Goal: Task Accomplishment & Management: Use online tool/utility

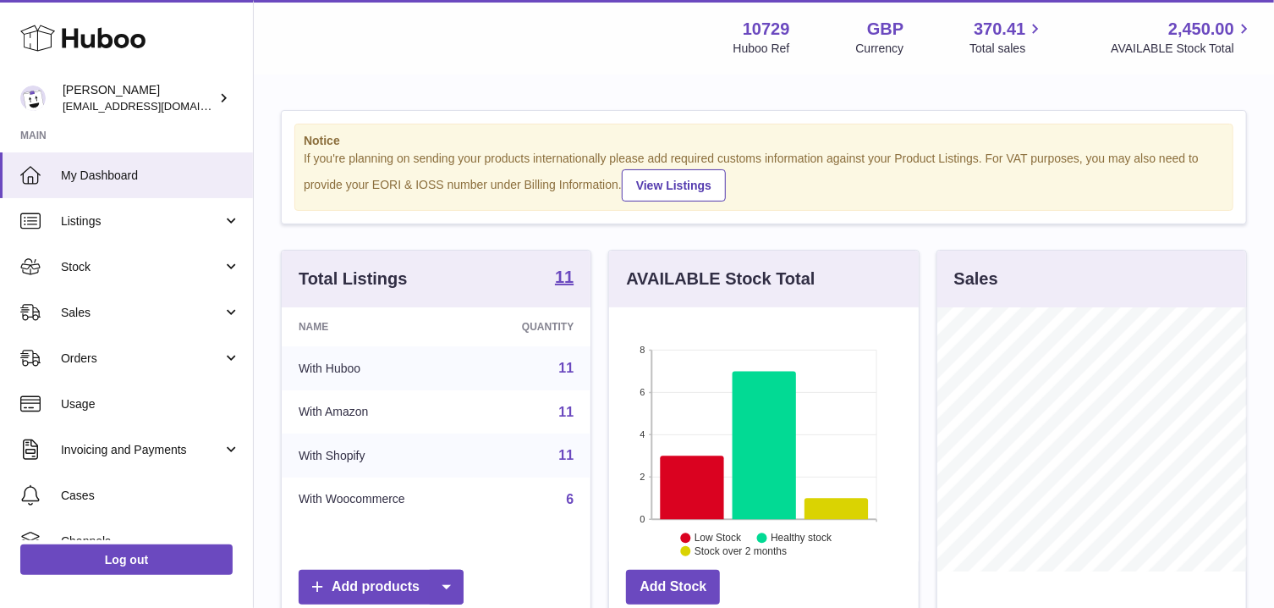
scroll to position [264, 310]
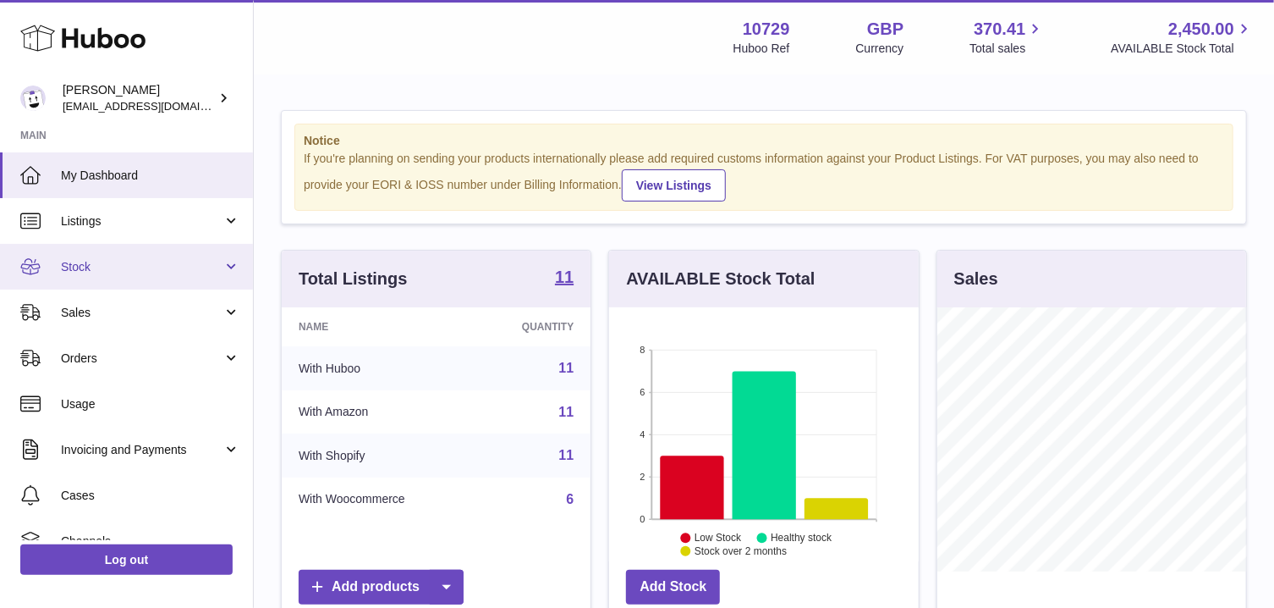
click at [206, 270] on span "Stock" at bounding box center [142, 267] width 162 height 16
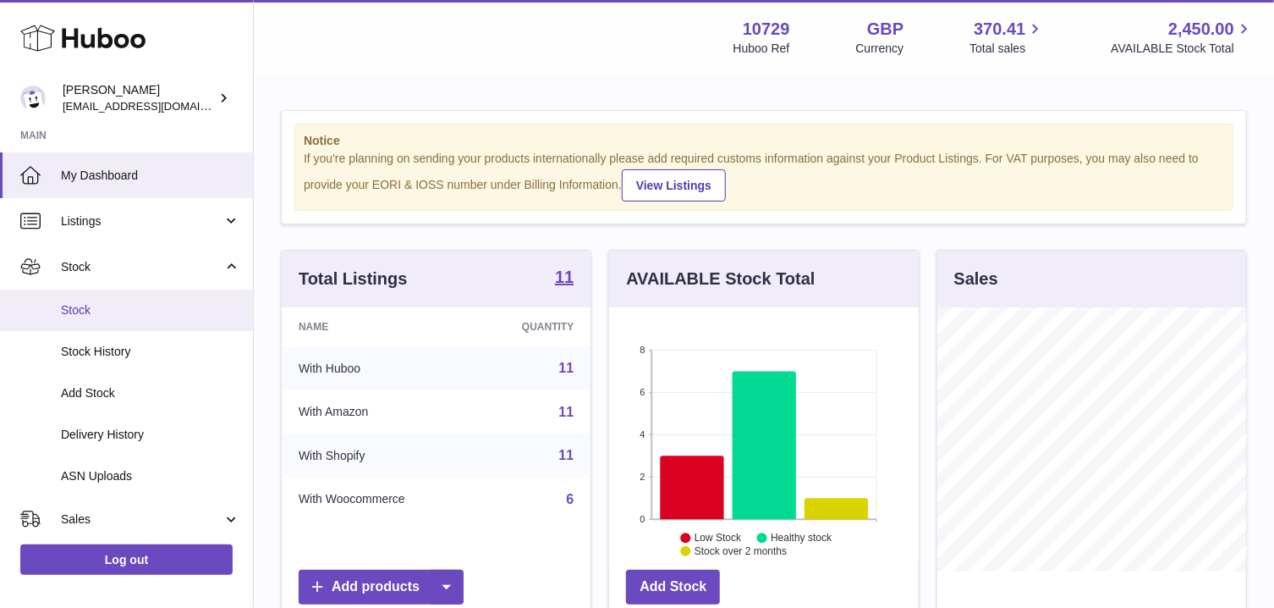
click at [202, 303] on span "Stock" at bounding box center [150, 310] width 179 height 16
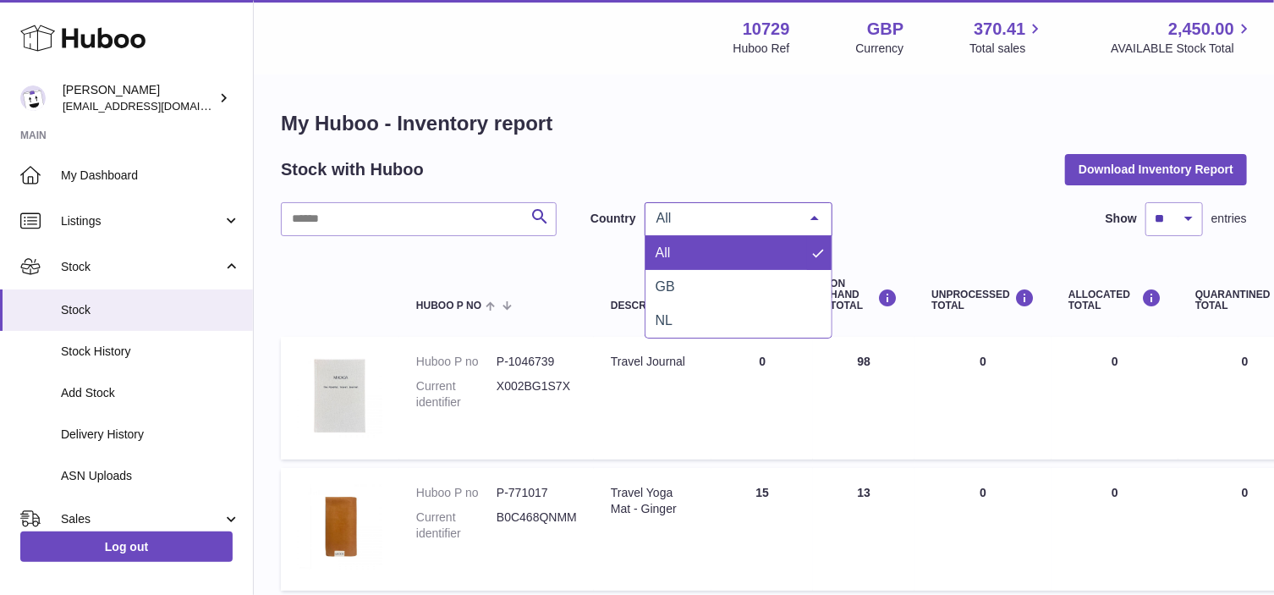
click at [799, 215] on div at bounding box center [815, 219] width 34 height 32
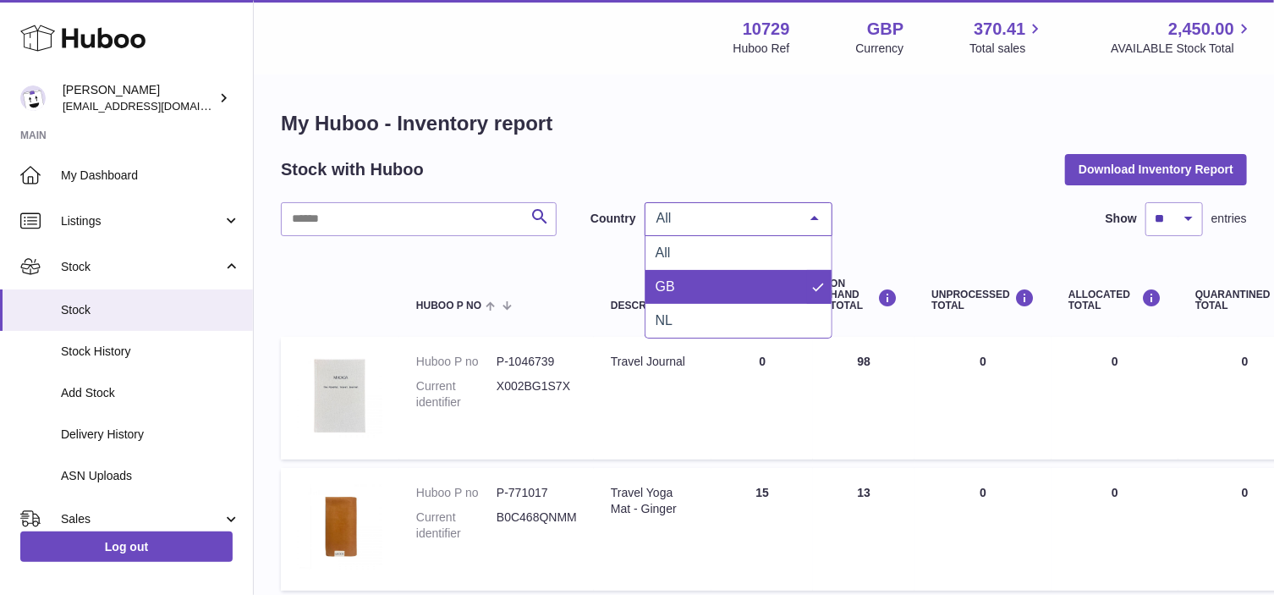
click at [756, 287] on span "GB" at bounding box center [739, 287] width 186 height 34
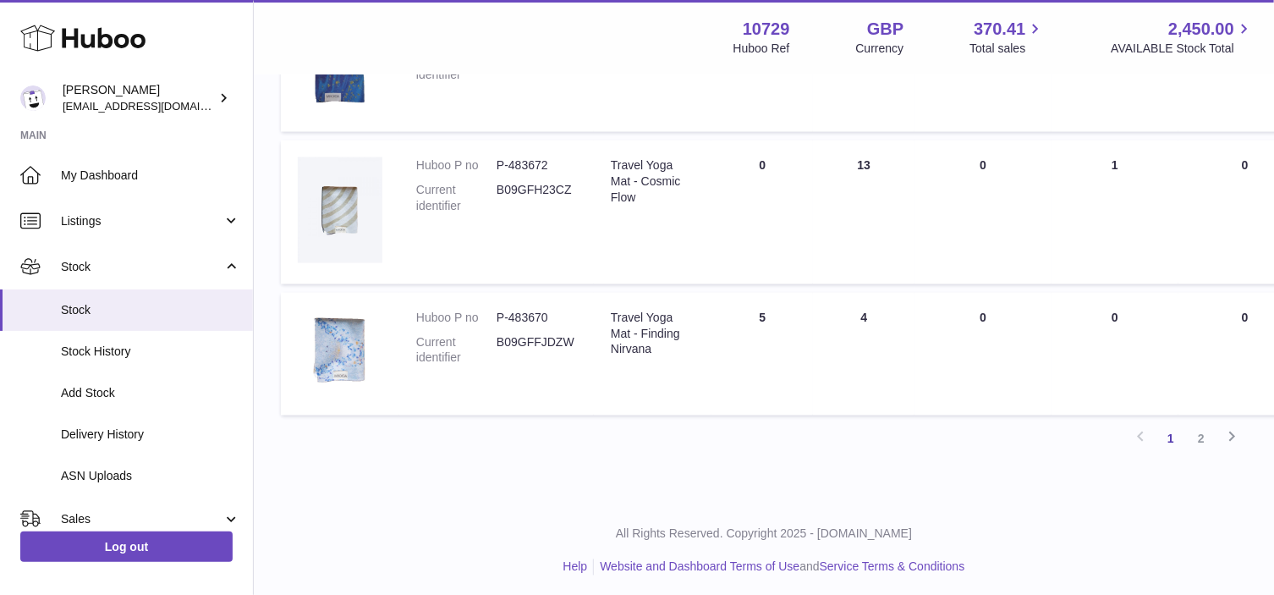
scroll to position [1249, 0]
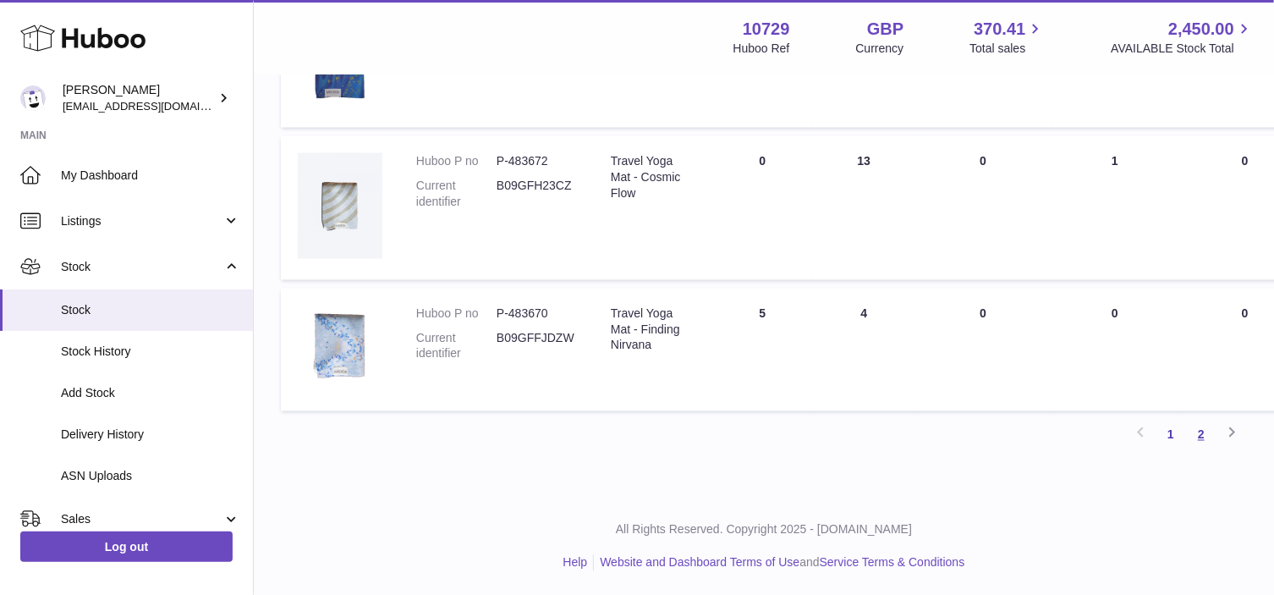
click at [1195, 431] on link "2" at bounding box center [1201, 435] width 30 height 30
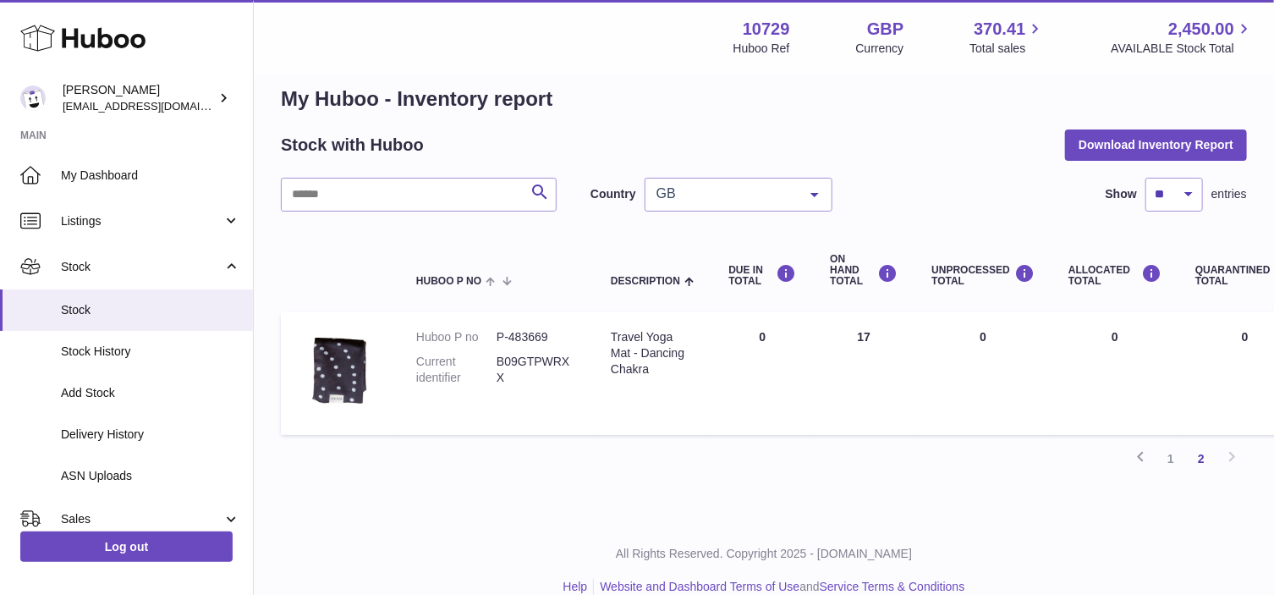
scroll to position [48, 0]
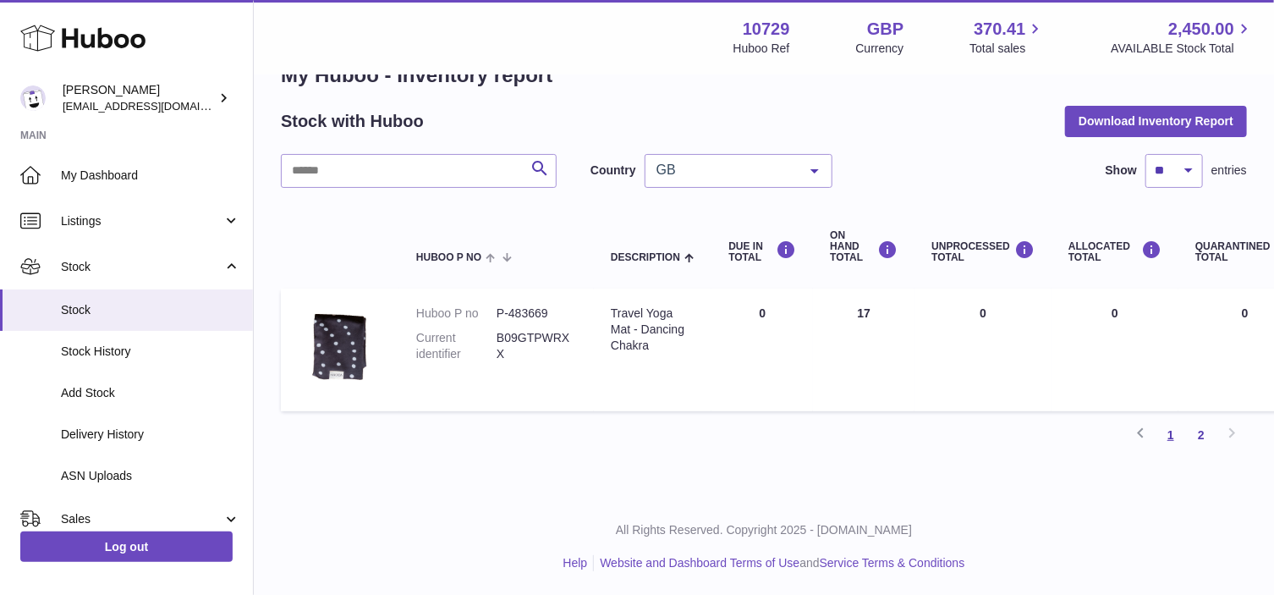
click at [1174, 434] on link "1" at bounding box center [1171, 435] width 30 height 30
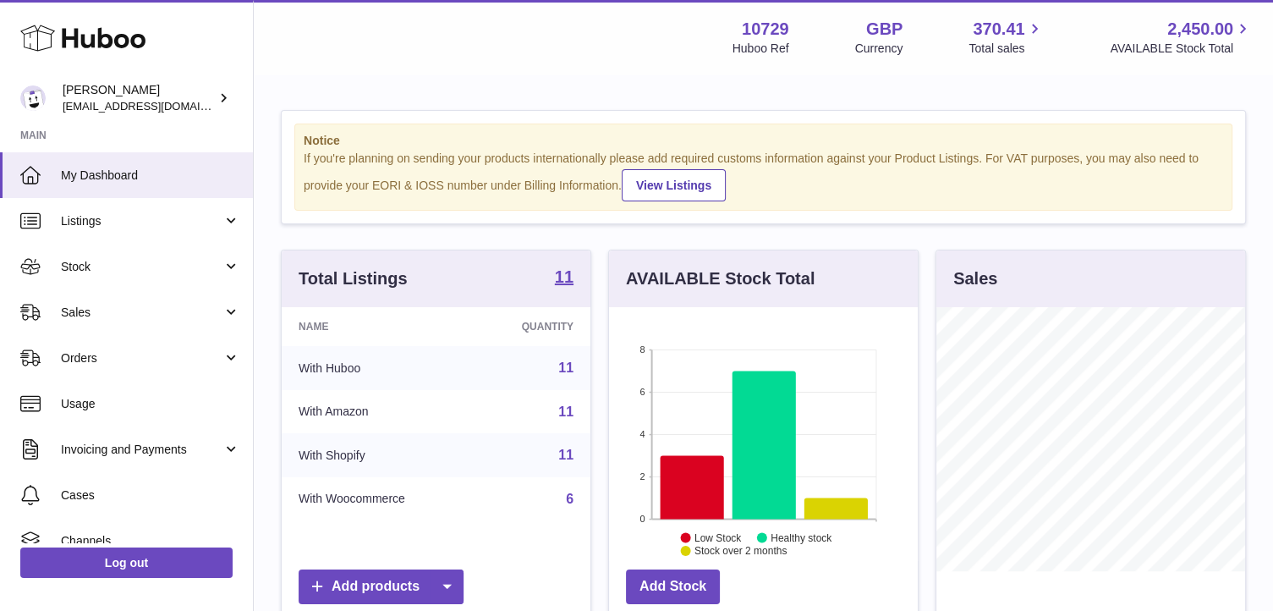
scroll to position [264, 308]
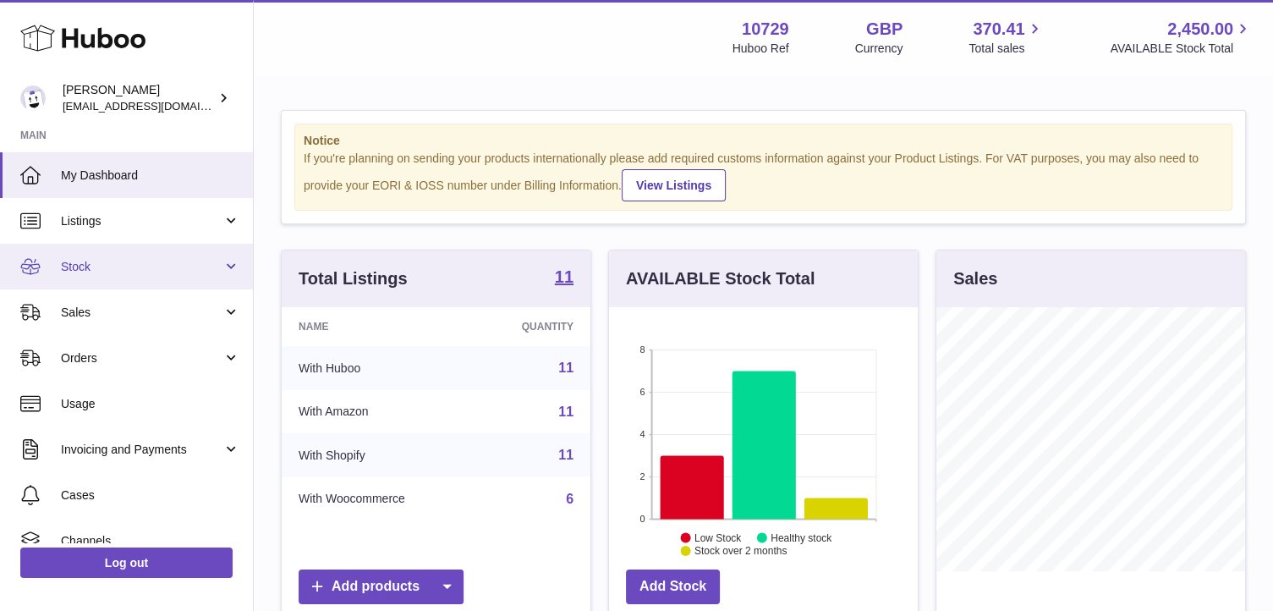
click at [229, 278] on link "Stock" at bounding box center [126, 267] width 253 height 46
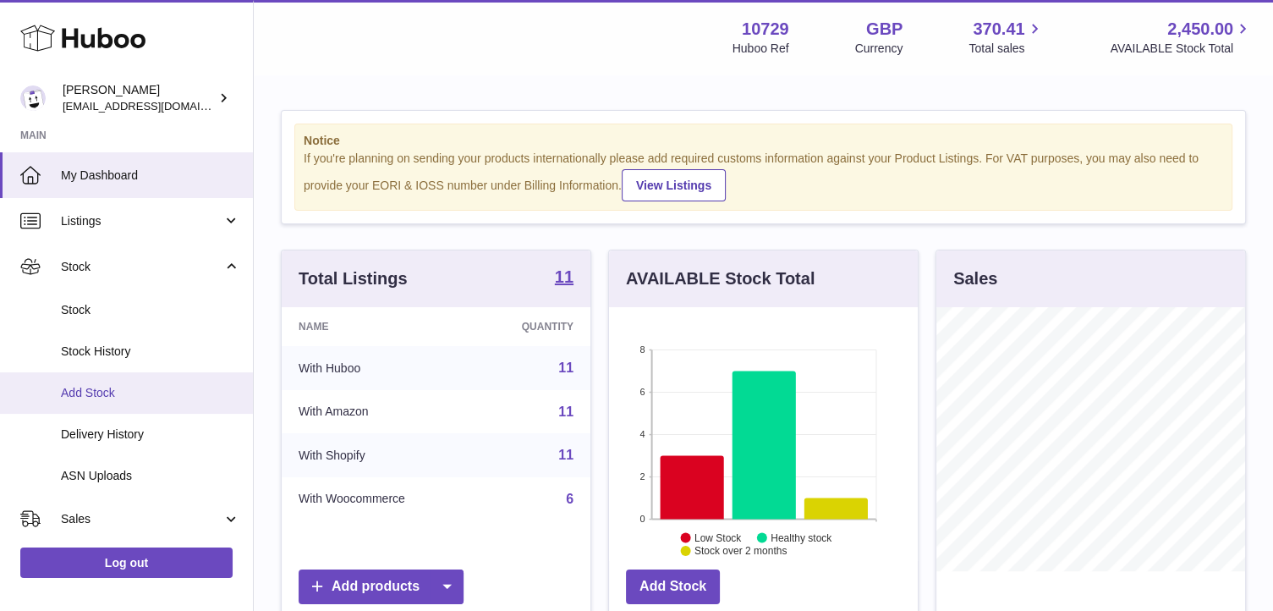
click at [173, 389] on span "Add Stock" at bounding box center [150, 393] width 179 height 16
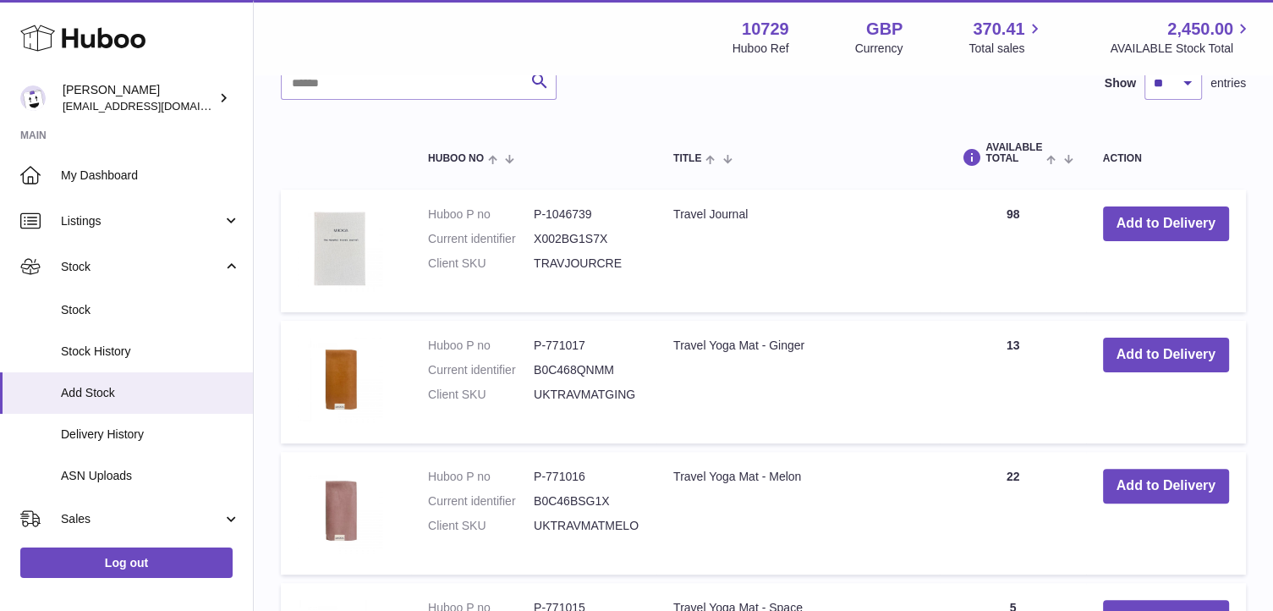
scroll to position [396, 0]
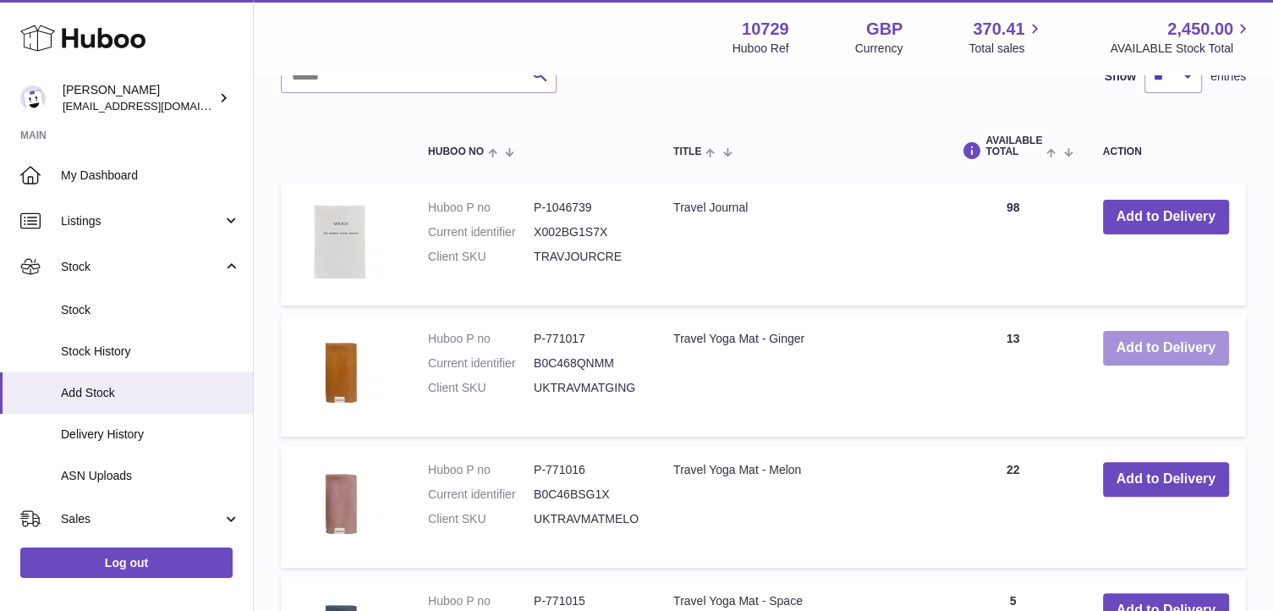
click at [1190, 348] on button "Add to Delivery" at bounding box center [1166, 348] width 126 height 35
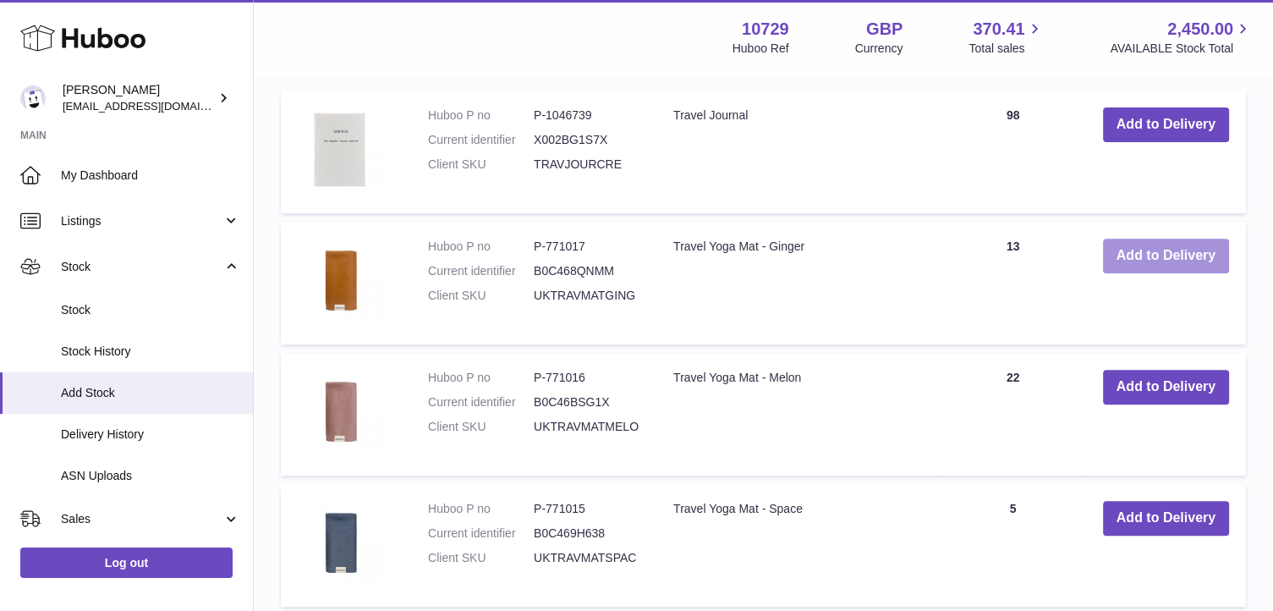
scroll to position [649, 0]
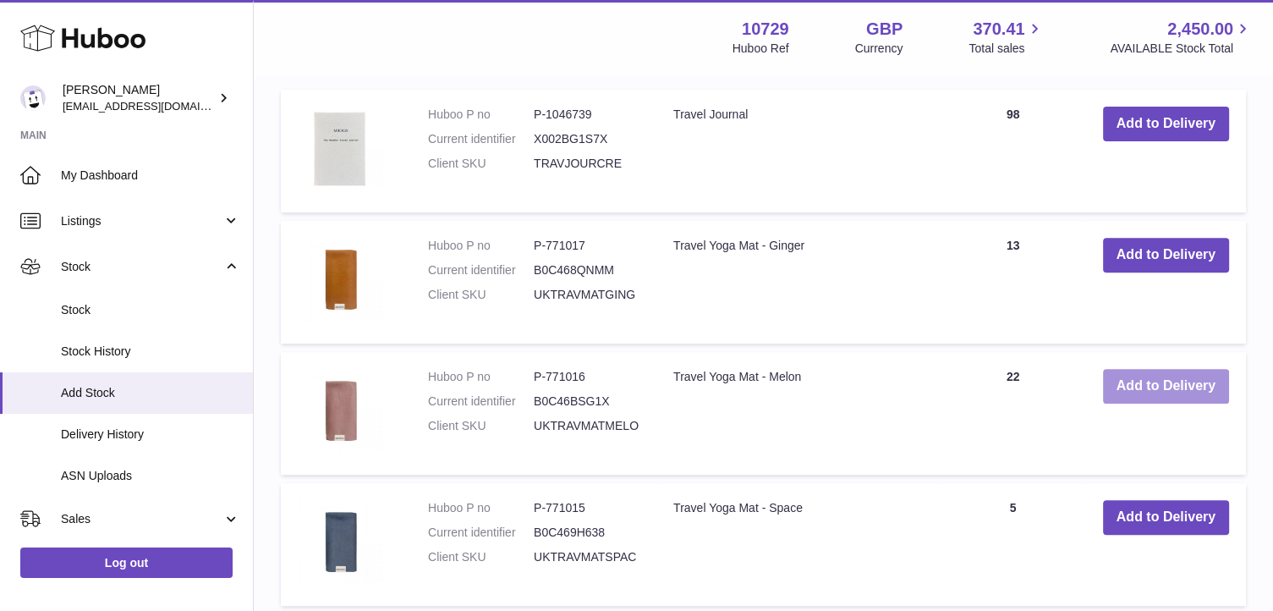
click at [1190, 377] on button "Add to Delivery" at bounding box center [1166, 386] width 126 height 35
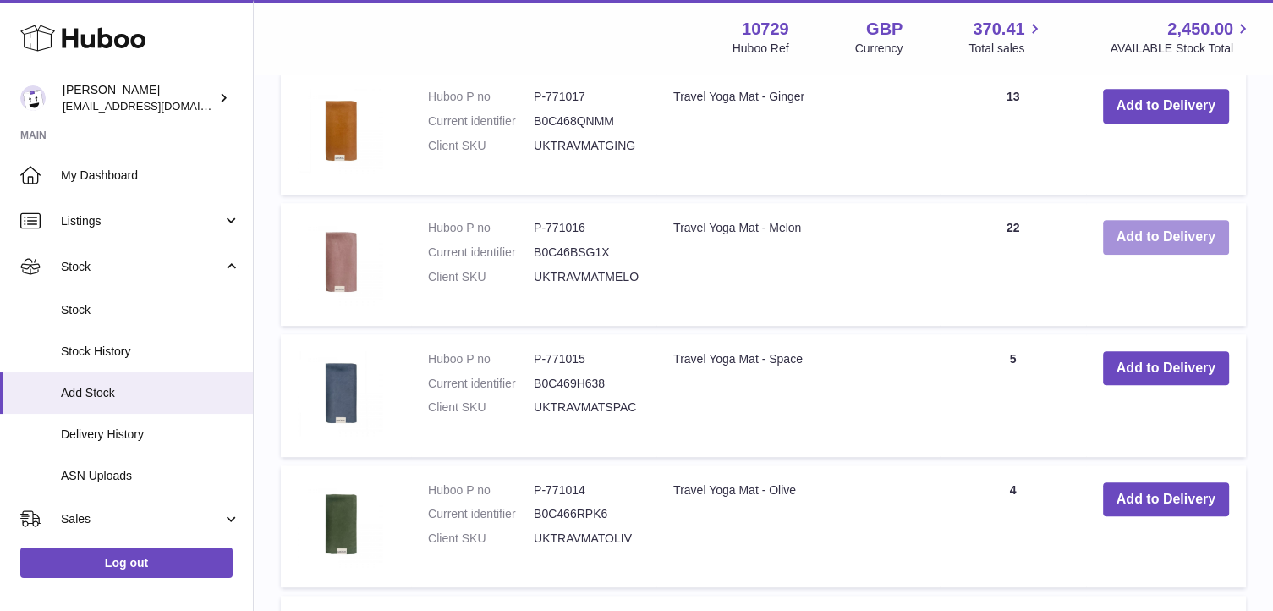
scroll to position [948, 0]
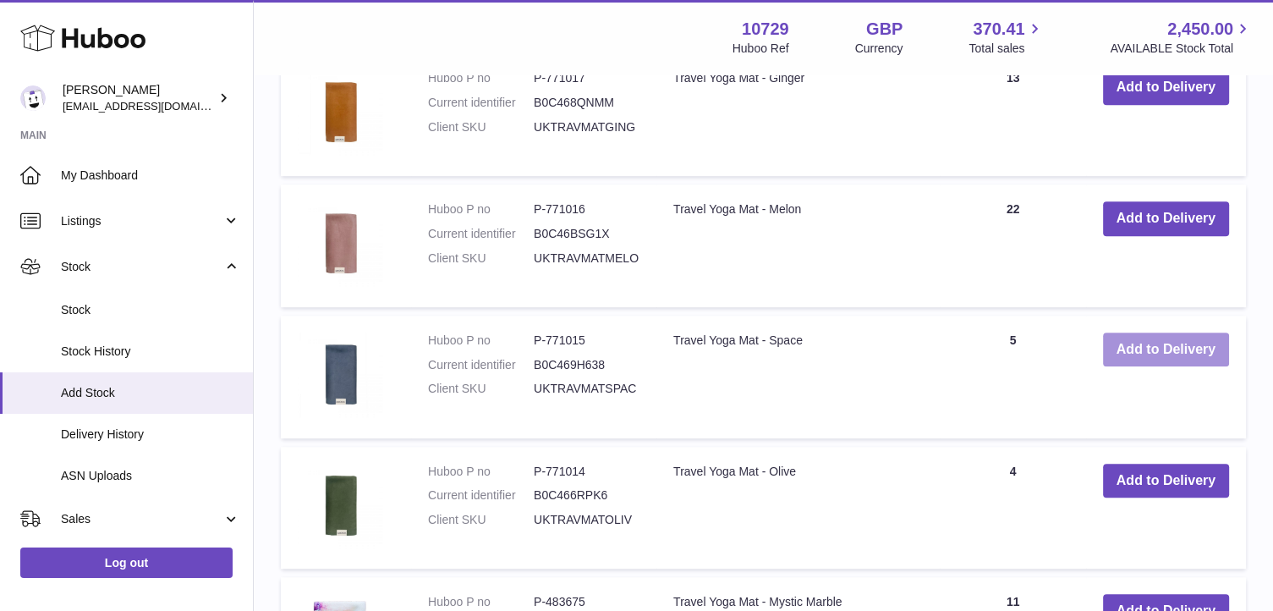
click at [1185, 349] on button "Add to Delivery" at bounding box center [1166, 350] width 126 height 35
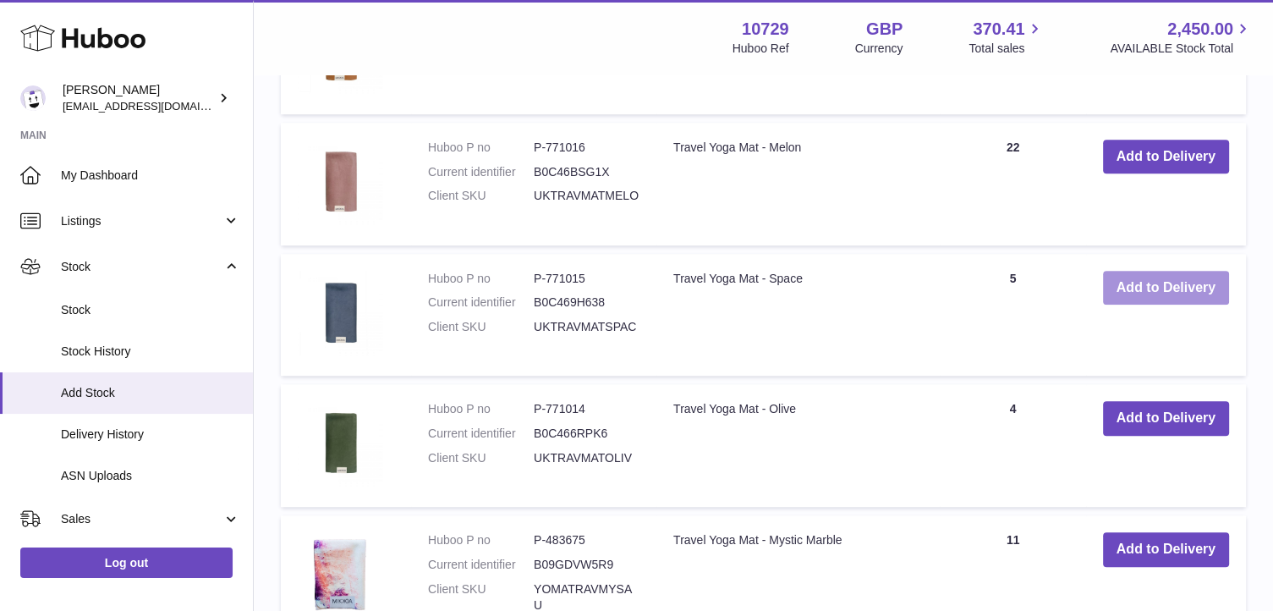
scroll to position [1144, 0]
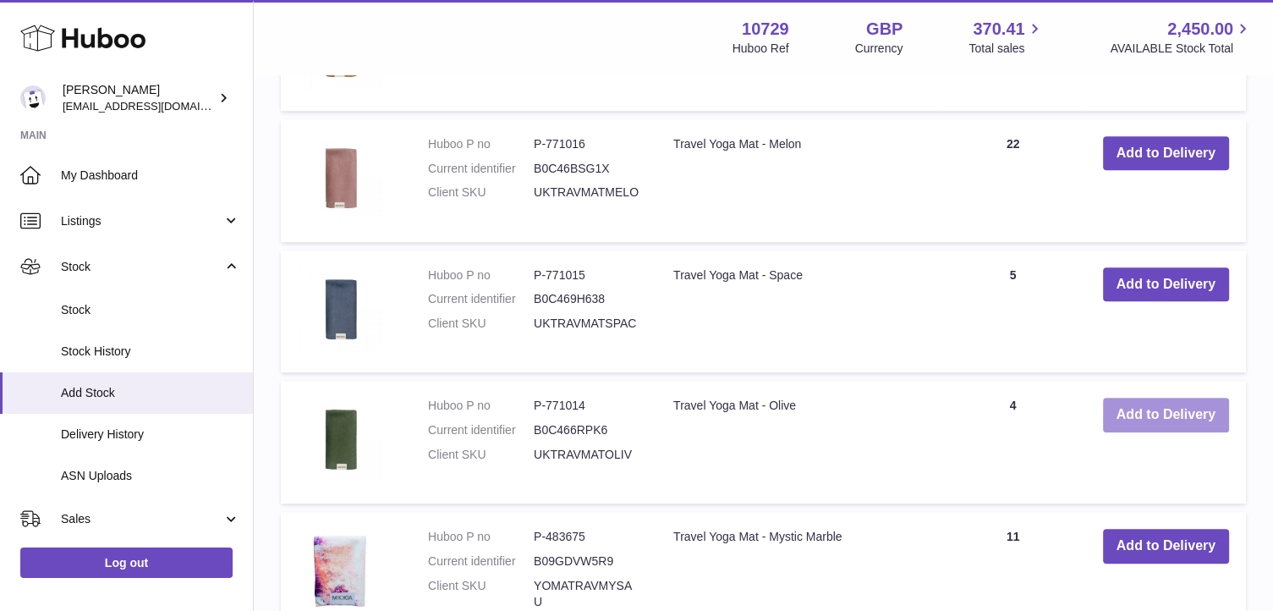
click at [1179, 415] on button "Add to Delivery" at bounding box center [1166, 415] width 126 height 35
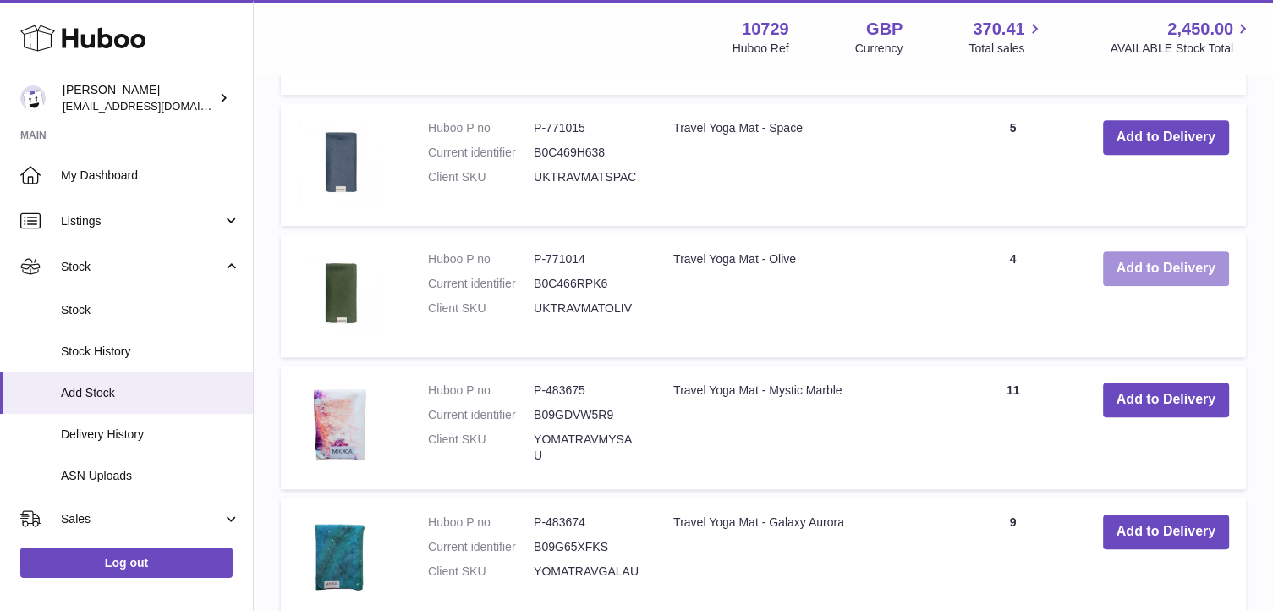
scroll to position [1424, 0]
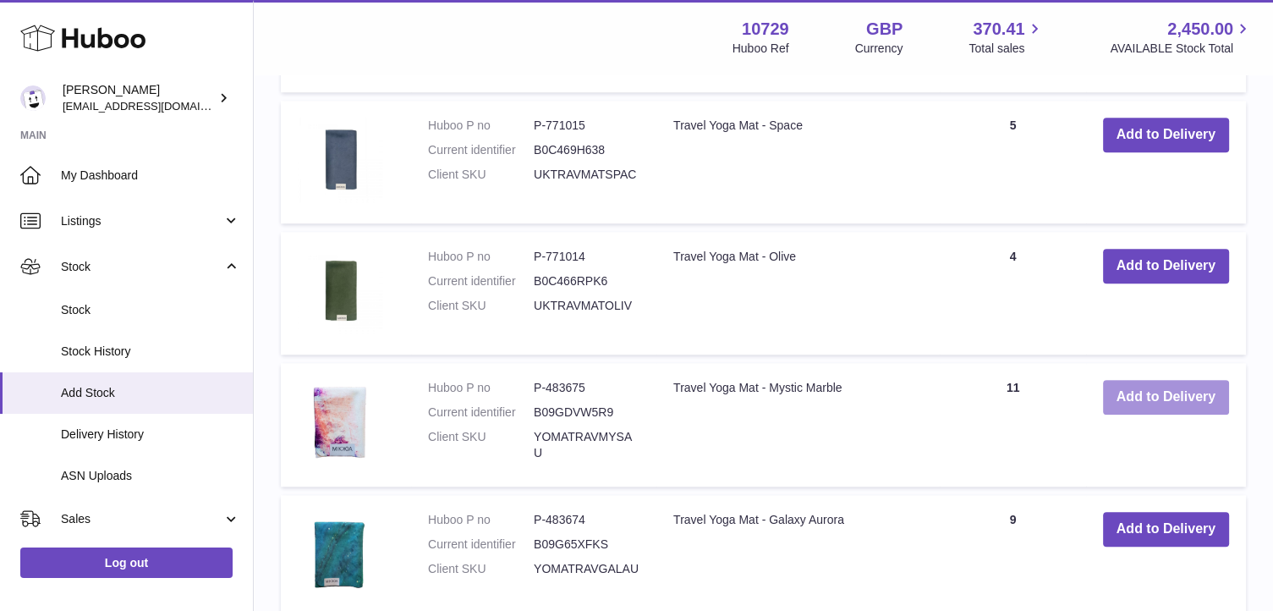
click at [1171, 385] on button "Add to Delivery" at bounding box center [1166, 397] width 126 height 35
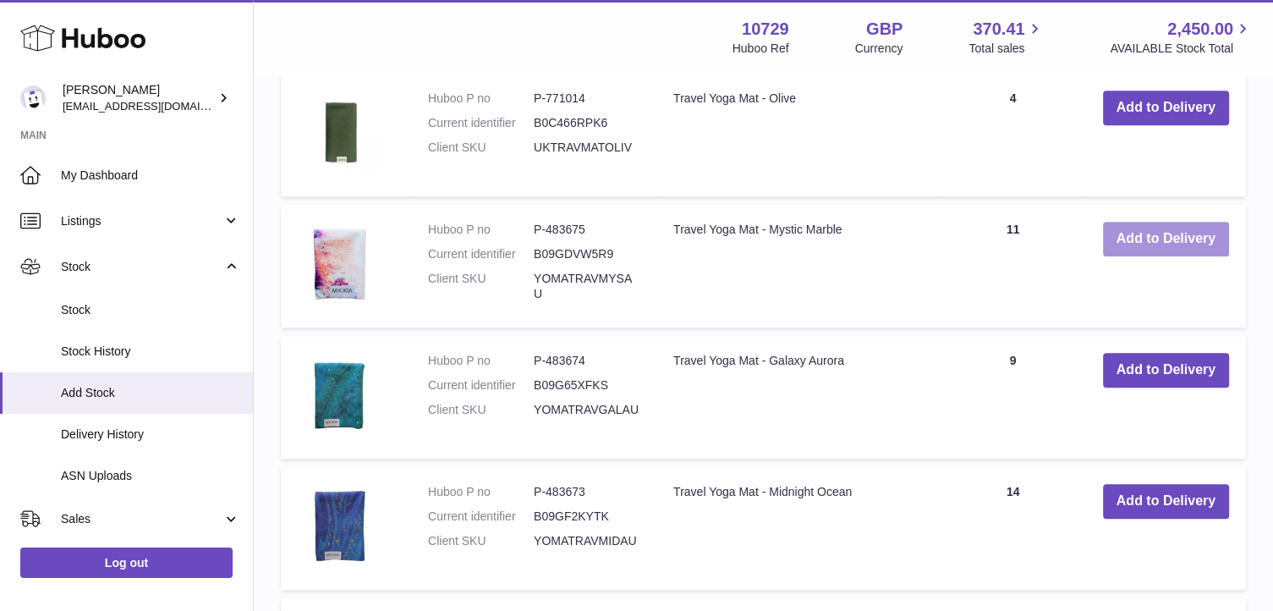
scroll to position [1719, 0]
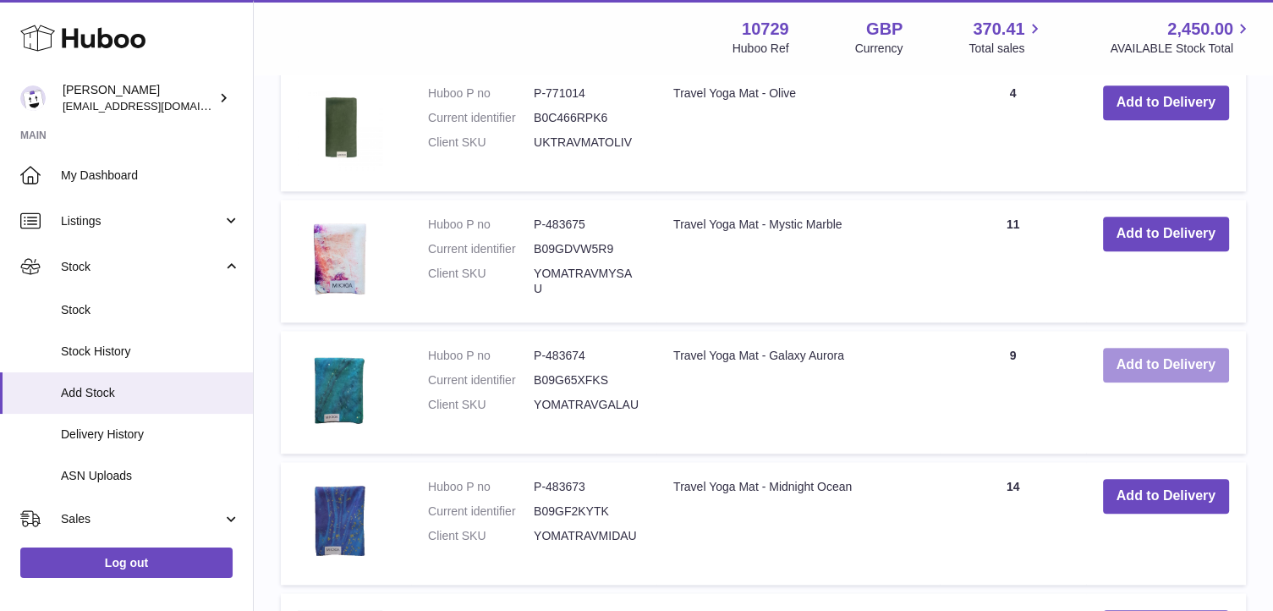
click at [1176, 363] on button "Add to Delivery" at bounding box center [1166, 365] width 126 height 35
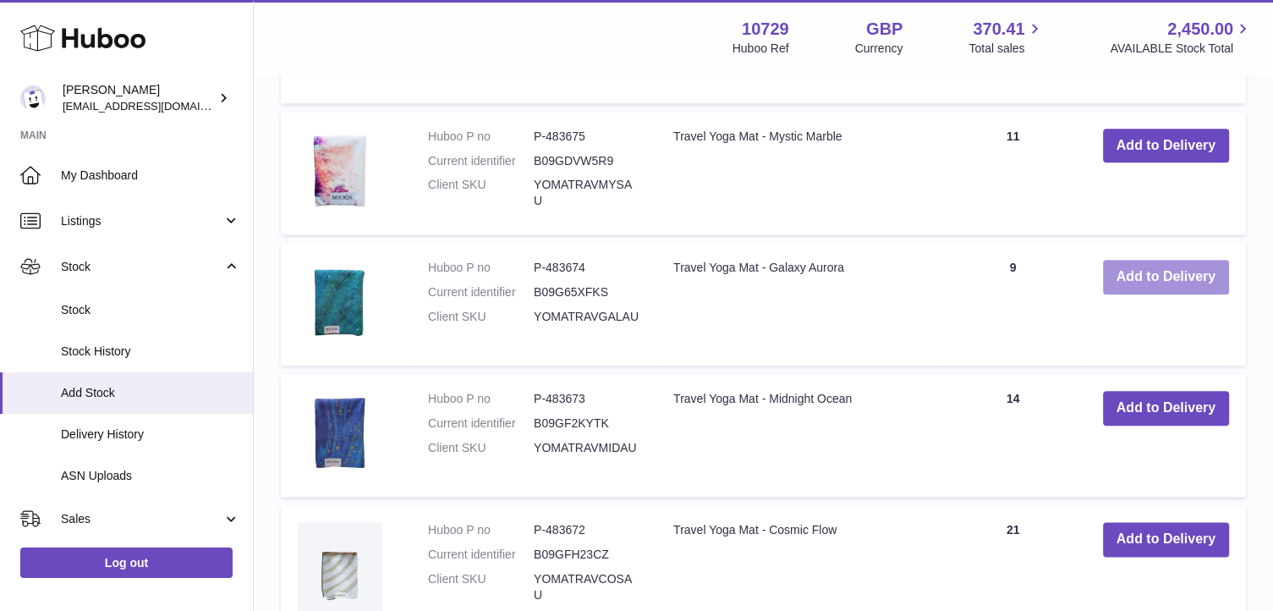
scroll to position [1944, 0]
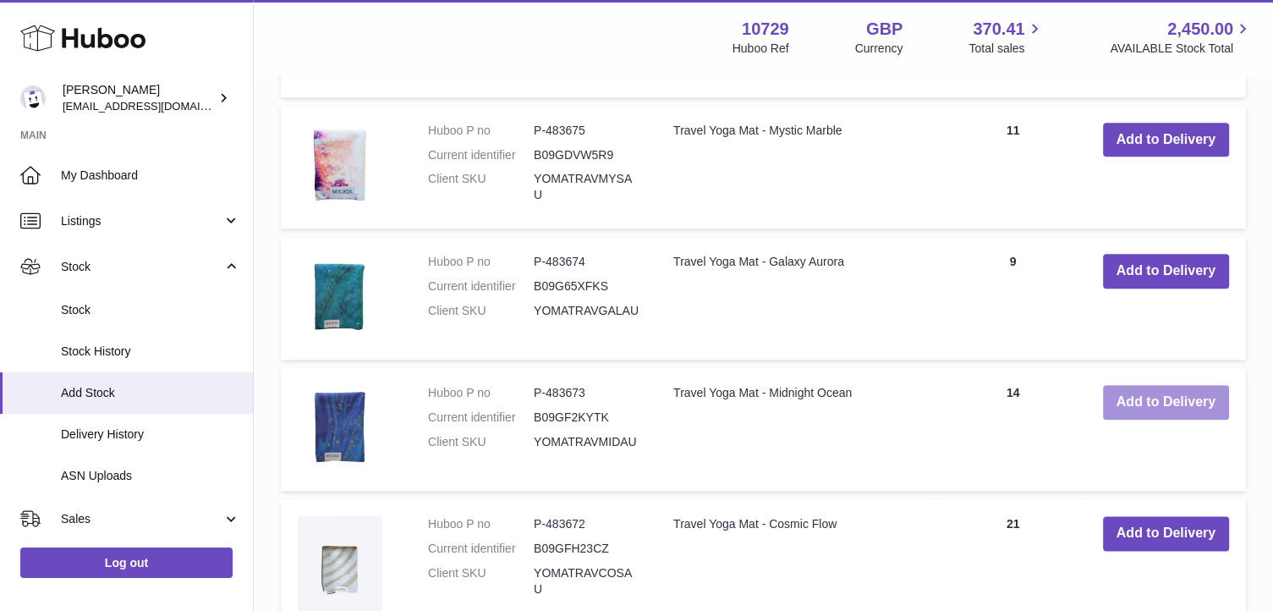
click at [1161, 403] on button "Add to Delivery" at bounding box center [1166, 402] width 126 height 35
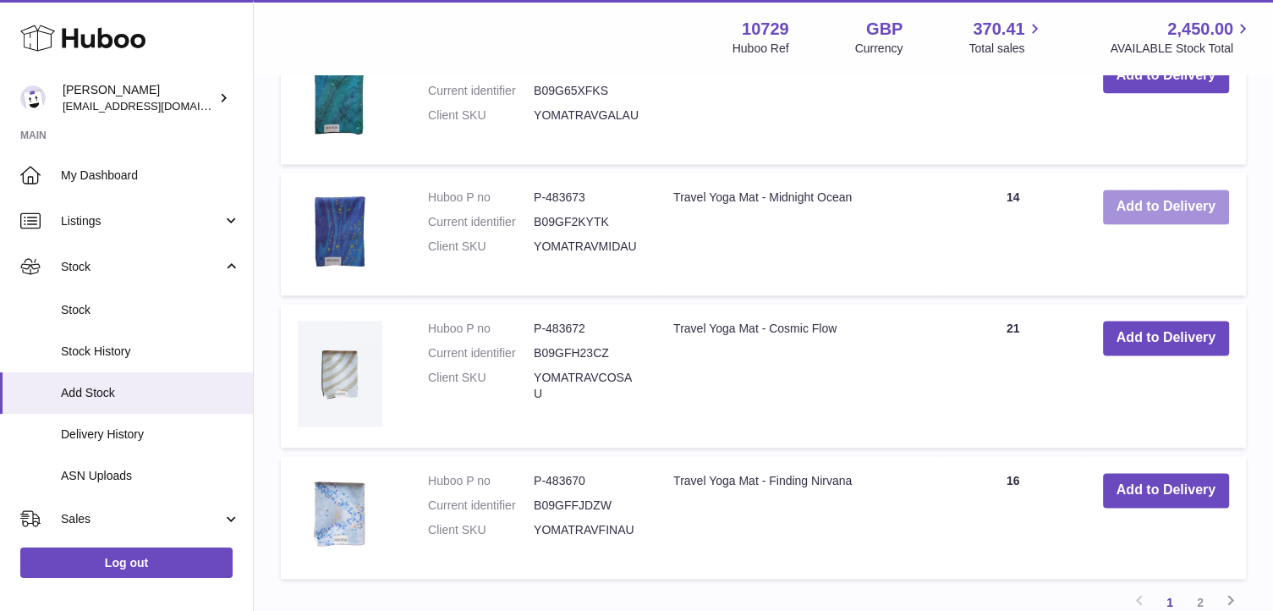
scroll to position [2284, 0]
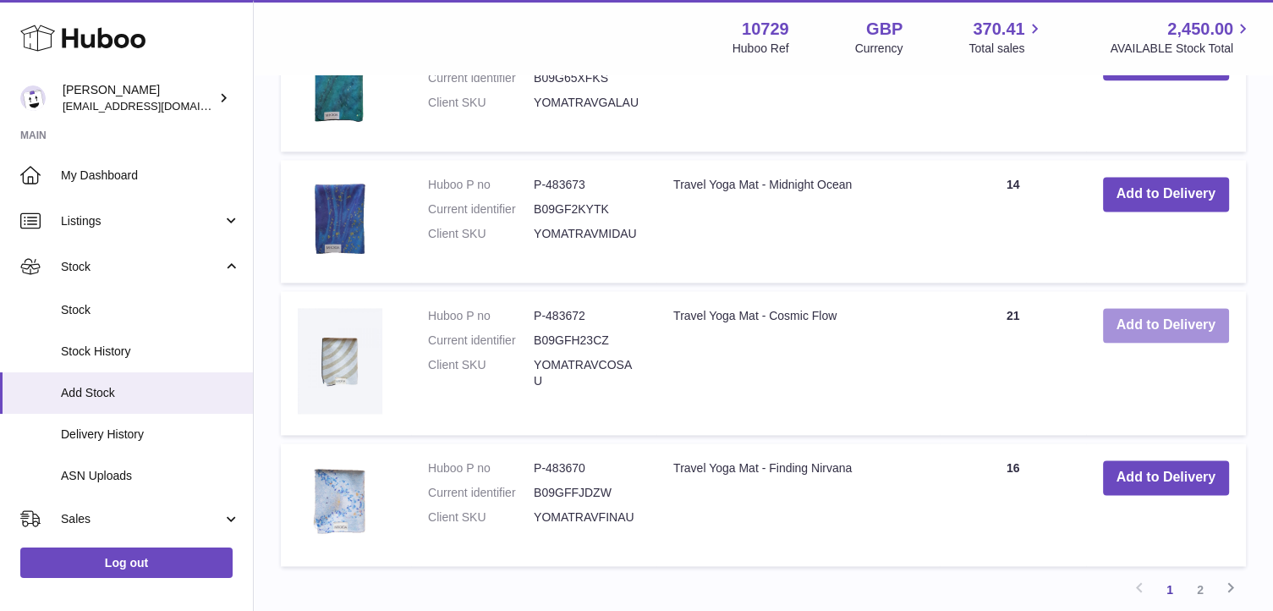
click at [1165, 328] on button "Add to Delivery" at bounding box center [1166, 325] width 126 height 35
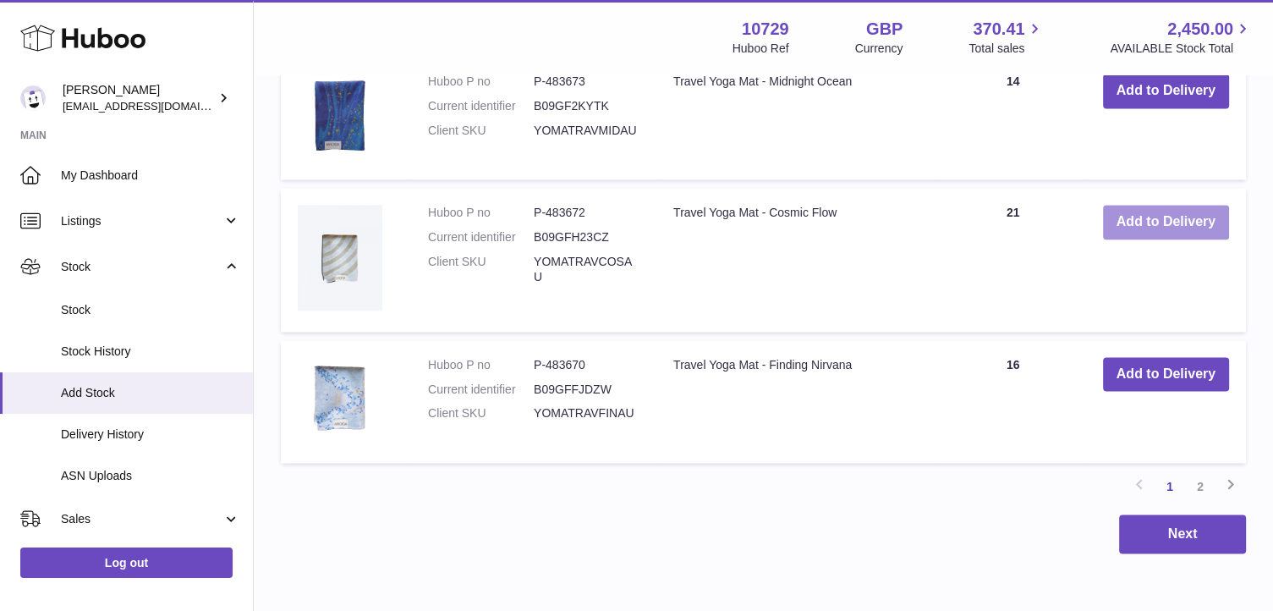
scroll to position [2585, 0]
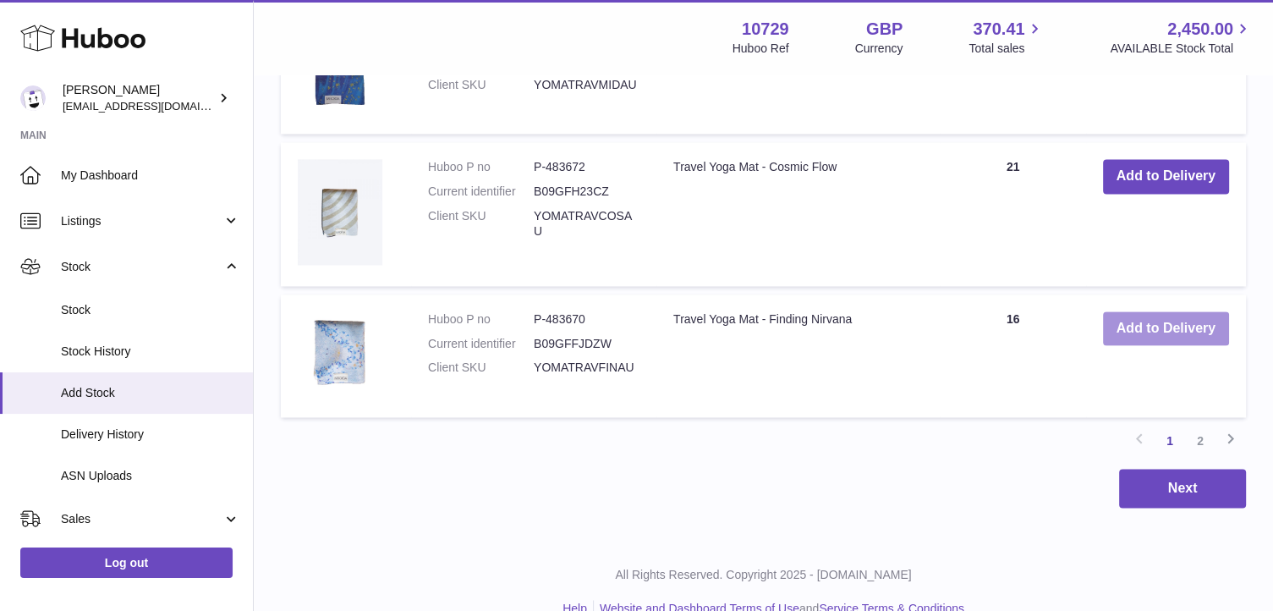
click at [1168, 337] on button "Add to Delivery" at bounding box center [1166, 328] width 126 height 35
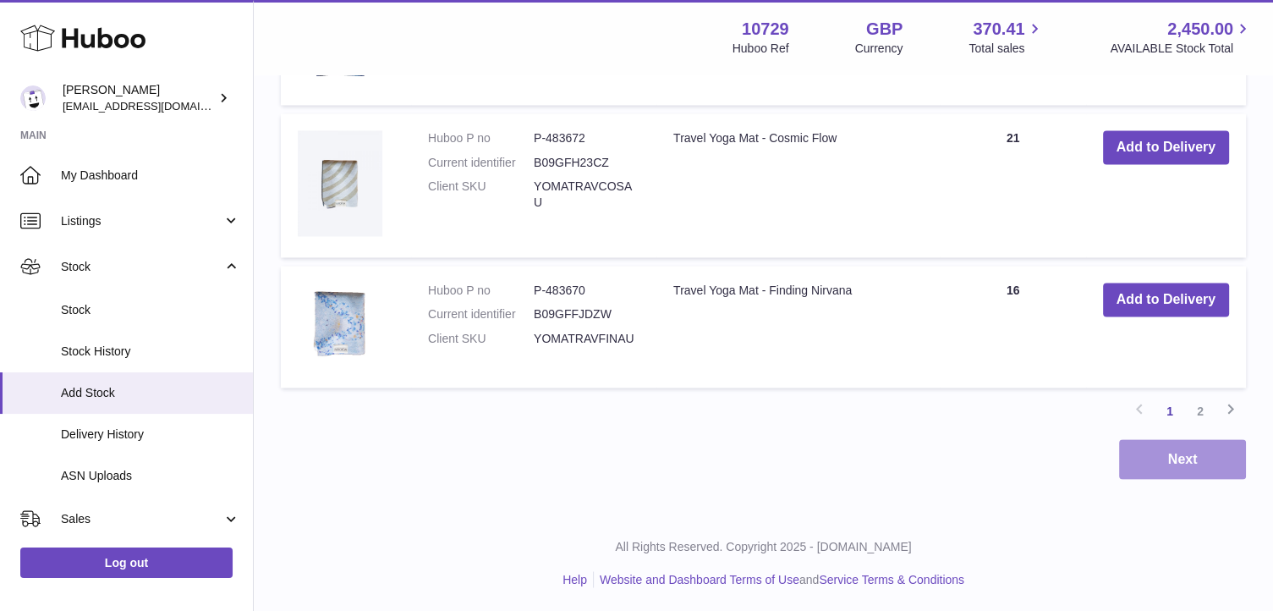
click at [1185, 450] on button "Next" at bounding box center [1182, 459] width 127 height 40
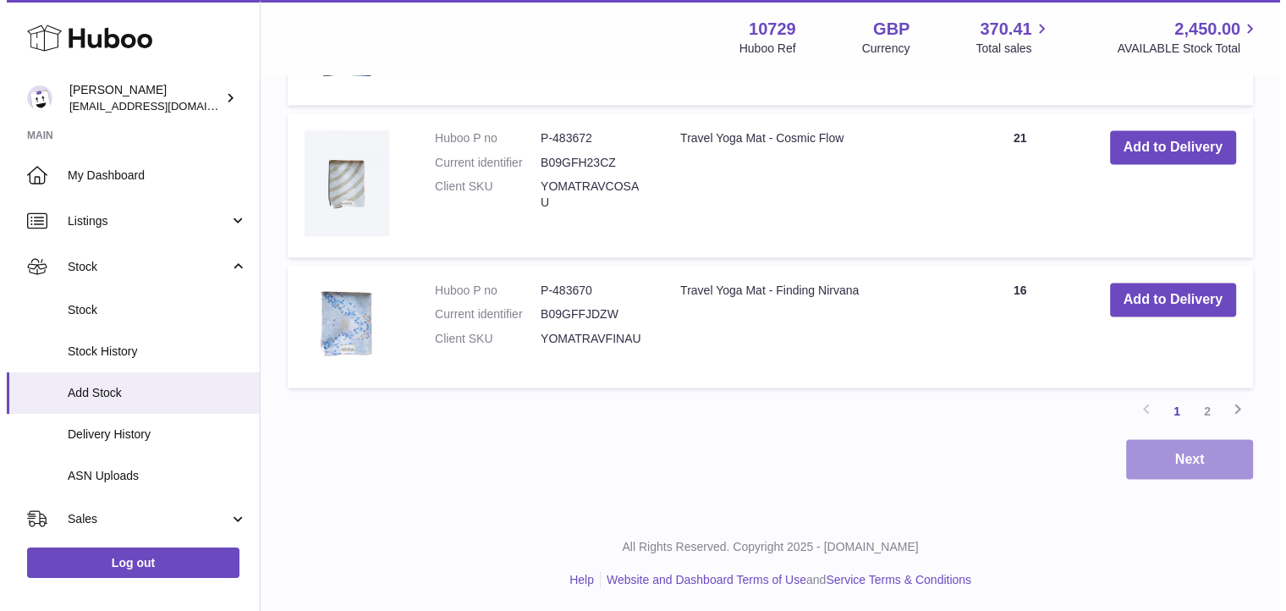
scroll to position [2708, 0]
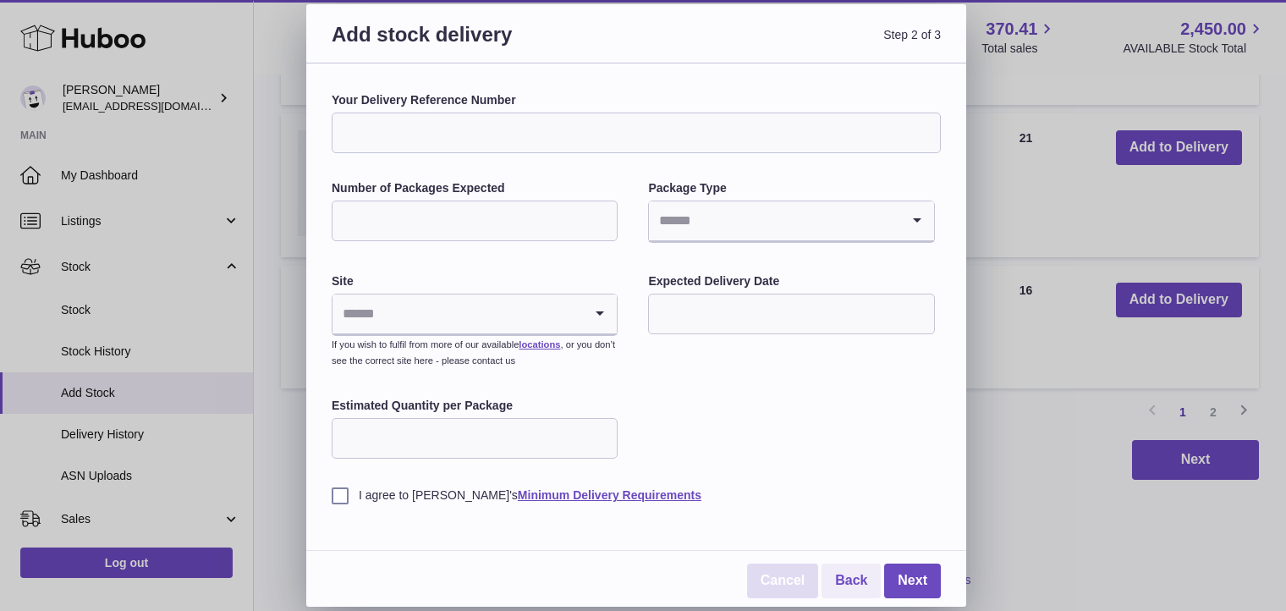
click at [804, 573] on link "Cancel" at bounding box center [782, 581] width 71 height 35
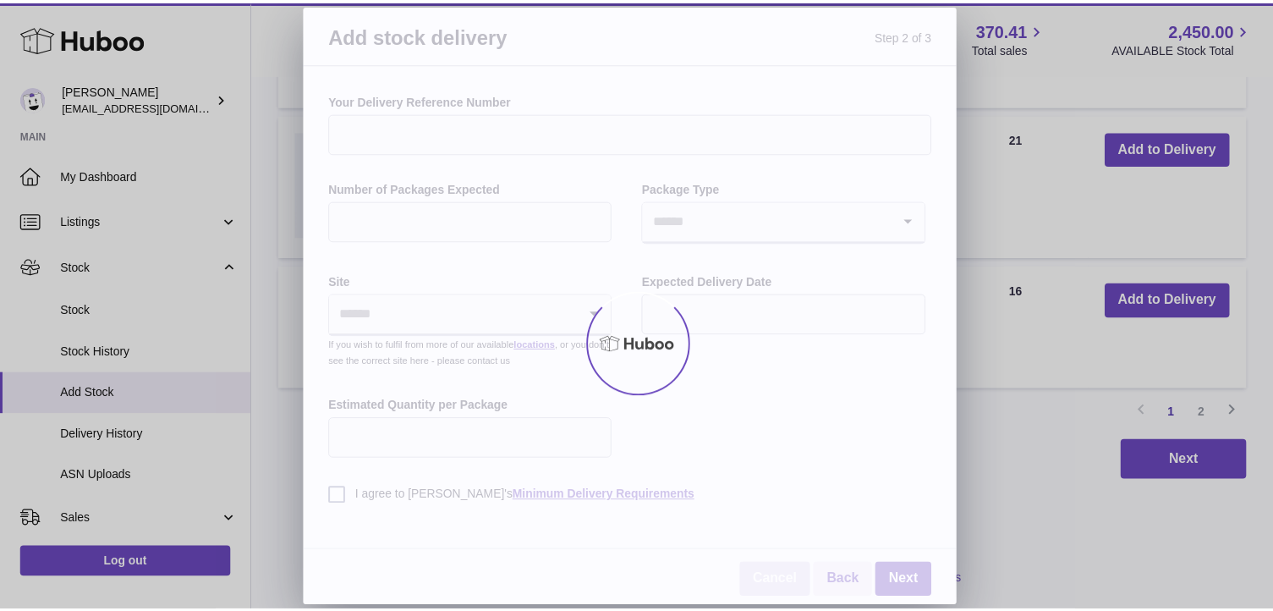
scroll to position [1479, 0]
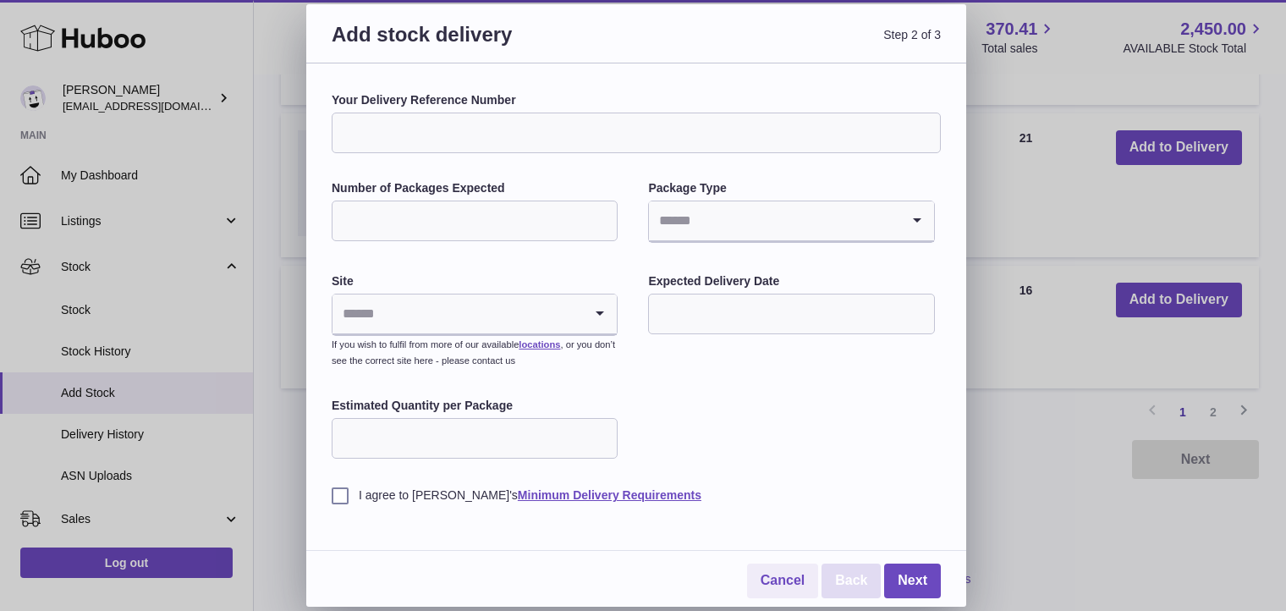
click at [853, 578] on link "Back" at bounding box center [851, 581] width 59 height 35
click at [798, 580] on link "Cancel" at bounding box center [782, 581] width 71 height 35
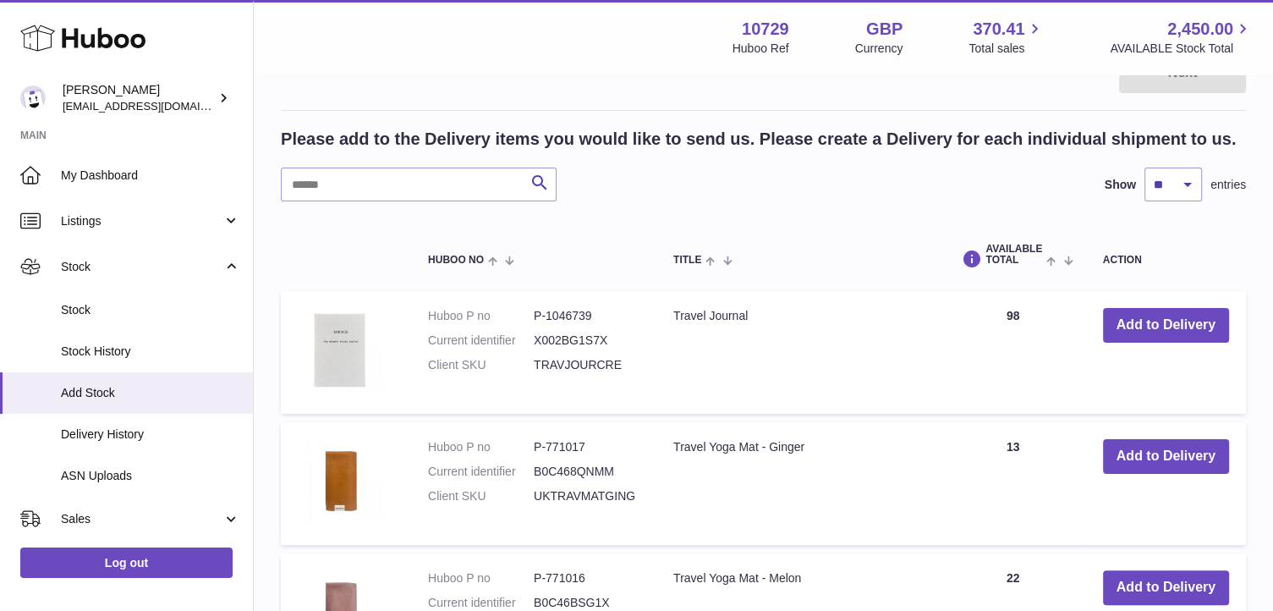
scroll to position [304, 0]
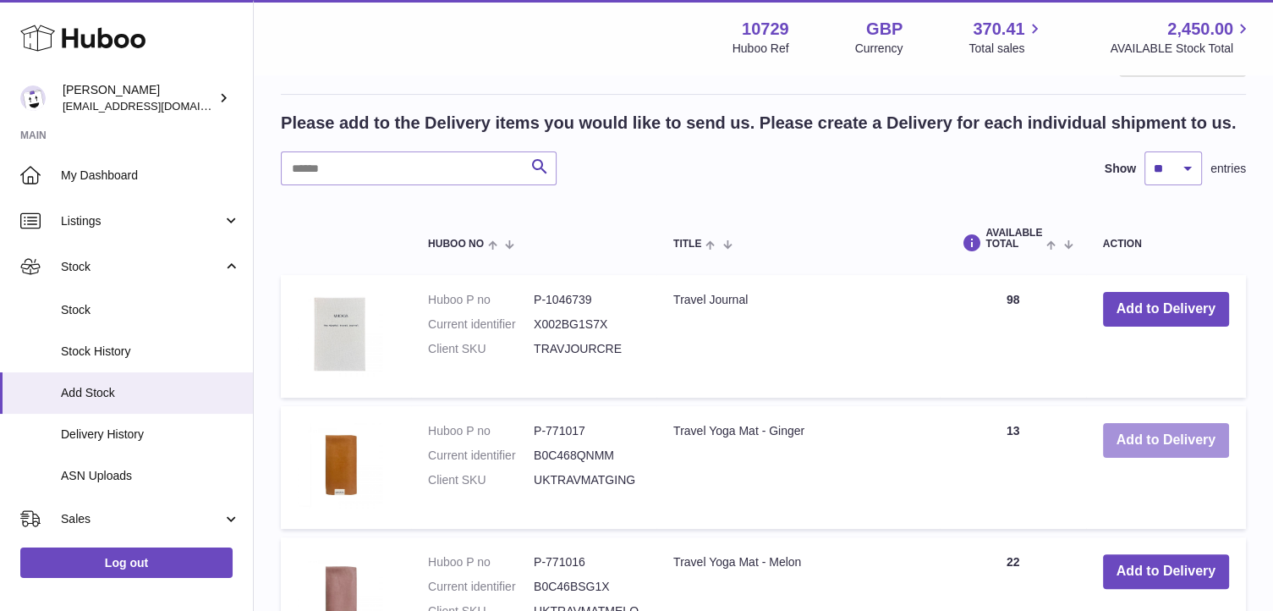
click at [1141, 448] on button "Add to Delivery" at bounding box center [1166, 440] width 126 height 35
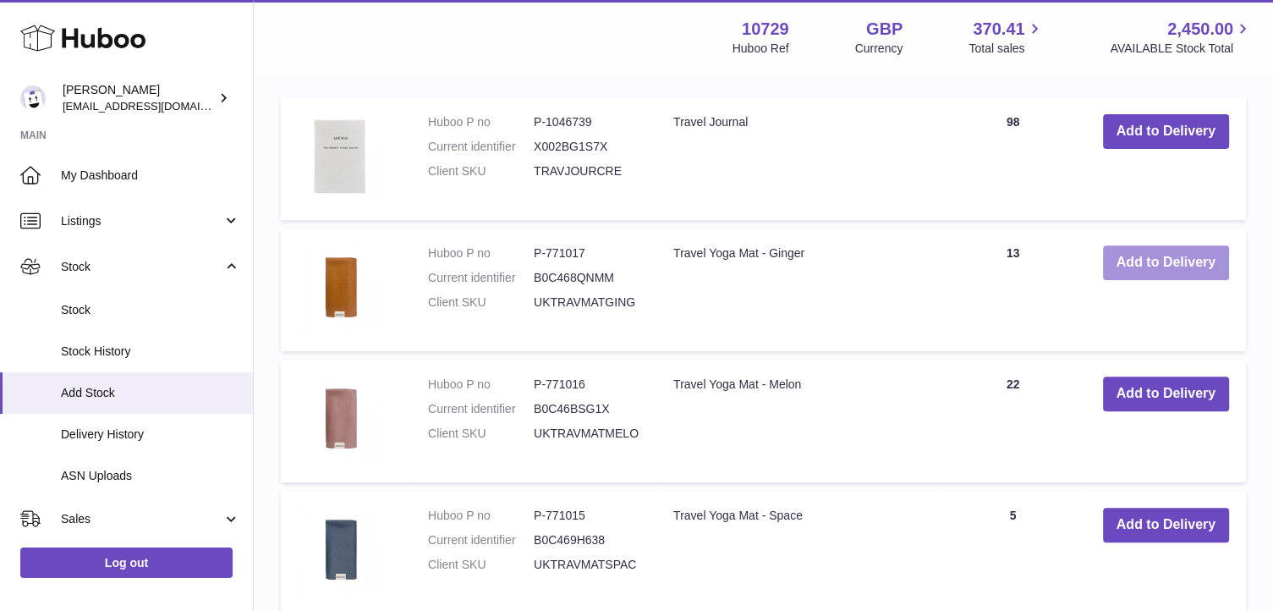
scroll to position [651, 0]
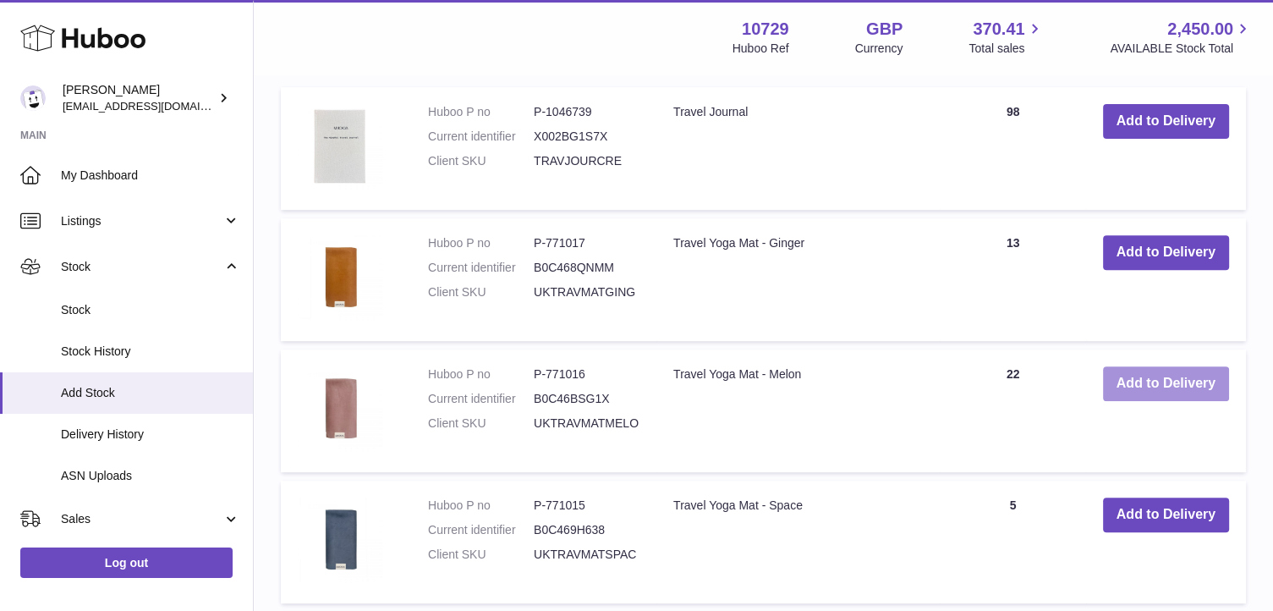
click at [1167, 387] on button "Add to Delivery" at bounding box center [1166, 383] width 126 height 35
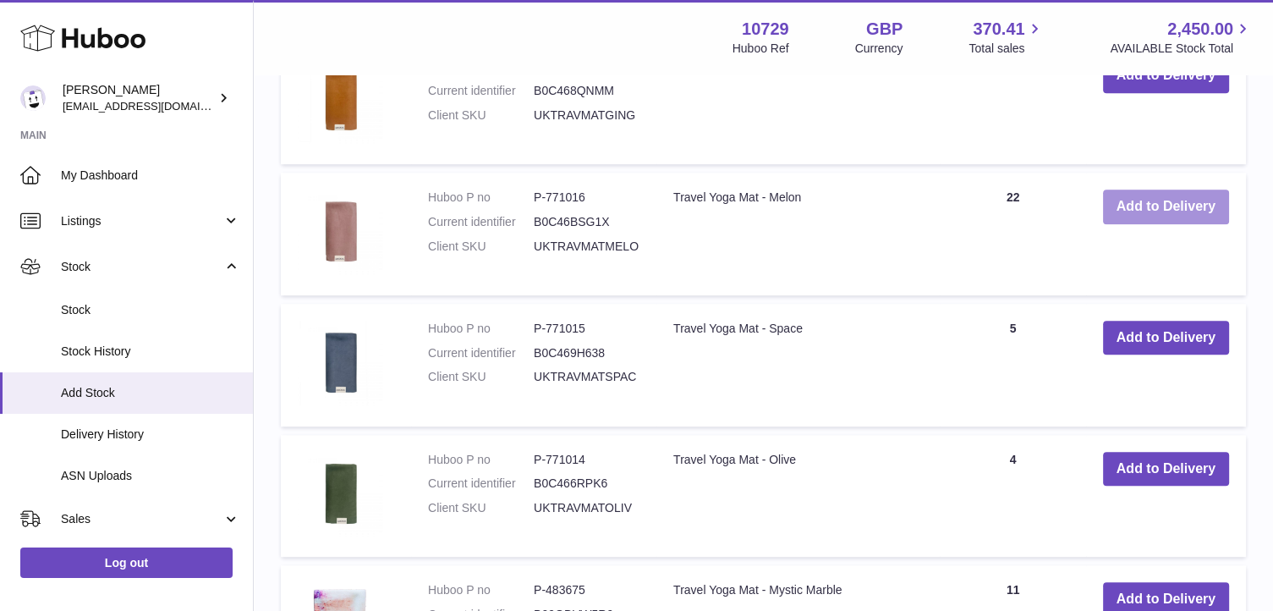
scroll to position [959, 0]
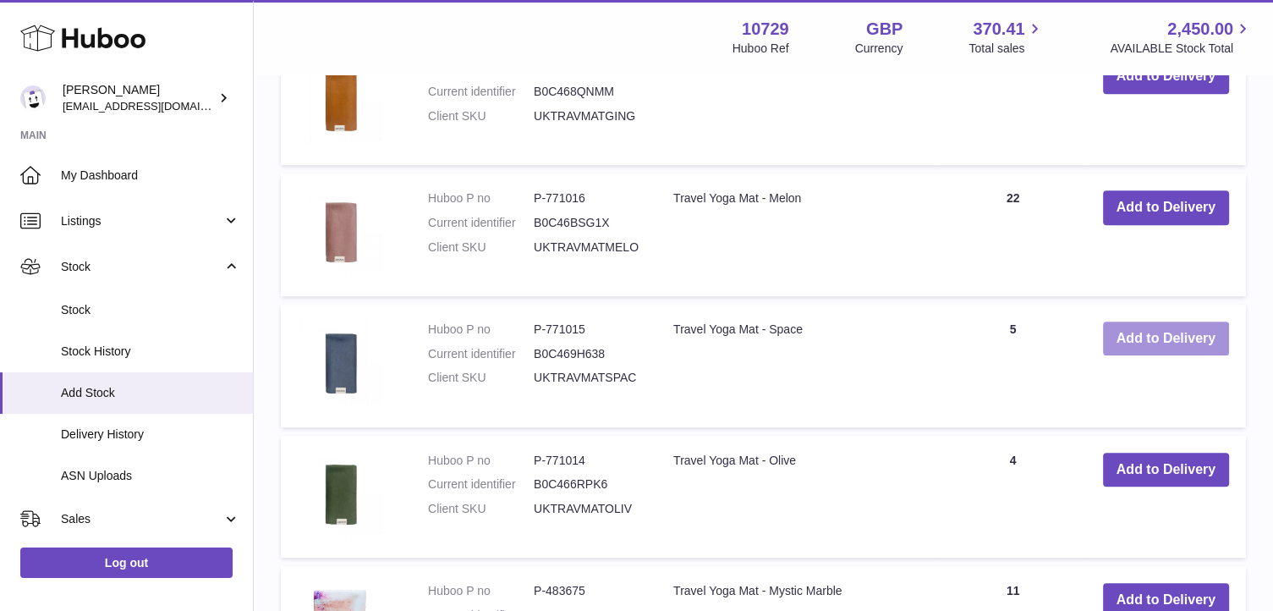
click at [1163, 341] on button "Add to Delivery" at bounding box center [1166, 339] width 126 height 35
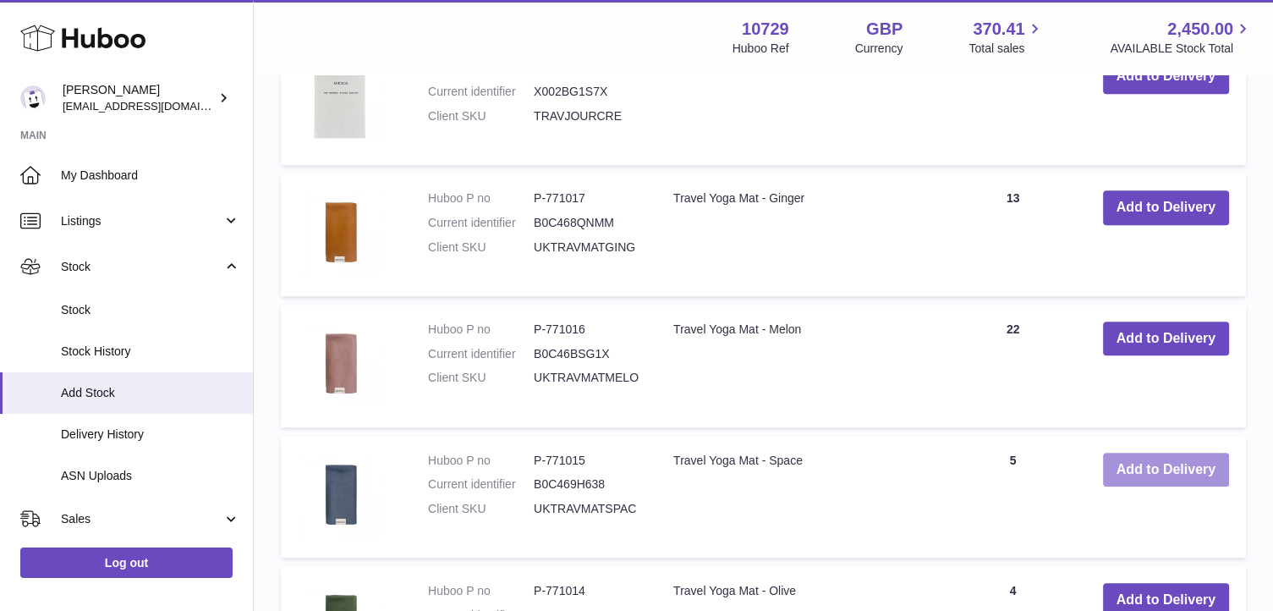
scroll to position [1090, 0]
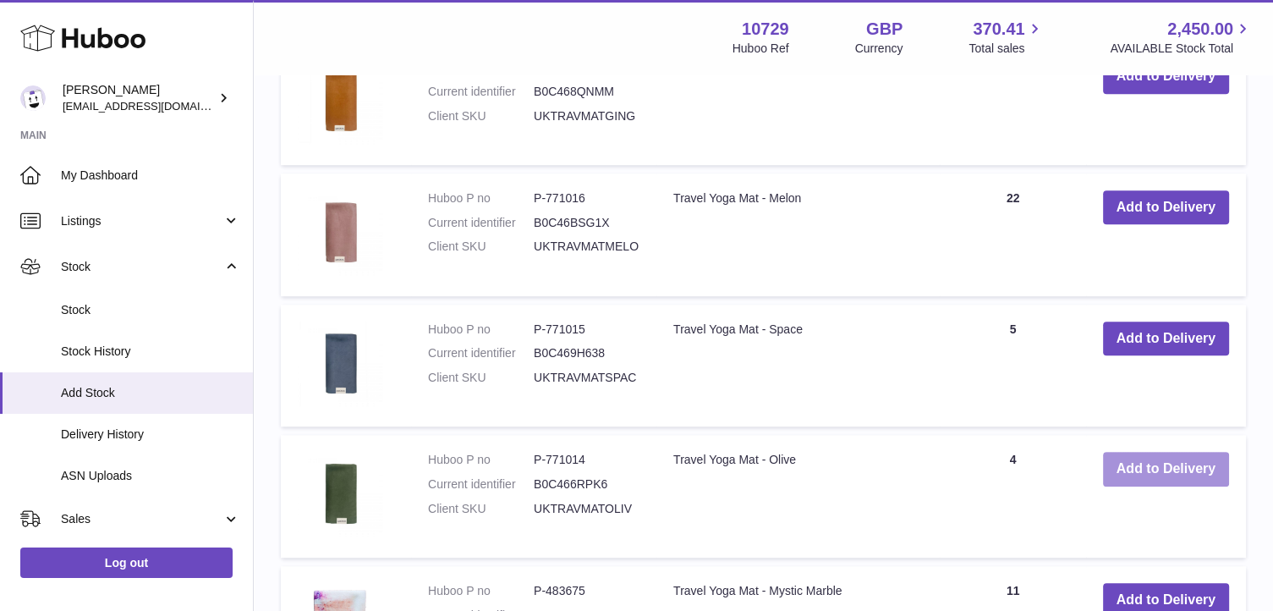
click at [1161, 464] on button "Add to Delivery" at bounding box center [1166, 469] width 126 height 35
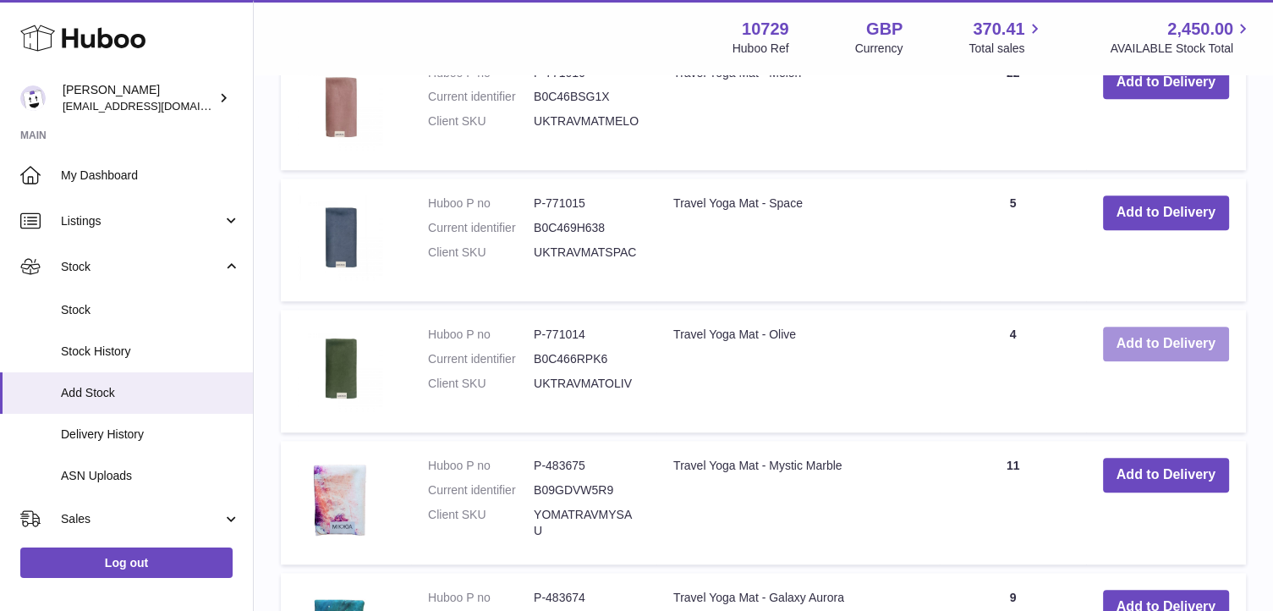
scroll to position [1363, 0]
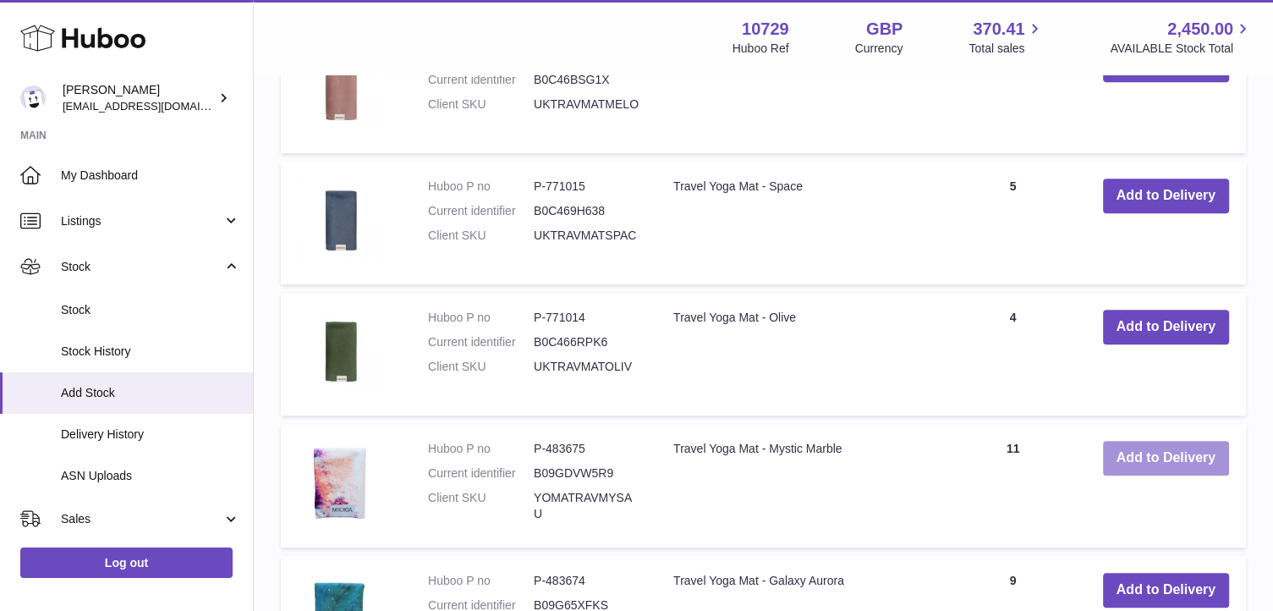
click at [1164, 463] on button "Add to Delivery" at bounding box center [1166, 458] width 126 height 35
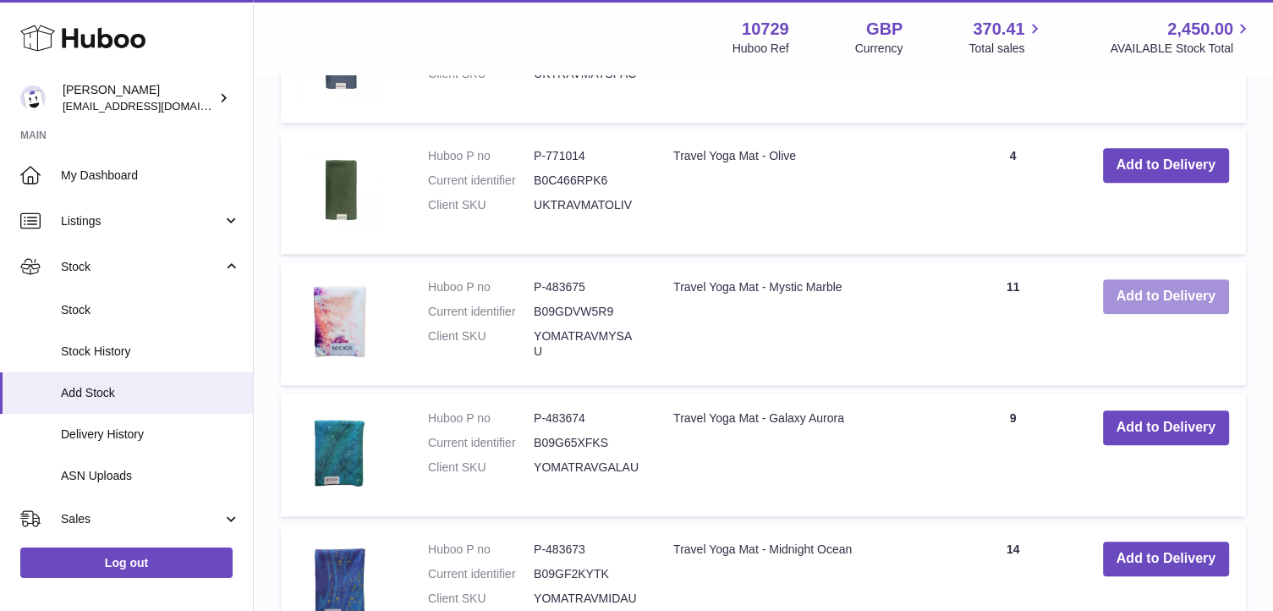
scroll to position [1674, 0]
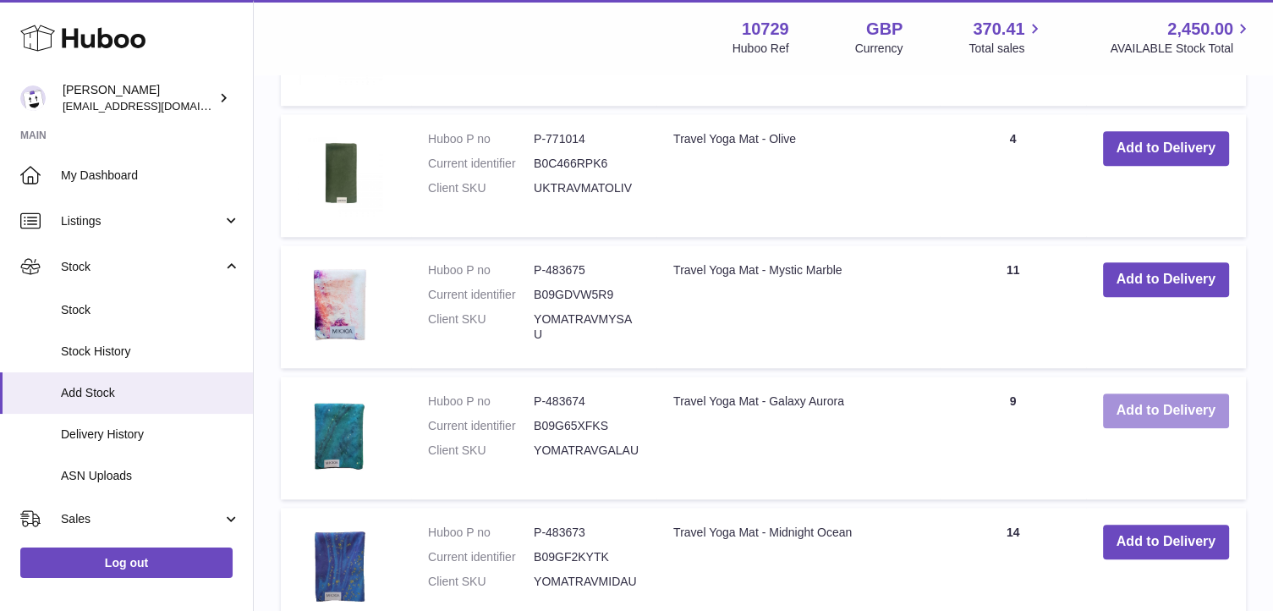
click at [1185, 411] on button "Add to Delivery" at bounding box center [1166, 410] width 126 height 35
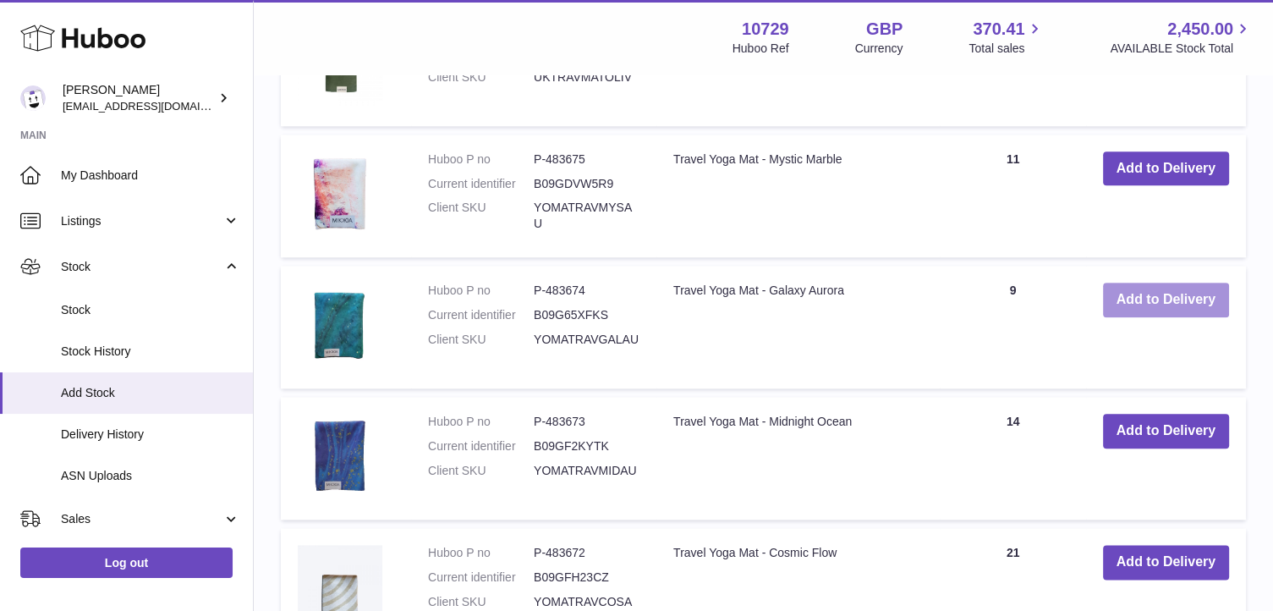
scroll to position [1923, 0]
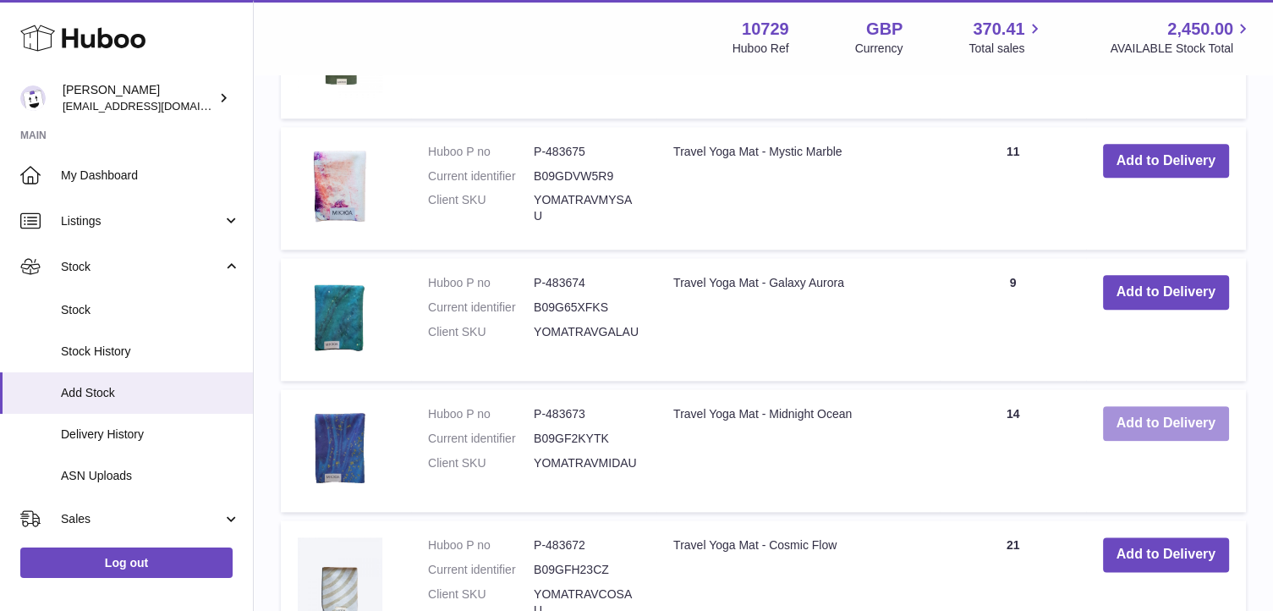
click at [1185, 415] on button "Add to Delivery" at bounding box center [1166, 423] width 126 height 35
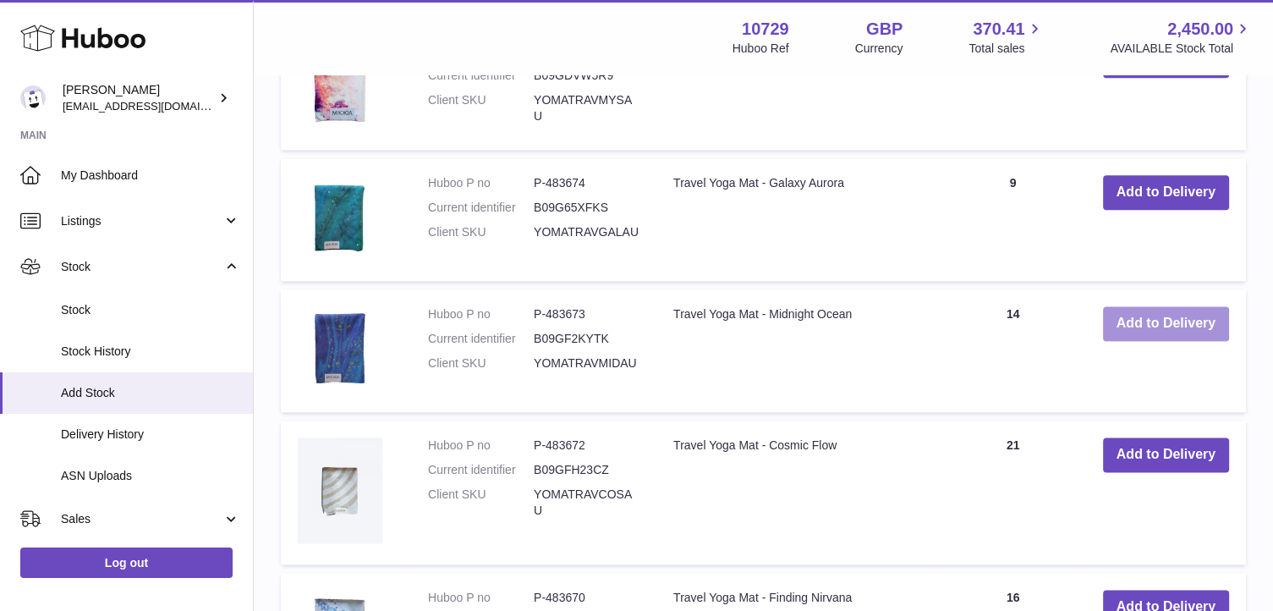
scroll to position [2155, 0]
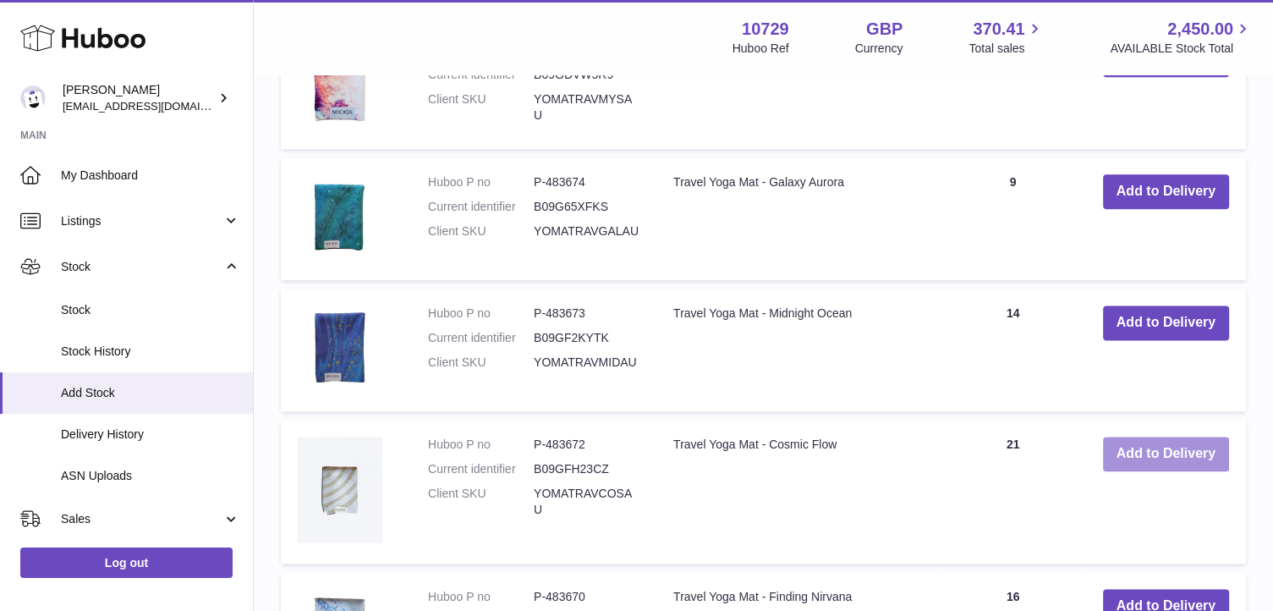
click at [1182, 450] on button "Add to Delivery" at bounding box center [1166, 454] width 126 height 35
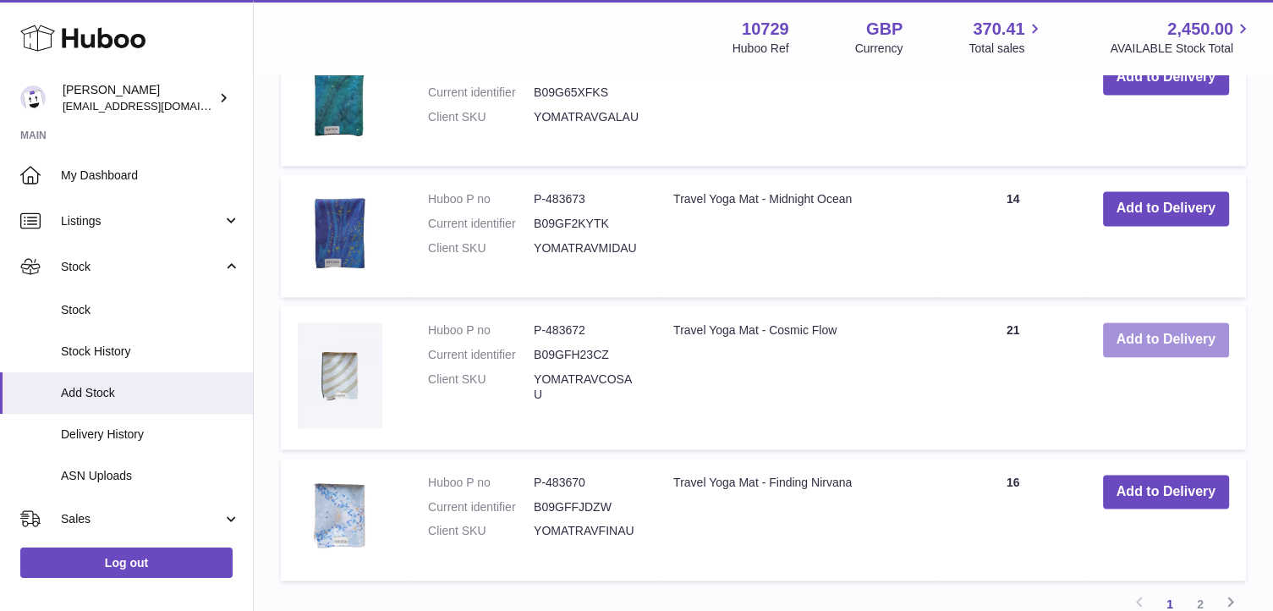
scroll to position [2444, 0]
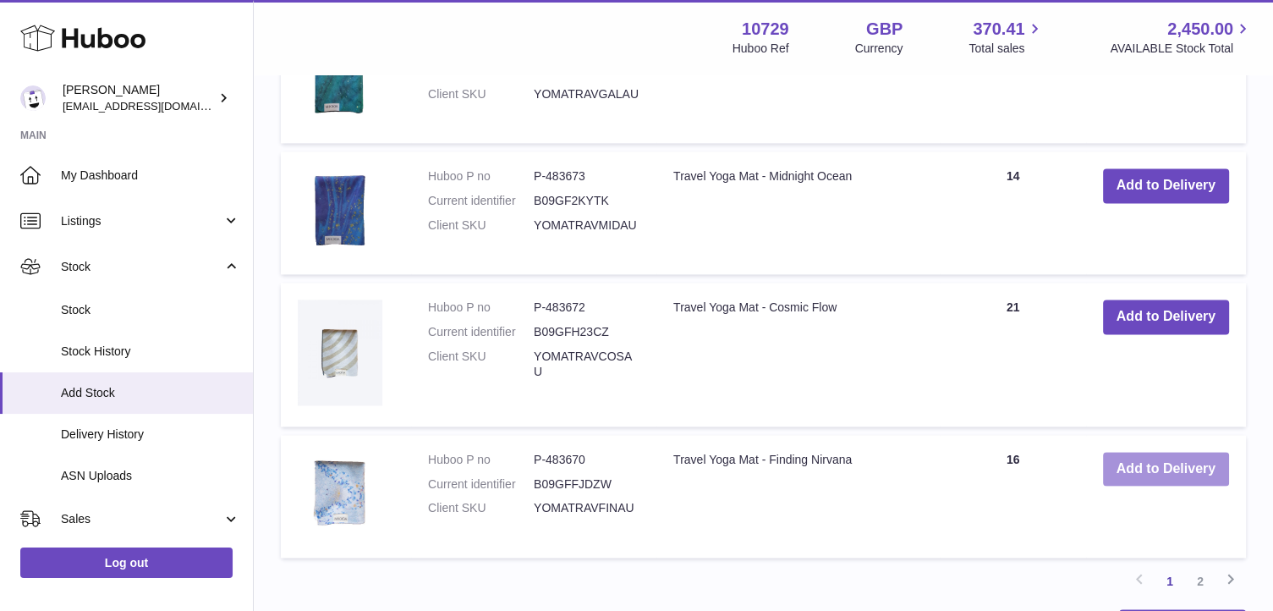
click at [1177, 461] on button "Add to Delivery" at bounding box center [1166, 469] width 126 height 35
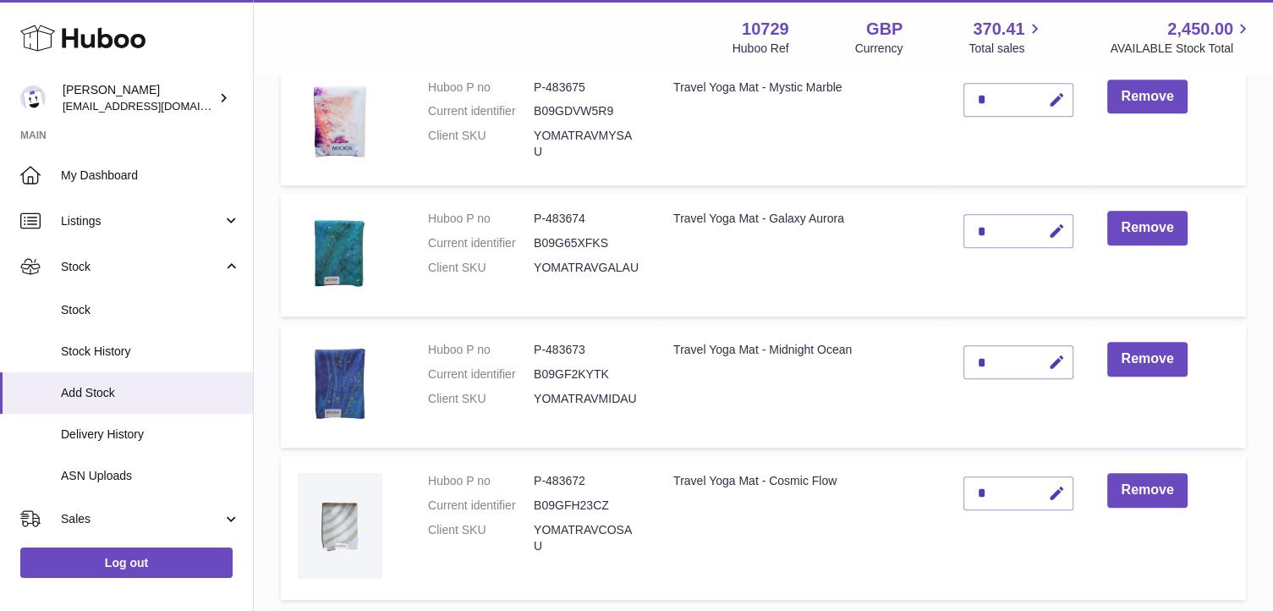
scroll to position [829, 0]
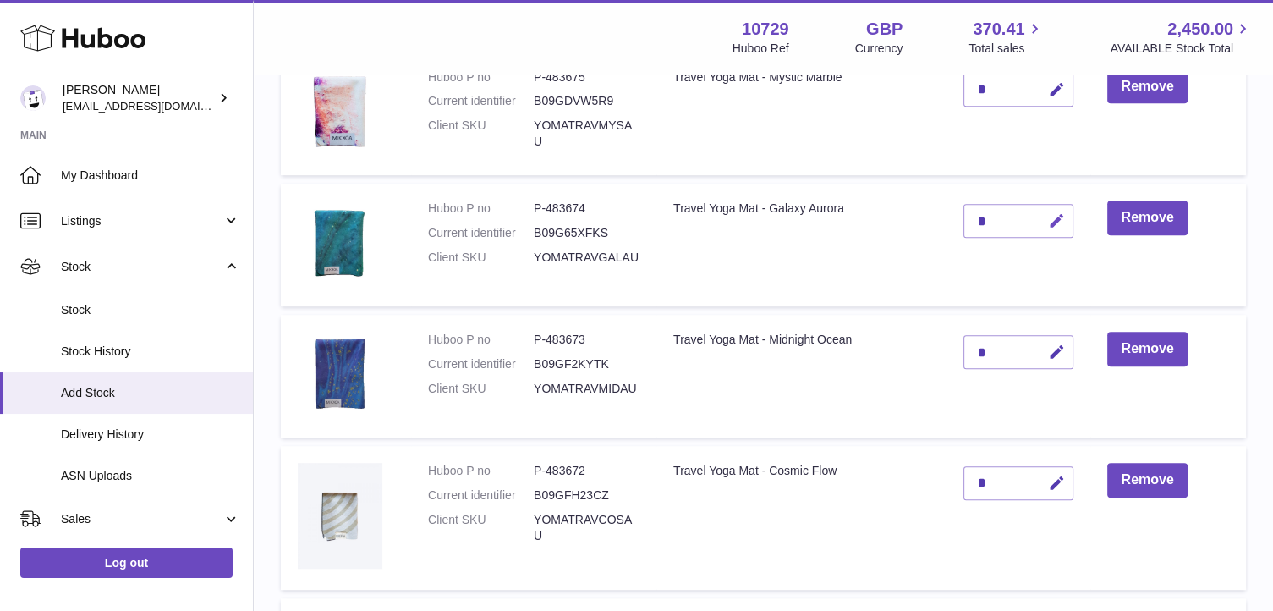
click at [1054, 221] on icon "button" at bounding box center [1056, 221] width 18 height 18
type input "**"
click at [1054, 221] on icon "submit" at bounding box center [1056, 220] width 15 height 15
click at [1055, 357] on icon "button" at bounding box center [1056, 353] width 18 height 18
type input "**"
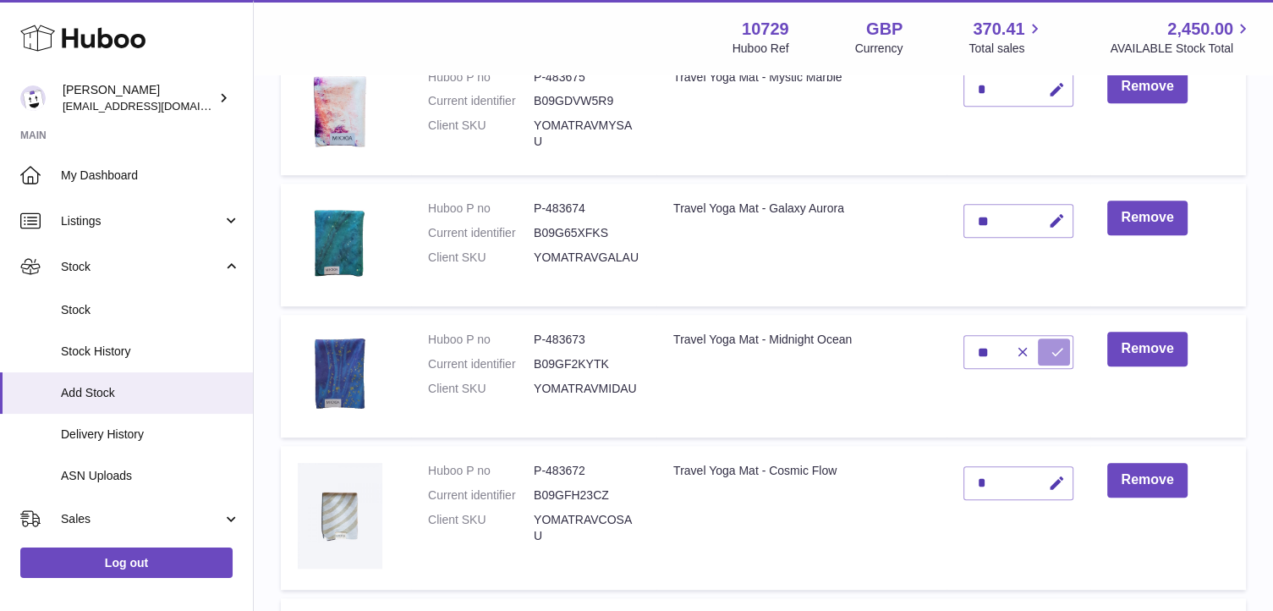
click at [1063, 353] on icon "submit" at bounding box center [1056, 351] width 15 height 15
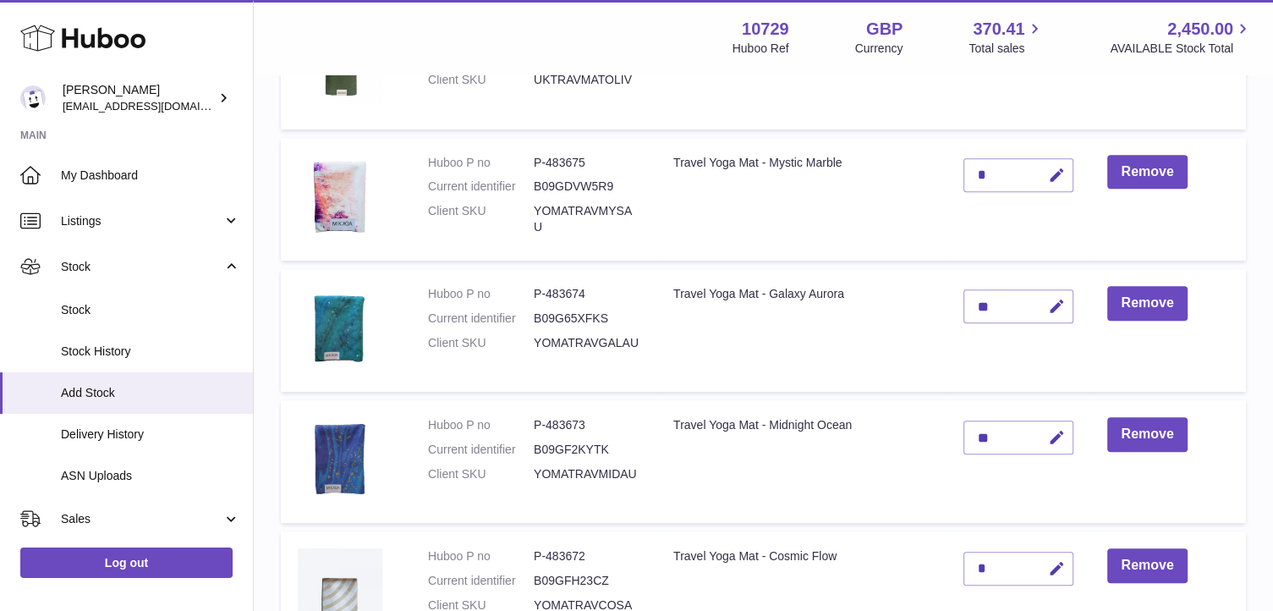
scroll to position [741, 0]
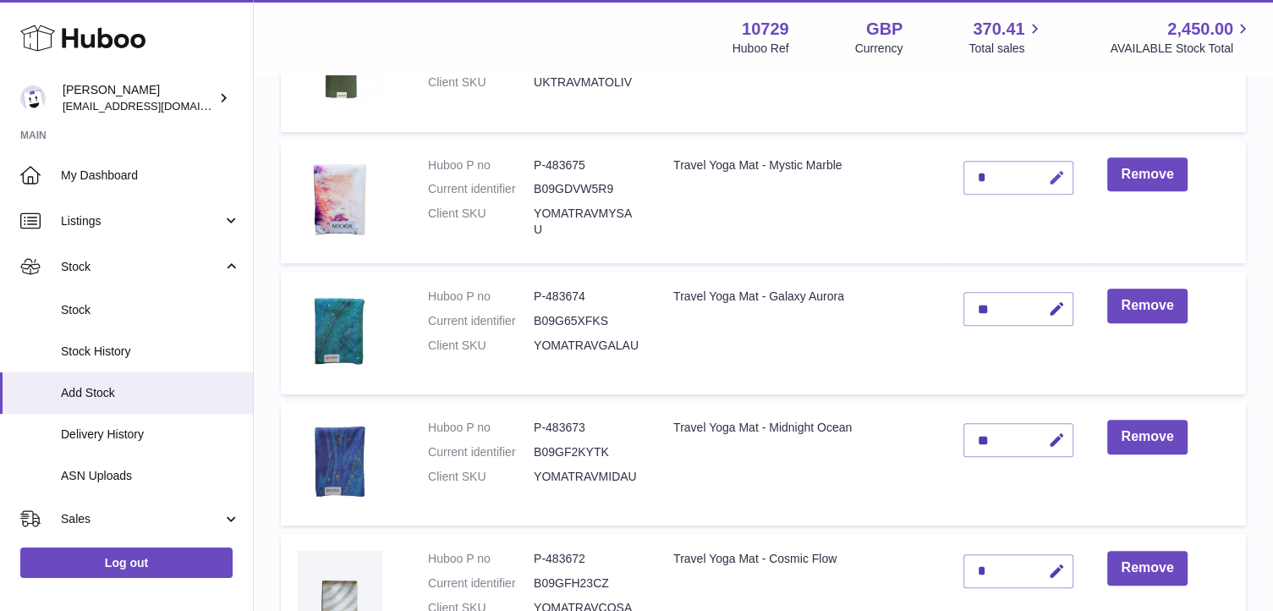
click at [1050, 175] on icon "button" at bounding box center [1056, 178] width 18 height 18
type input "**"
click at [1050, 175] on icon "submit" at bounding box center [1056, 177] width 15 height 15
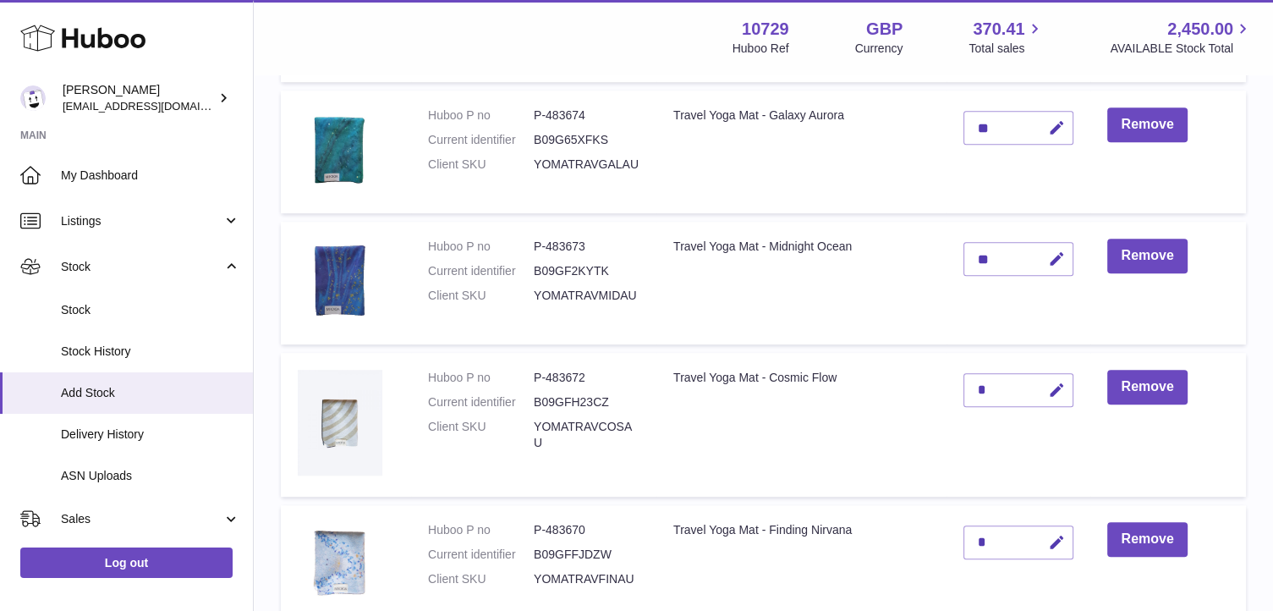
scroll to position [970, 0]
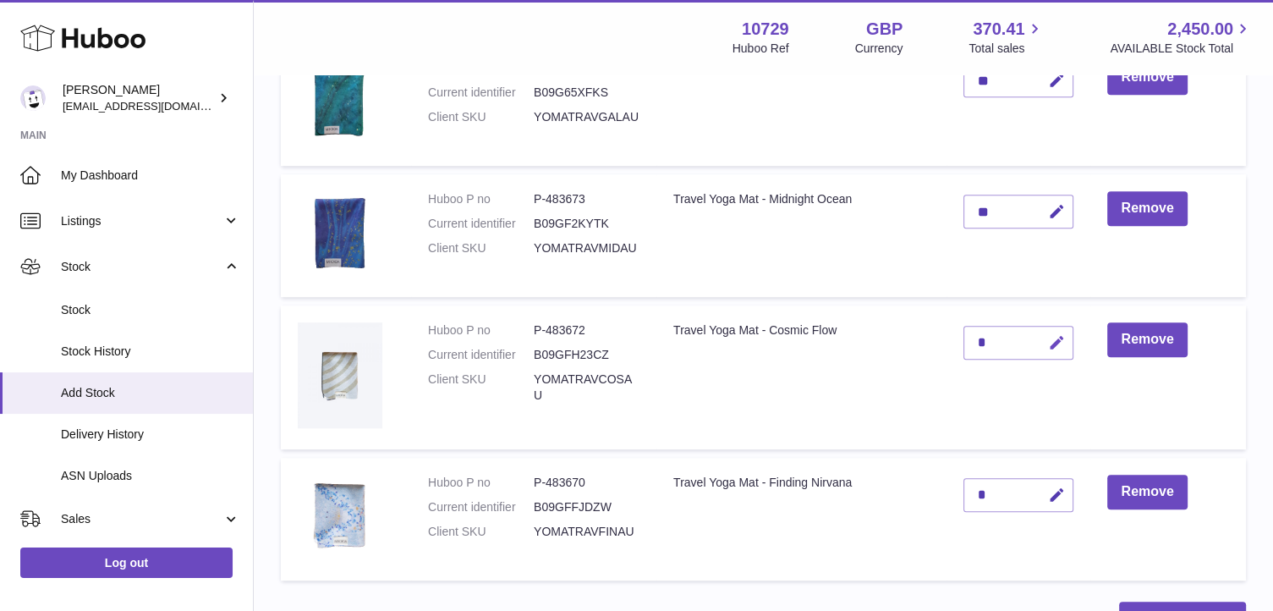
click at [1056, 340] on icon "button" at bounding box center [1056, 343] width 18 height 18
type input "**"
click at [1056, 340] on icon "submit" at bounding box center [1056, 342] width 15 height 15
click at [1061, 494] on icon "button" at bounding box center [1056, 496] width 18 height 18
type input "**"
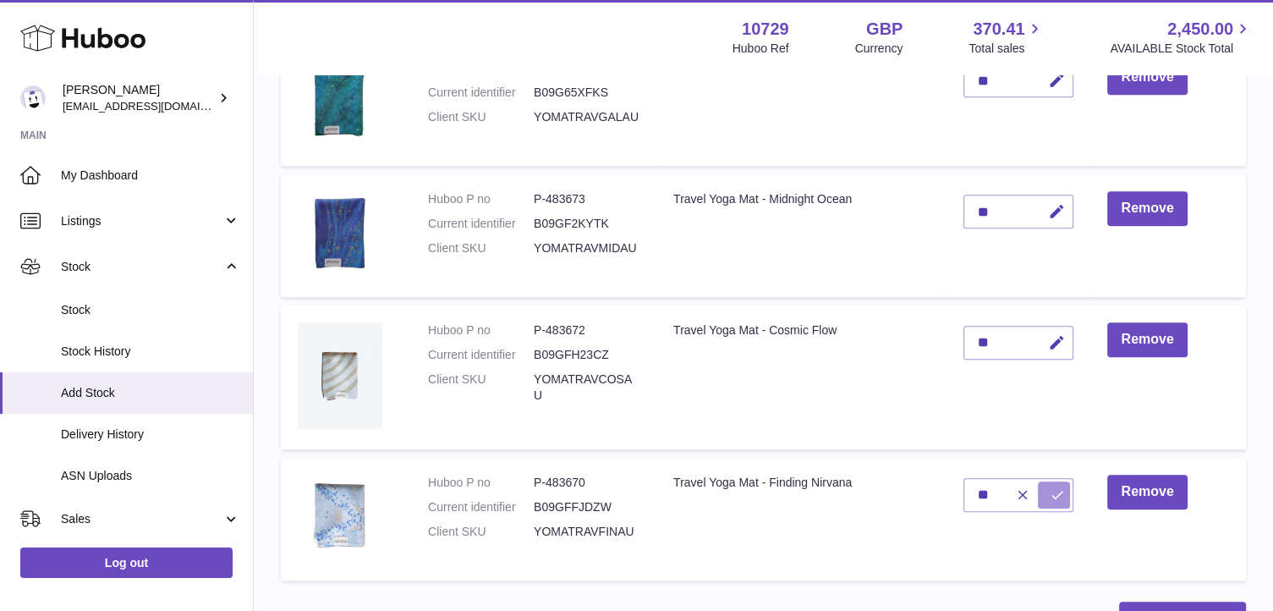
click at [1061, 494] on icon "submit" at bounding box center [1056, 494] width 15 height 15
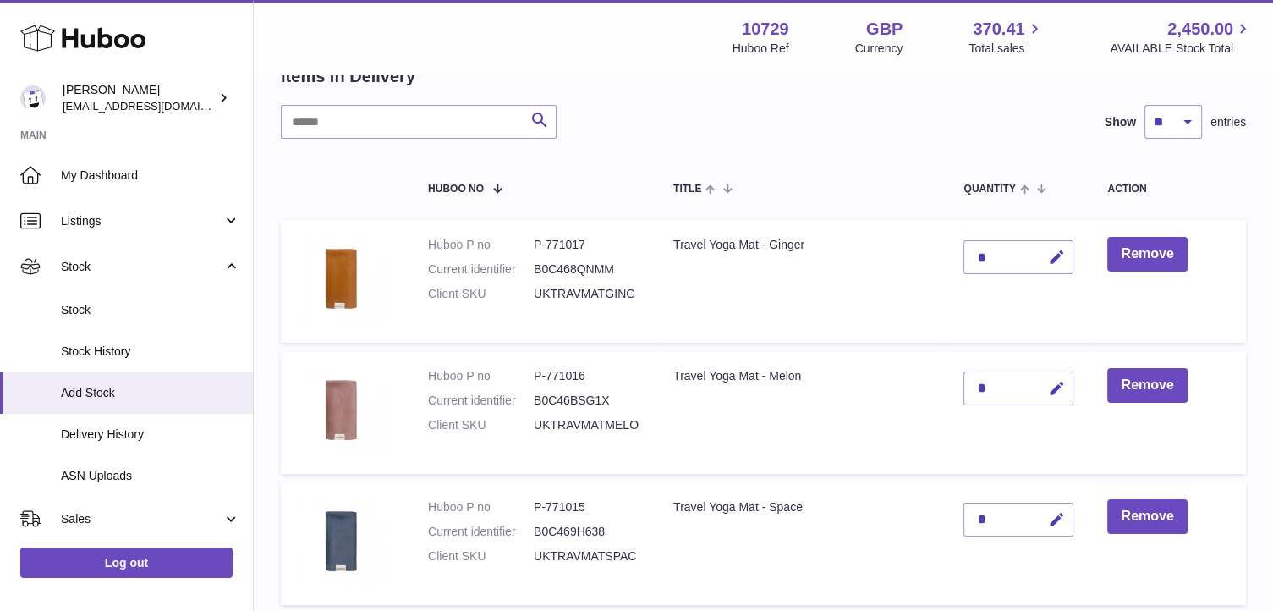
scroll to position [135, 0]
click at [1056, 253] on icon "button" at bounding box center [1056, 259] width 18 height 18
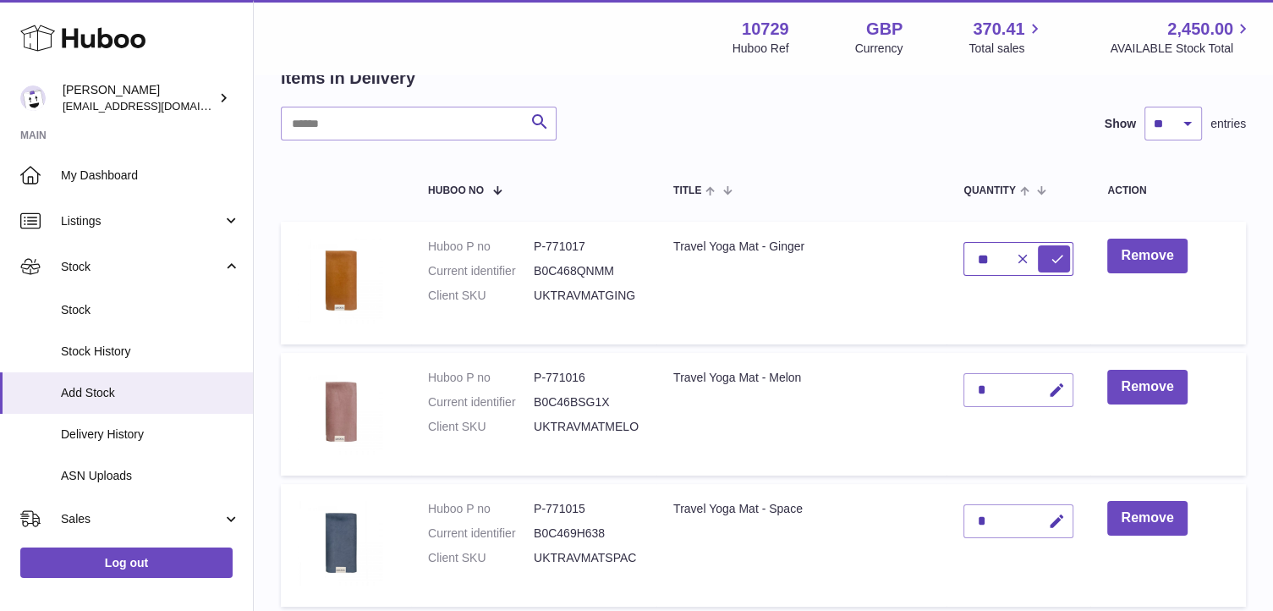
type input "**"
click at [1056, 253] on icon "submit" at bounding box center [1056, 258] width 15 height 15
click at [1056, 387] on icon "button" at bounding box center [1056, 391] width 18 height 18
type input "**"
click at [1056, 387] on icon "submit" at bounding box center [1056, 389] width 15 height 15
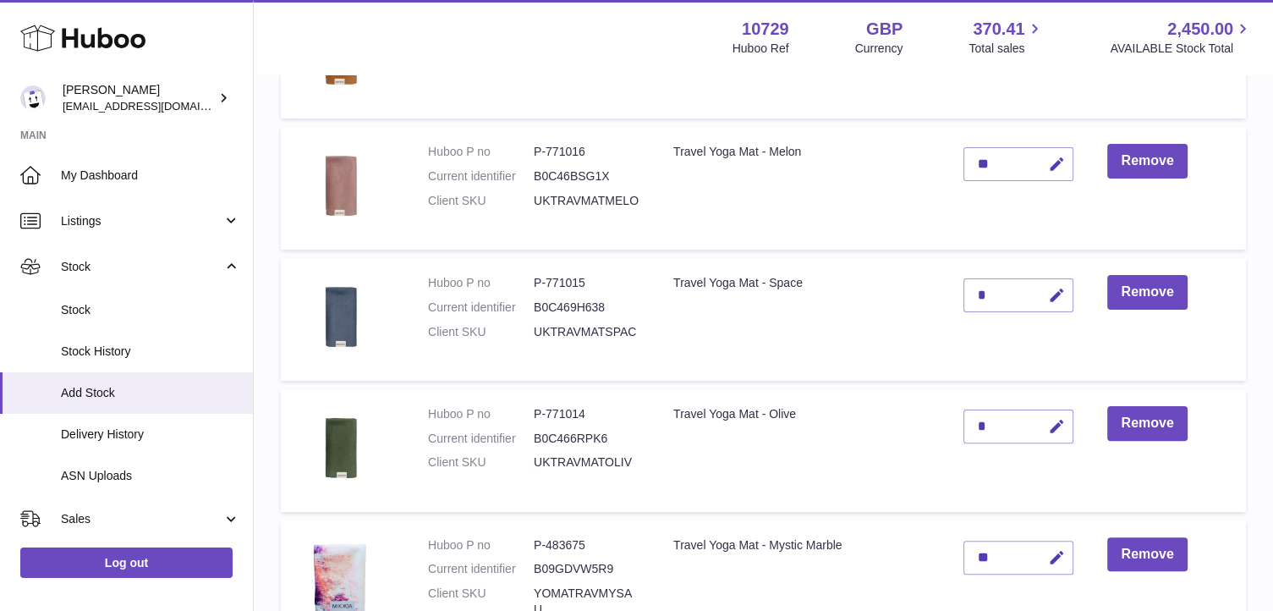
scroll to position [369, 0]
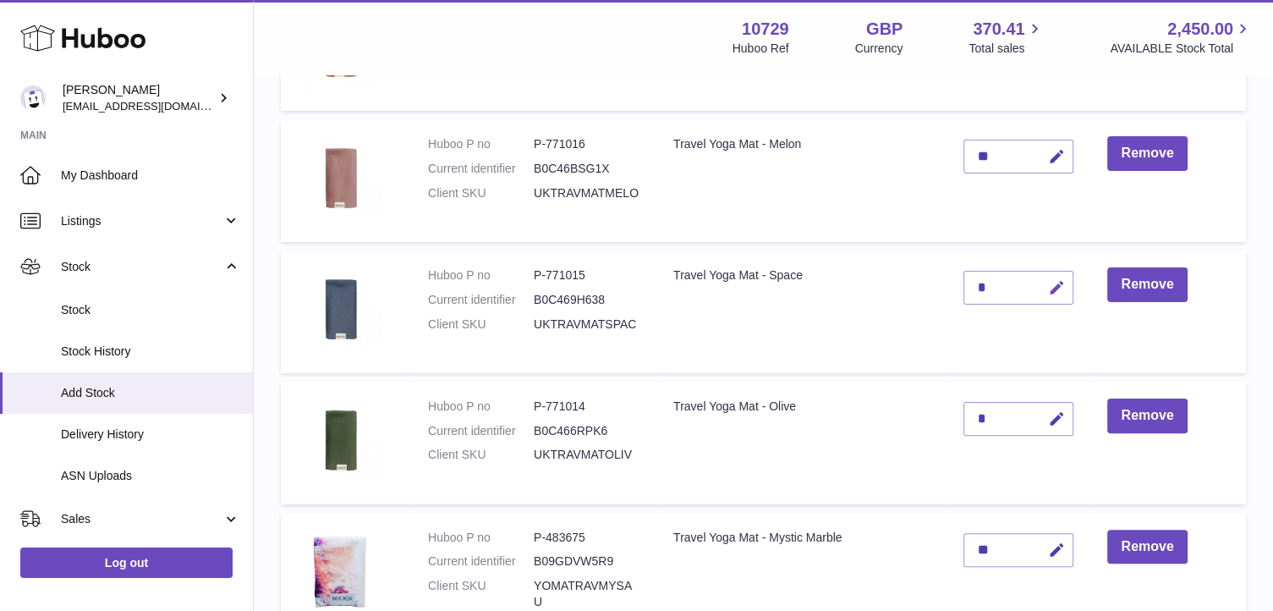
click at [1053, 289] on icon "button" at bounding box center [1056, 288] width 18 height 18
type input "**"
click at [1053, 289] on icon "submit" at bounding box center [1056, 287] width 15 height 15
click at [1058, 410] on icon "button" at bounding box center [1056, 419] width 18 height 18
type input "**"
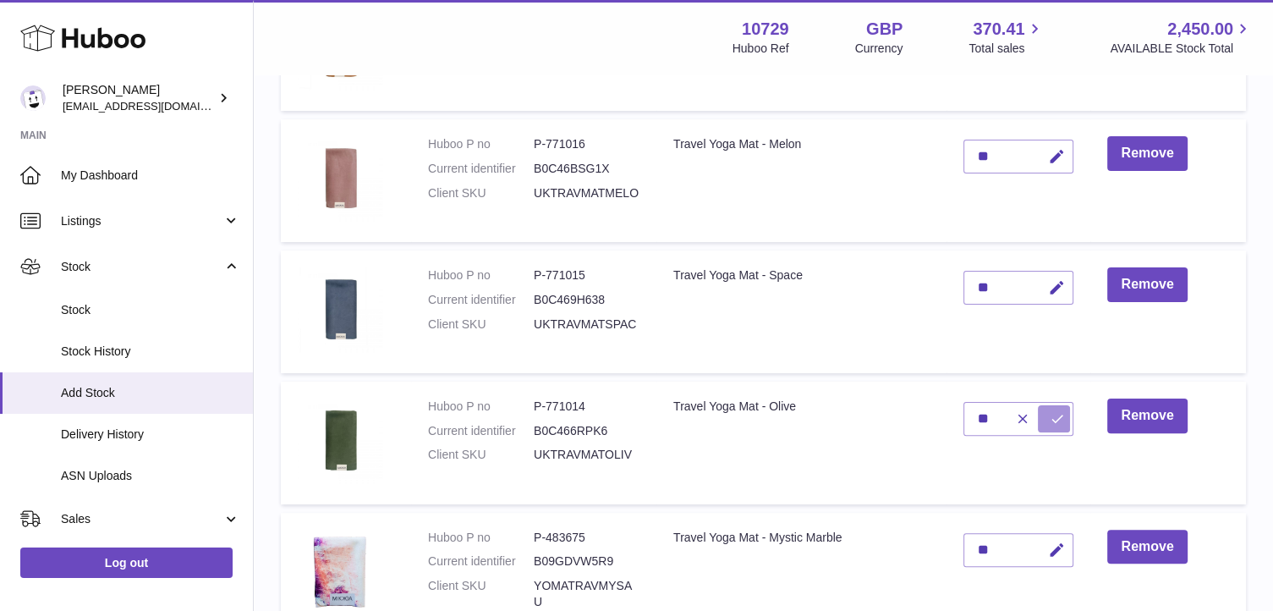
click at [1058, 411] on icon "submit" at bounding box center [1056, 418] width 15 height 15
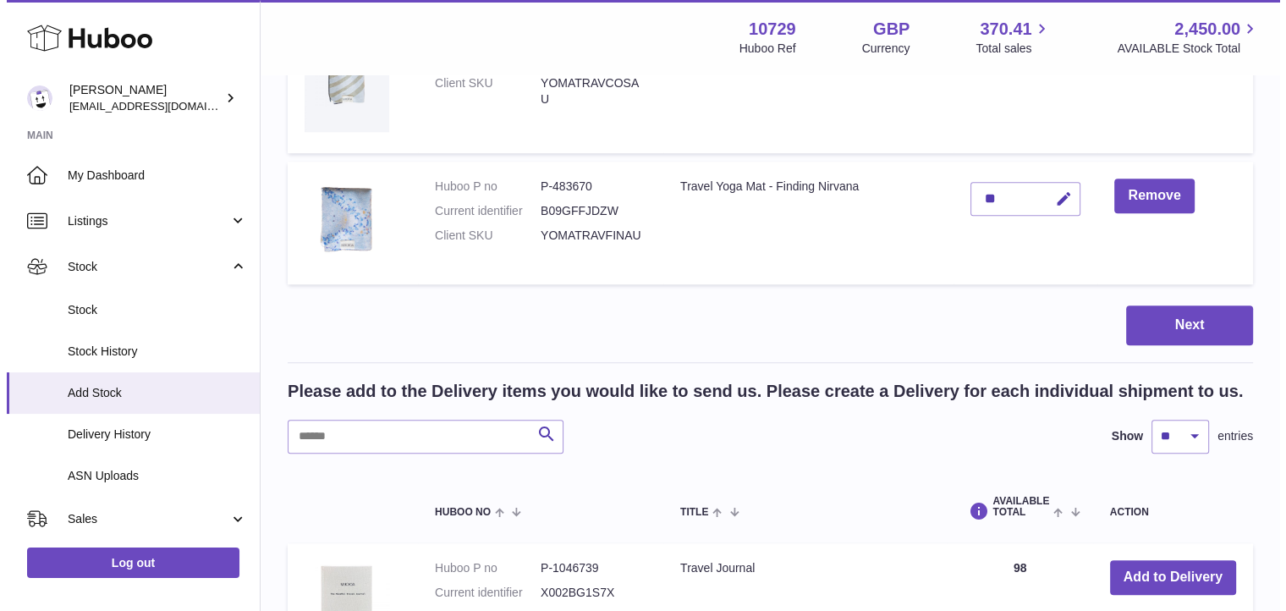
scroll to position [1262, 0]
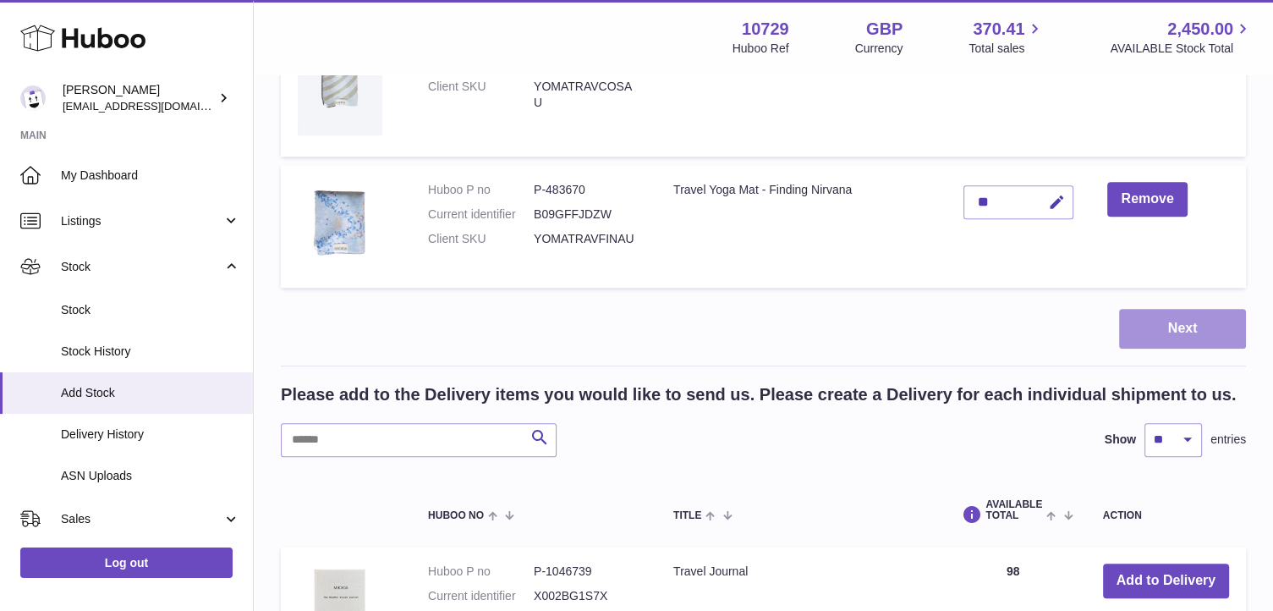
click at [1156, 342] on button "Next" at bounding box center [1182, 329] width 127 height 40
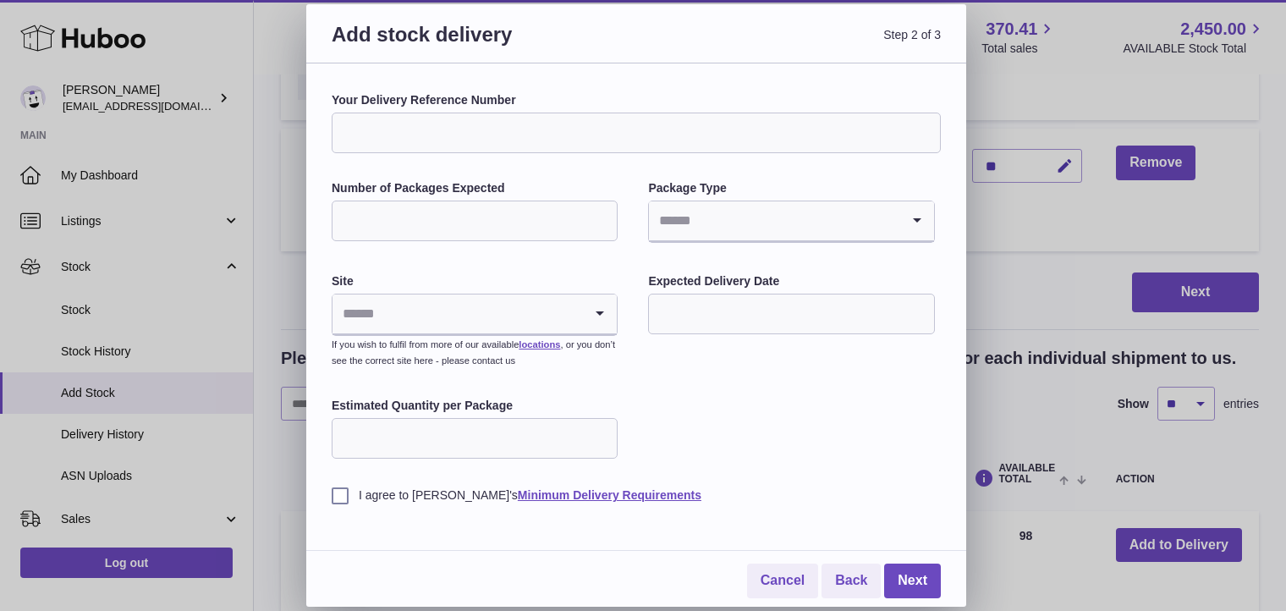
click at [542, 129] on input "Your Delivery Reference Number" at bounding box center [636, 133] width 609 height 41
type input "**********"
click at [493, 217] on input "Number of Packages Expected" at bounding box center [475, 221] width 286 height 41
type input "**"
click at [781, 230] on input "Search for option" at bounding box center [774, 220] width 250 height 39
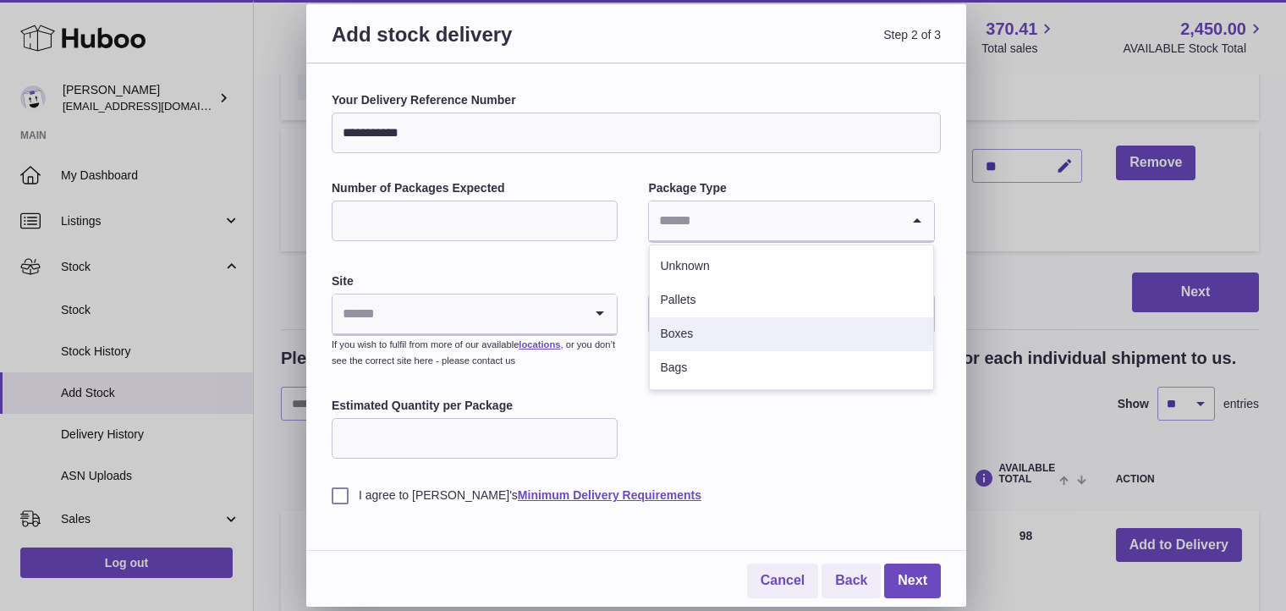
click at [750, 338] on li "Boxes" at bounding box center [791, 334] width 283 height 34
click at [542, 300] on input "Search for option" at bounding box center [458, 313] width 250 height 39
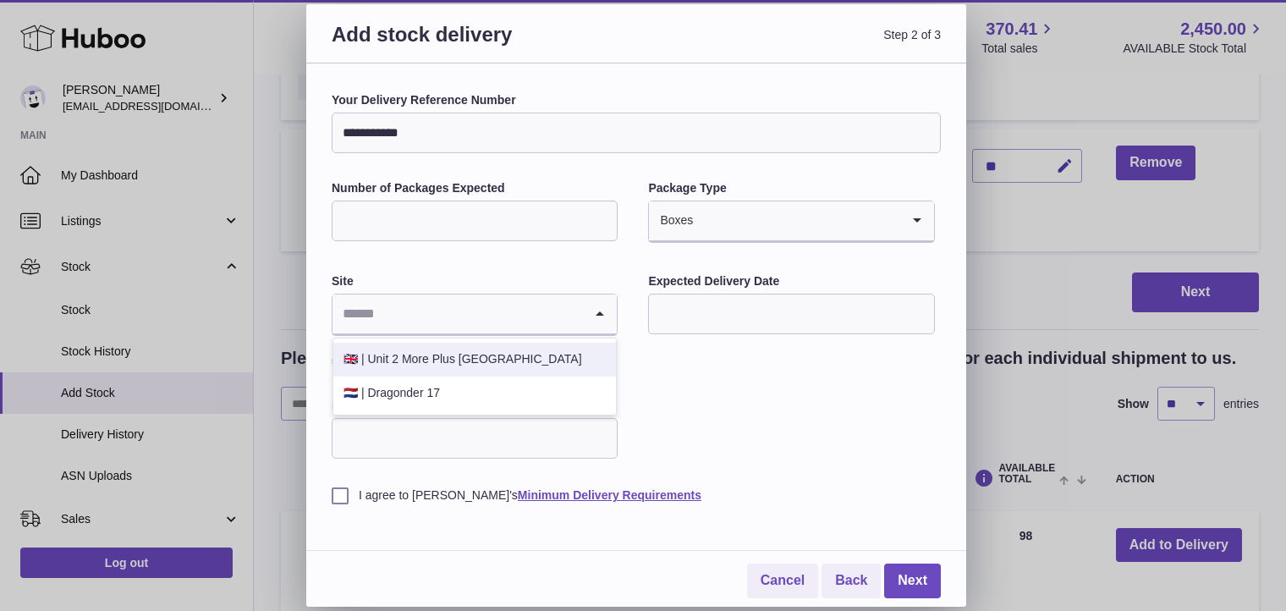
click at [513, 362] on li "🇬🇧 | Unit 2 More Plus Central Park" at bounding box center [474, 360] width 283 height 34
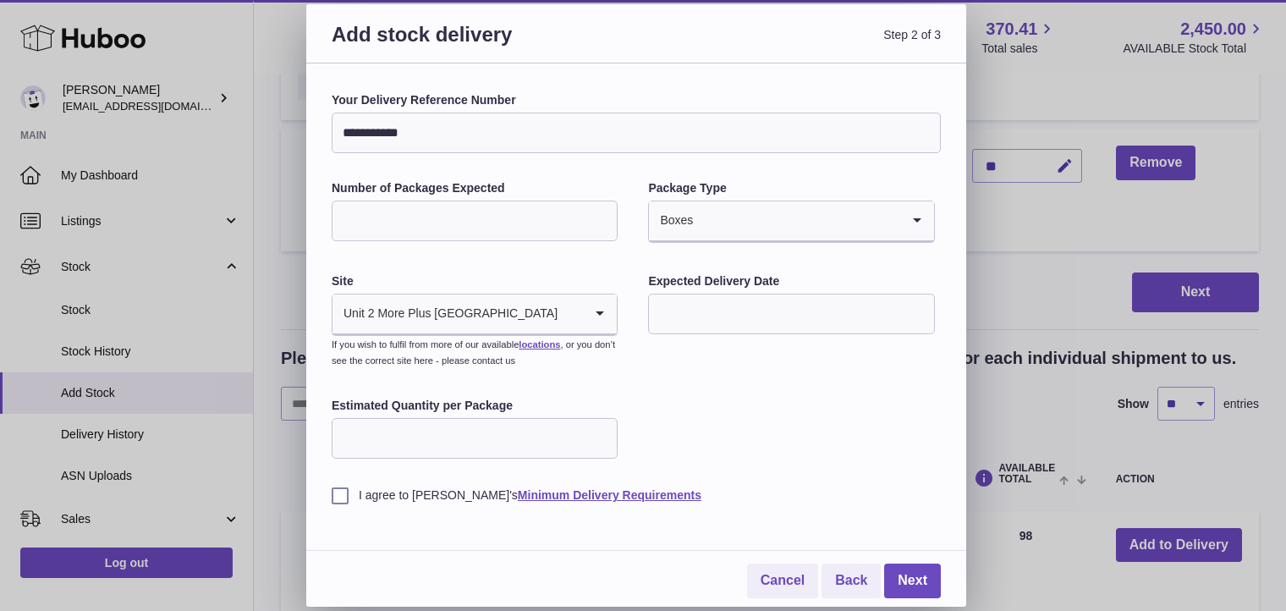
click at [718, 300] on input "text" at bounding box center [791, 314] width 286 height 41
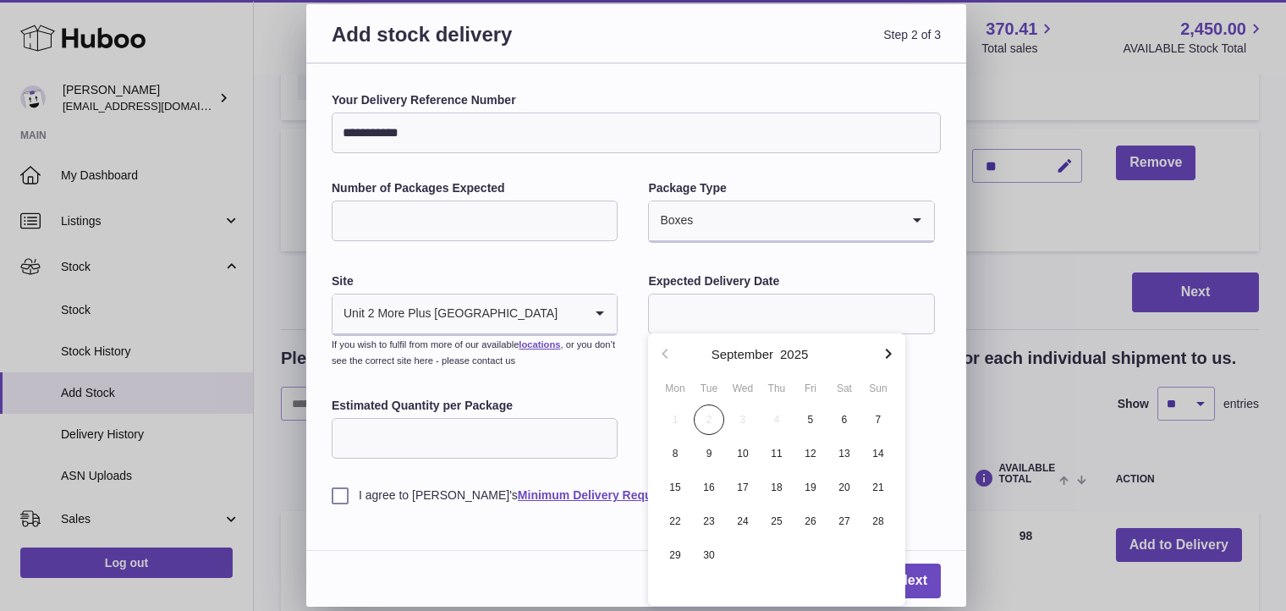
click at [886, 360] on icon "button" at bounding box center [888, 354] width 20 height 20
click at [845, 413] on span "1" at bounding box center [844, 419] width 30 height 30
type input "**********"
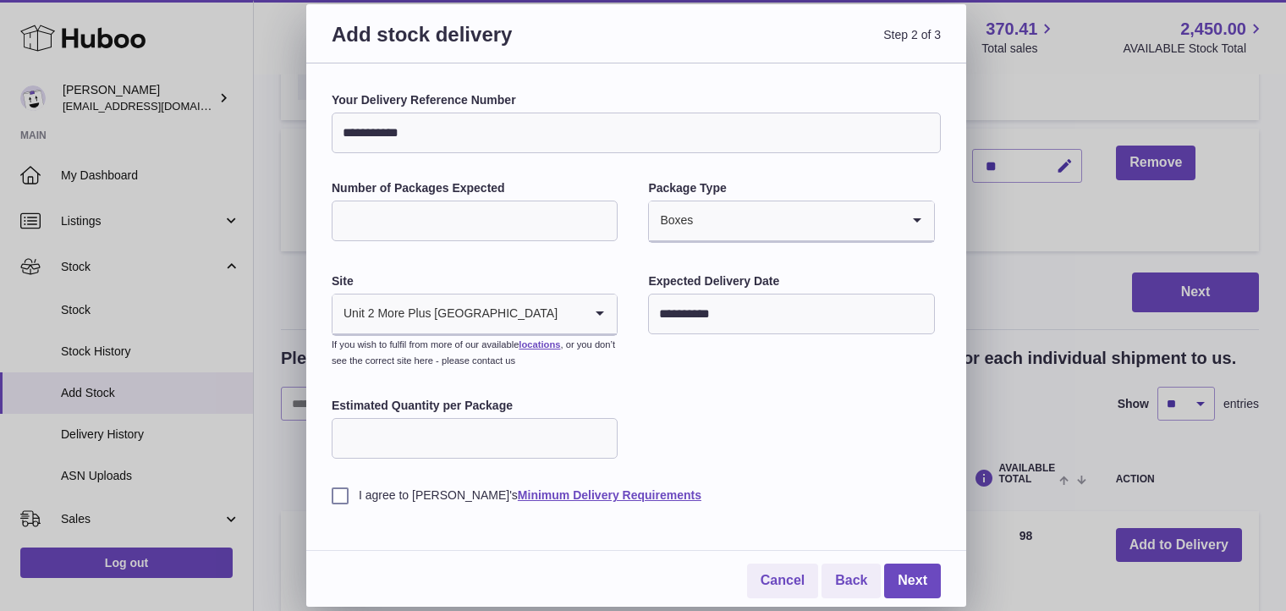
click at [564, 443] on input "Estimated Quantity per Package" at bounding box center [475, 438] width 286 height 41
type input "**"
click at [338, 493] on label "I agree to Huboo's Minimum Delivery Requirements" at bounding box center [636, 495] width 609 height 16
click at [894, 575] on link "Next" at bounding box center [912, 581] width 57 height 35
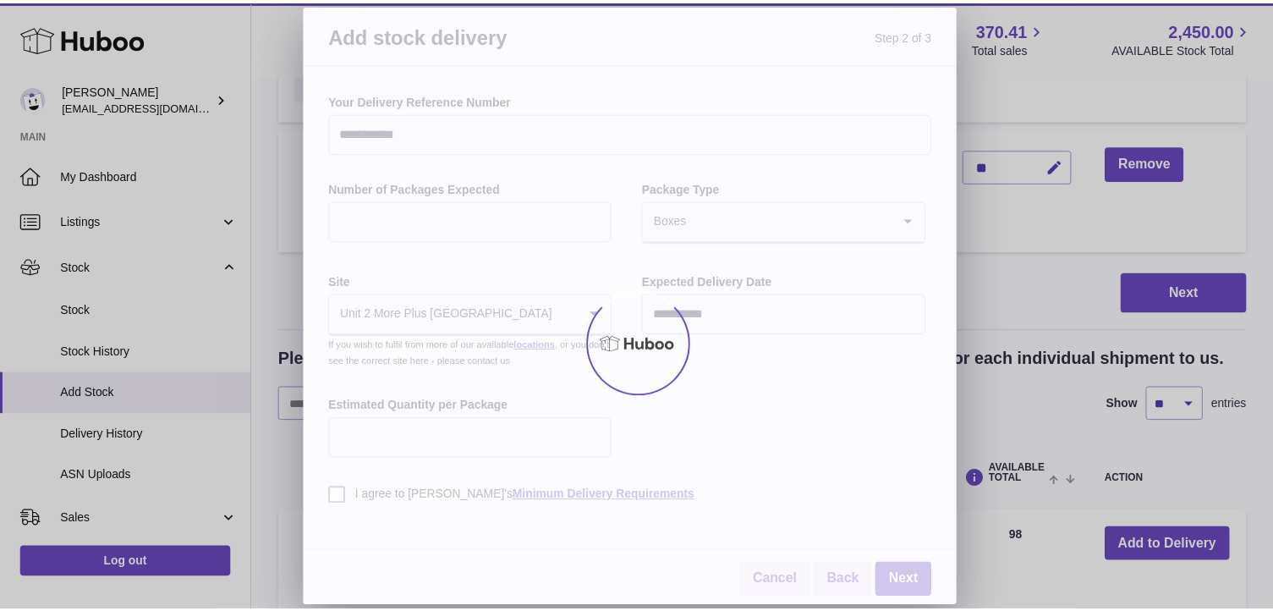
scroll to position [1207, 0]
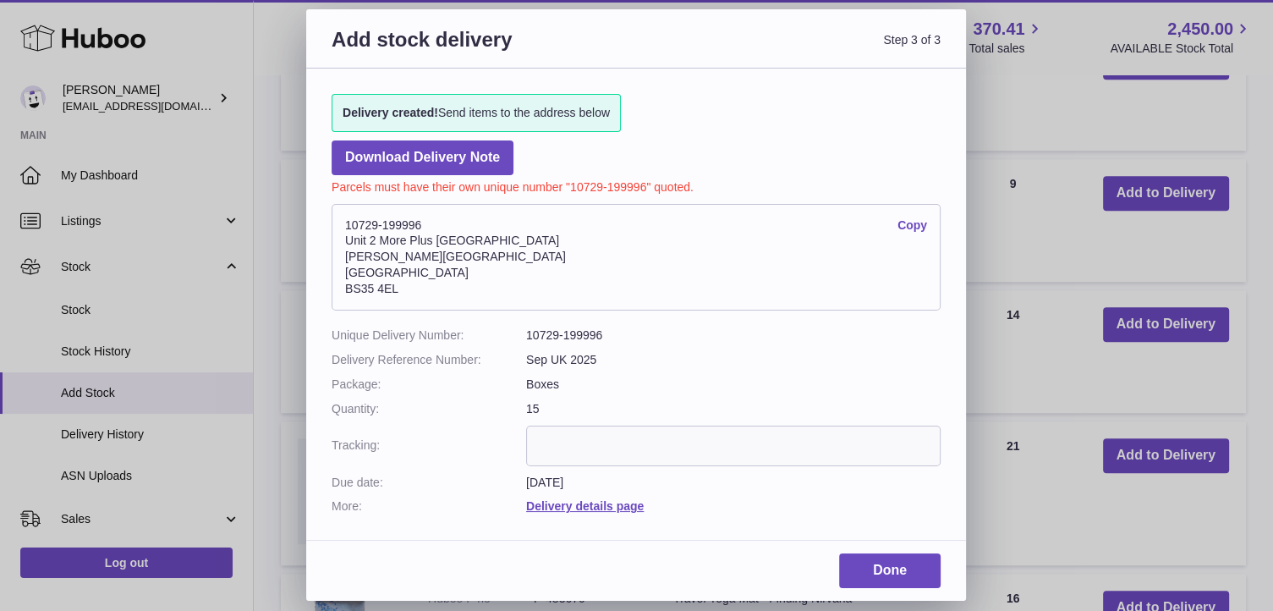
click at [920, 224] on link "Copy" at bounding box center [913, 225] width 30 height 16
click at [870, 562] on link "Done" at bounding box center [890, 570] width 102 height 35
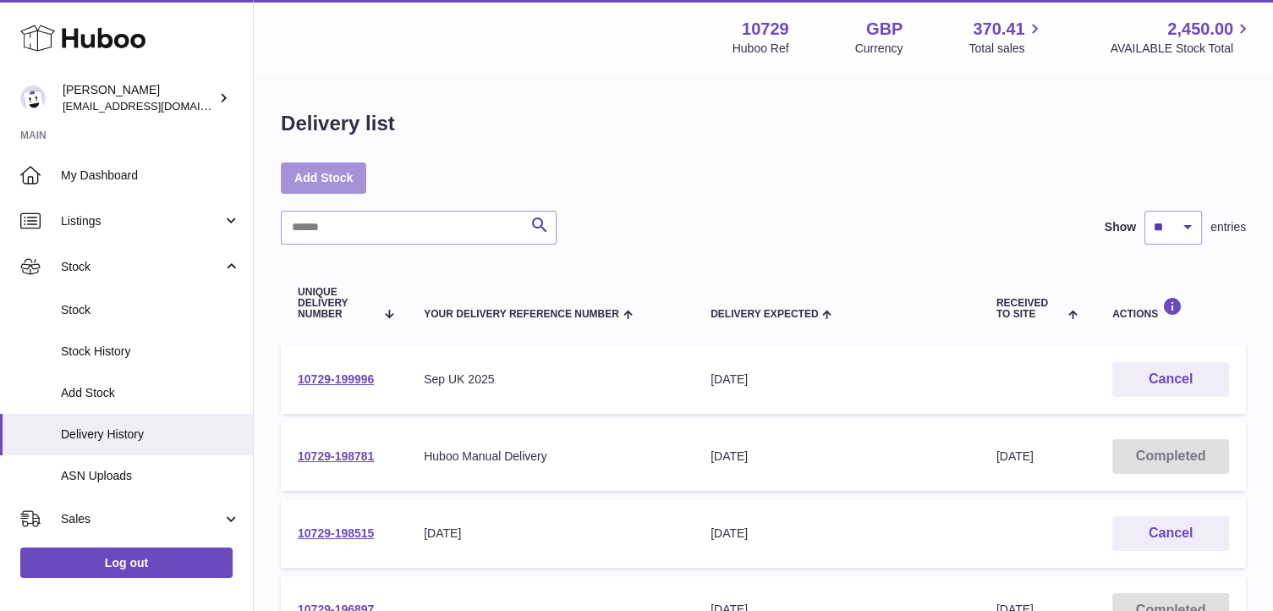
click at [300, 172] on link "Add Stock" at bounding box center [323, 177] width 85 height 30
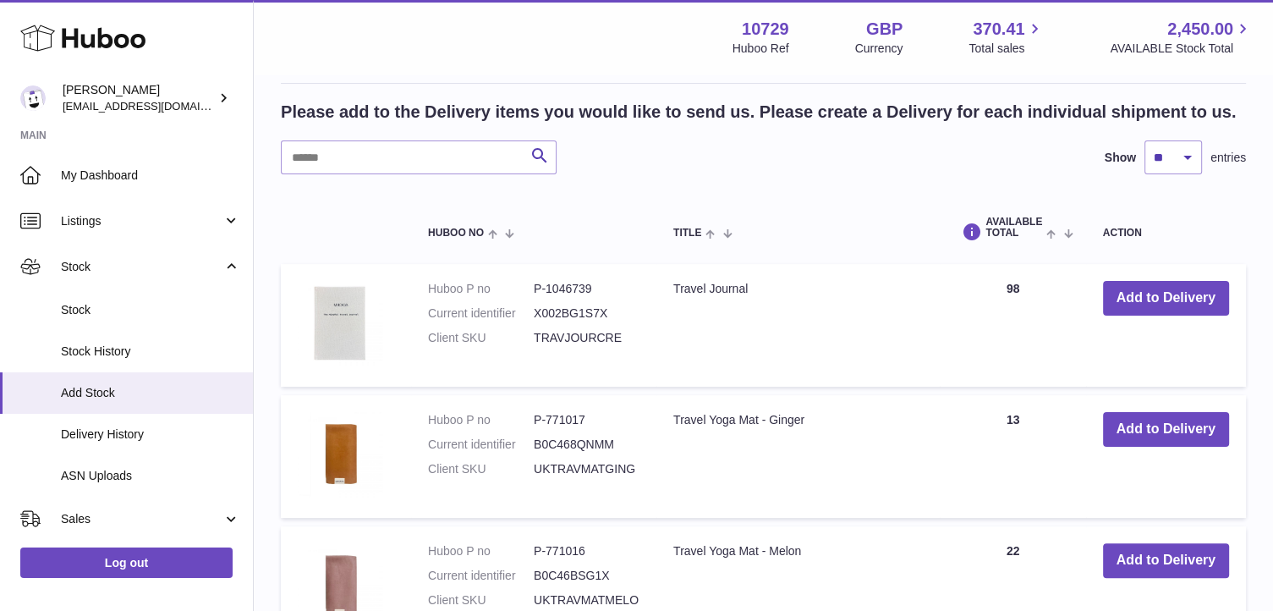
scroll to position [318, 0]
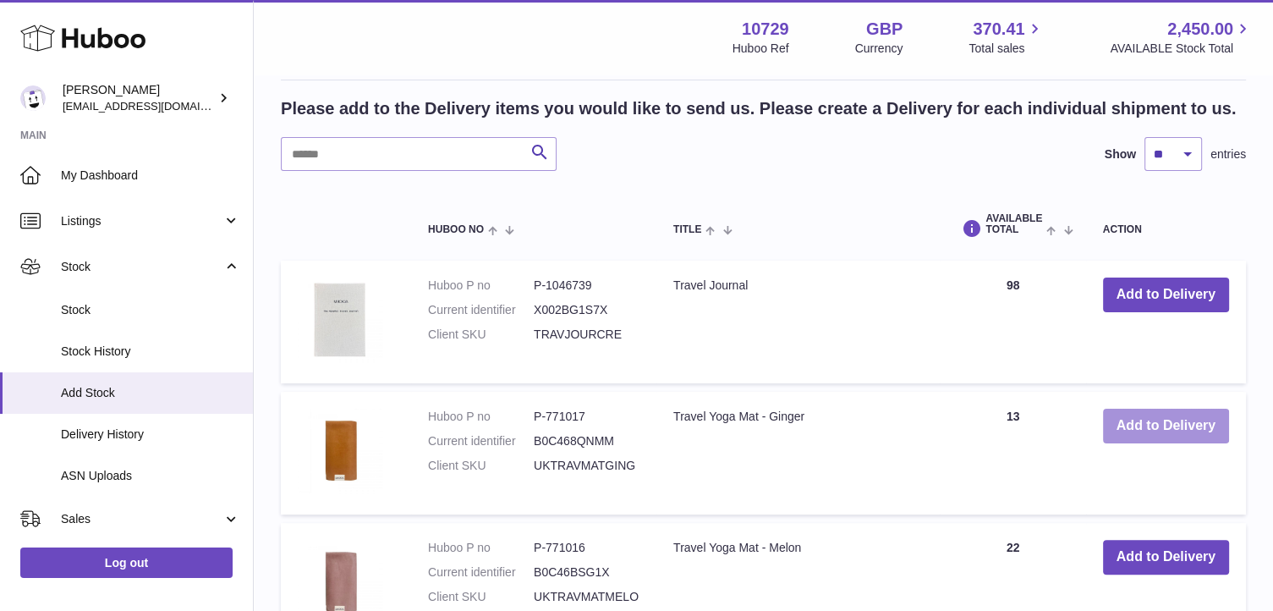
click at [1129, 421] on button "Add to Delivery" at bounding box center [1166, 426] width 126 height 35
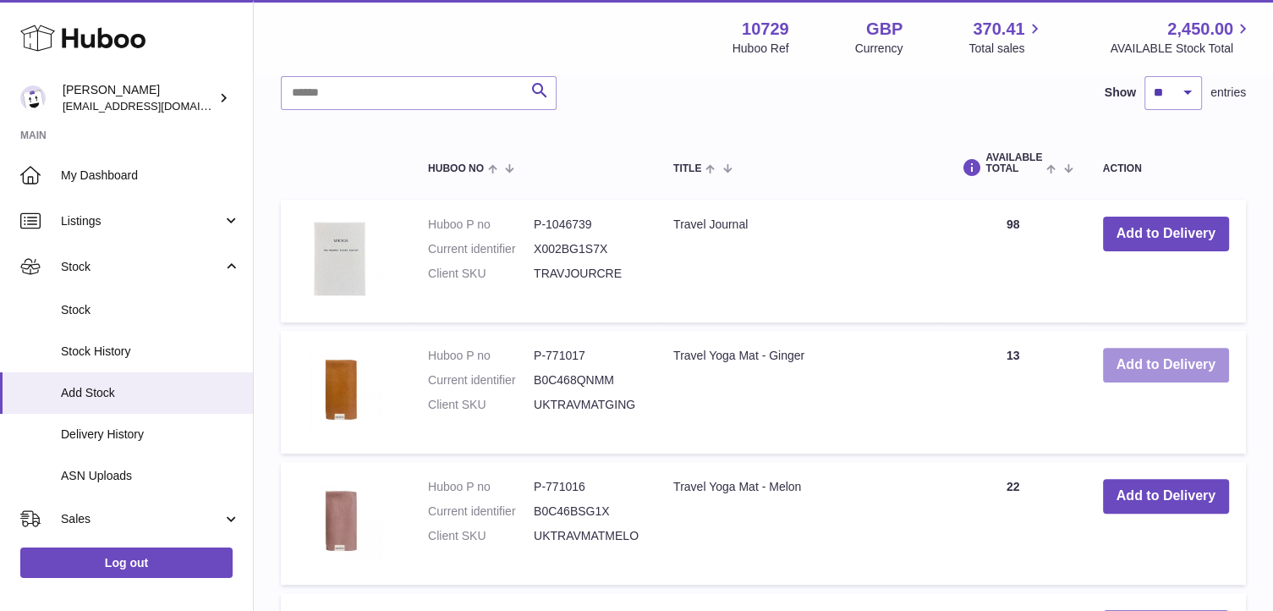
scroll to position [573, 0]
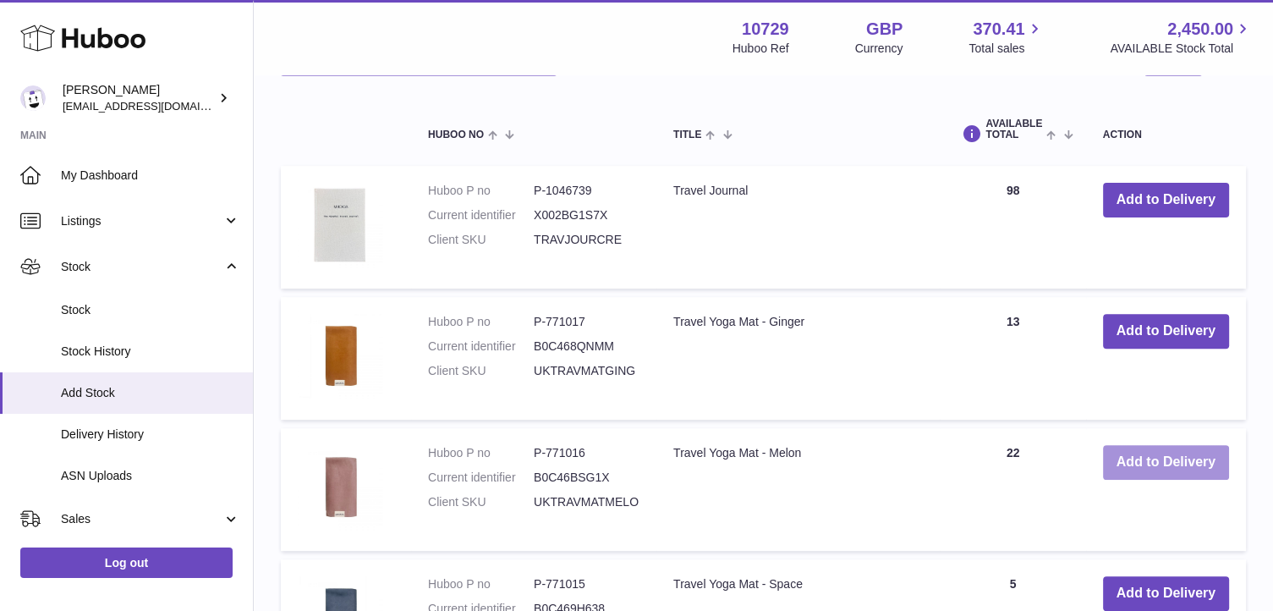
click at [1134, 458] on button "Add to Delivery" at bounding box center [1166, 462] width 126 height 35
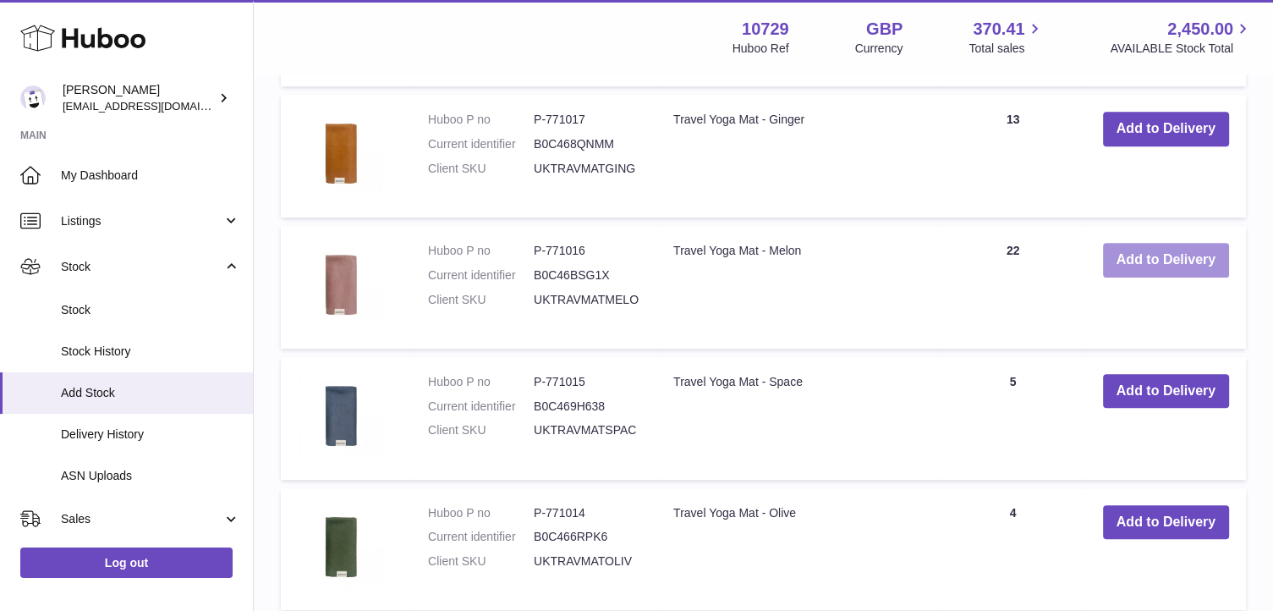
scroll to position [928, 0]
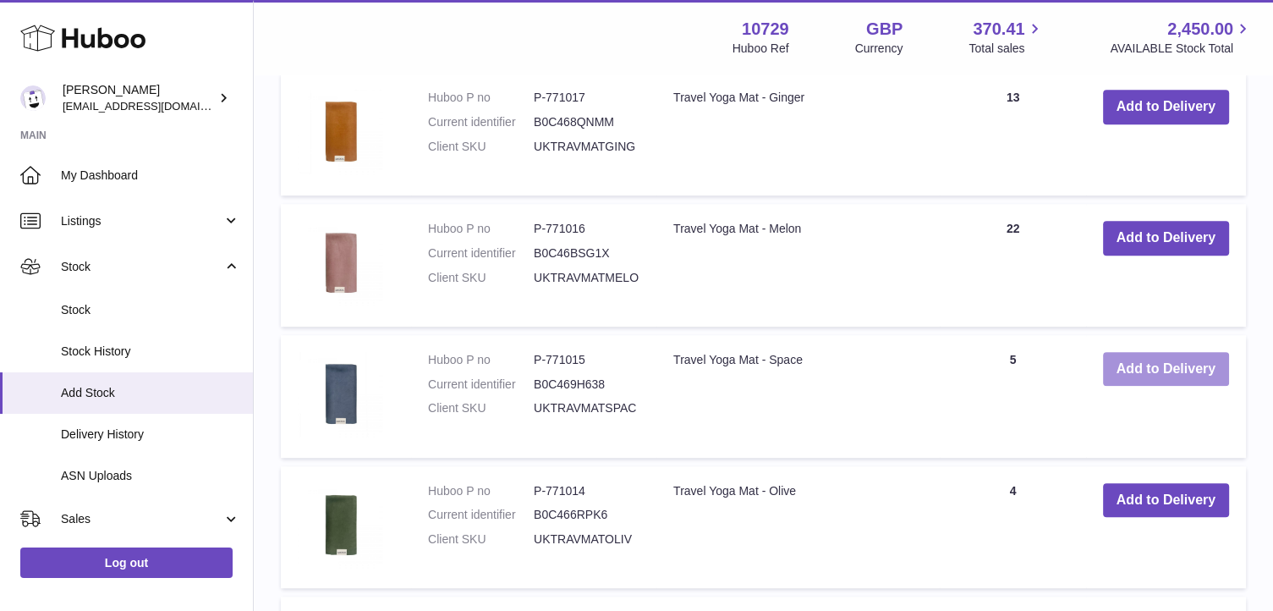
click at [1160, 366] on button "Add to Delivery" at bounding box center [1166, 369] width 126 height 35
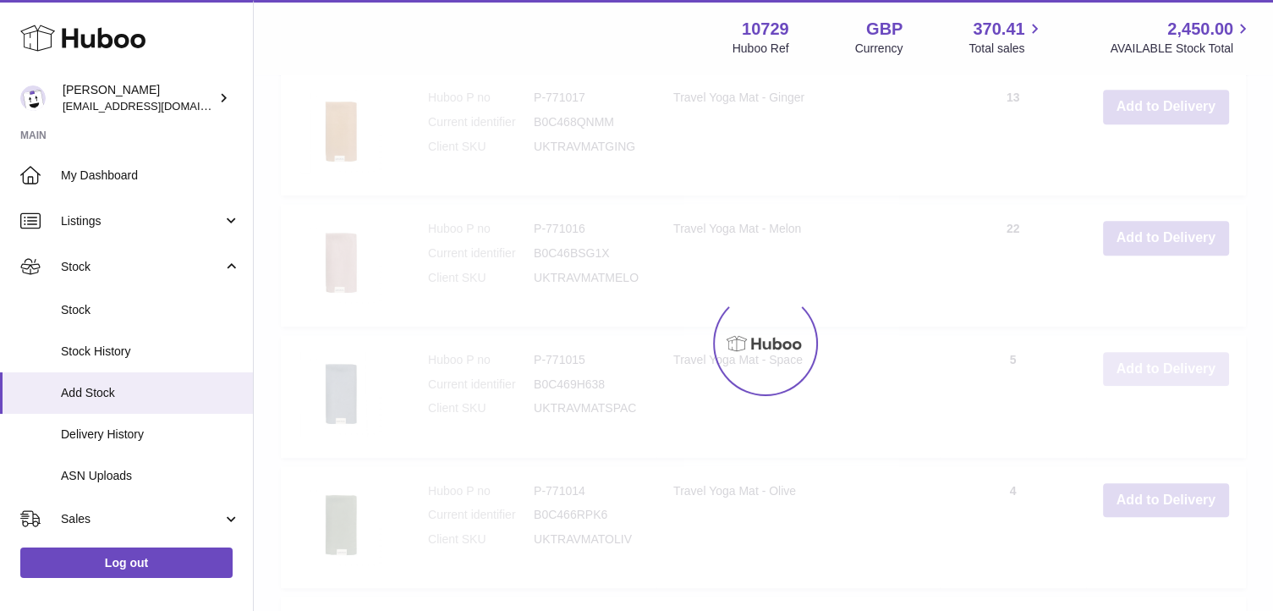
scroll to position [1059, 0]
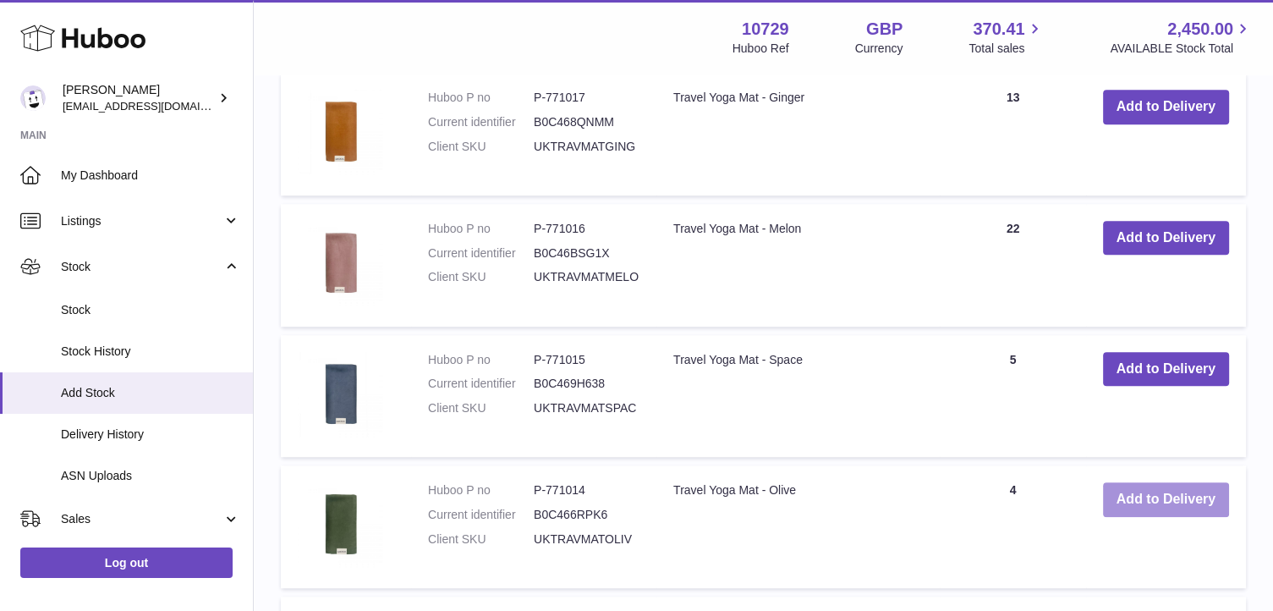
click at [1144, 489] on button "Add to Delivery" at bounding box center [1166, 499] width 126 height 35
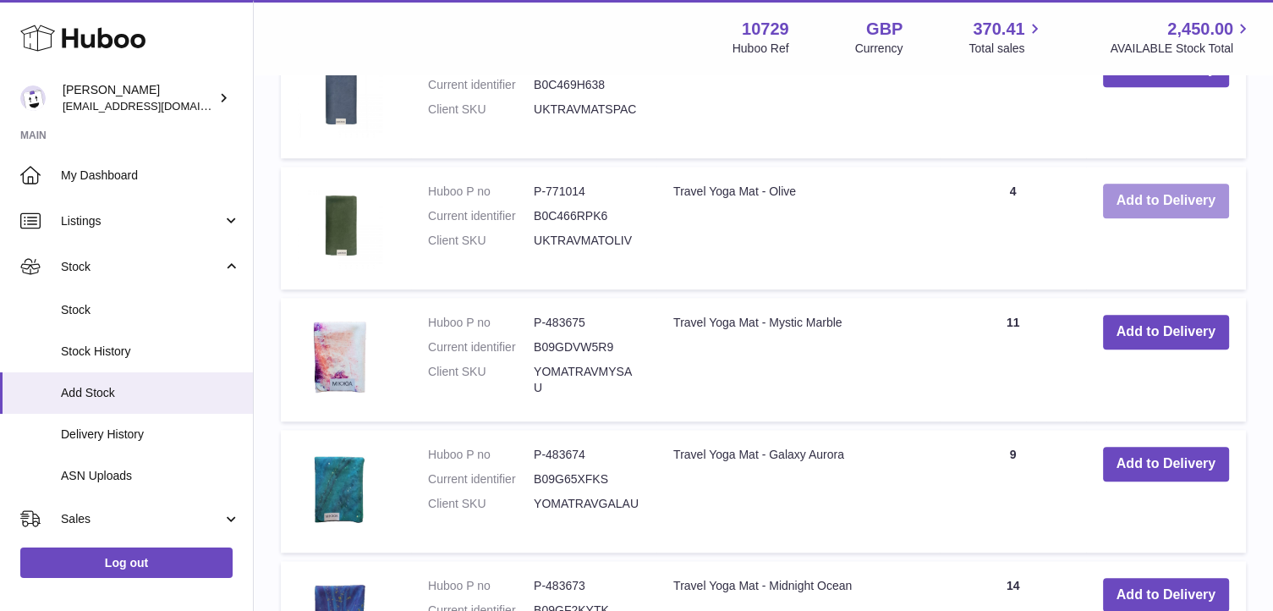
scroll to position [1490, 0]
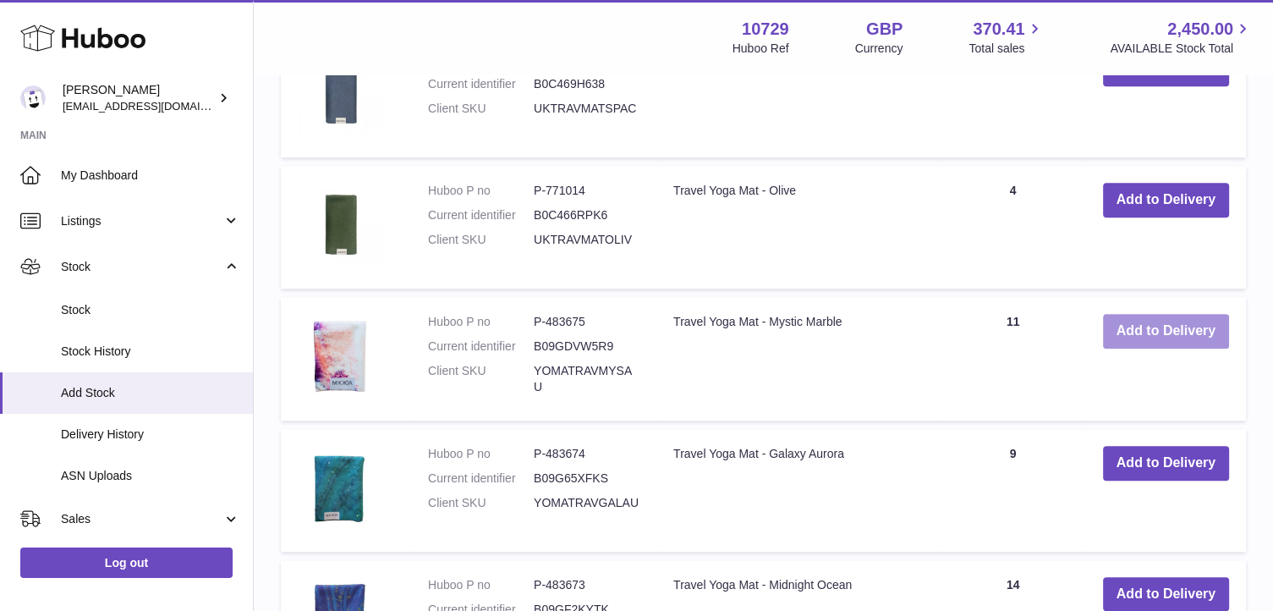
click at [1178, 326] on button "Add to Delivery" at bounding box center [1166, 331] width 126 height 35
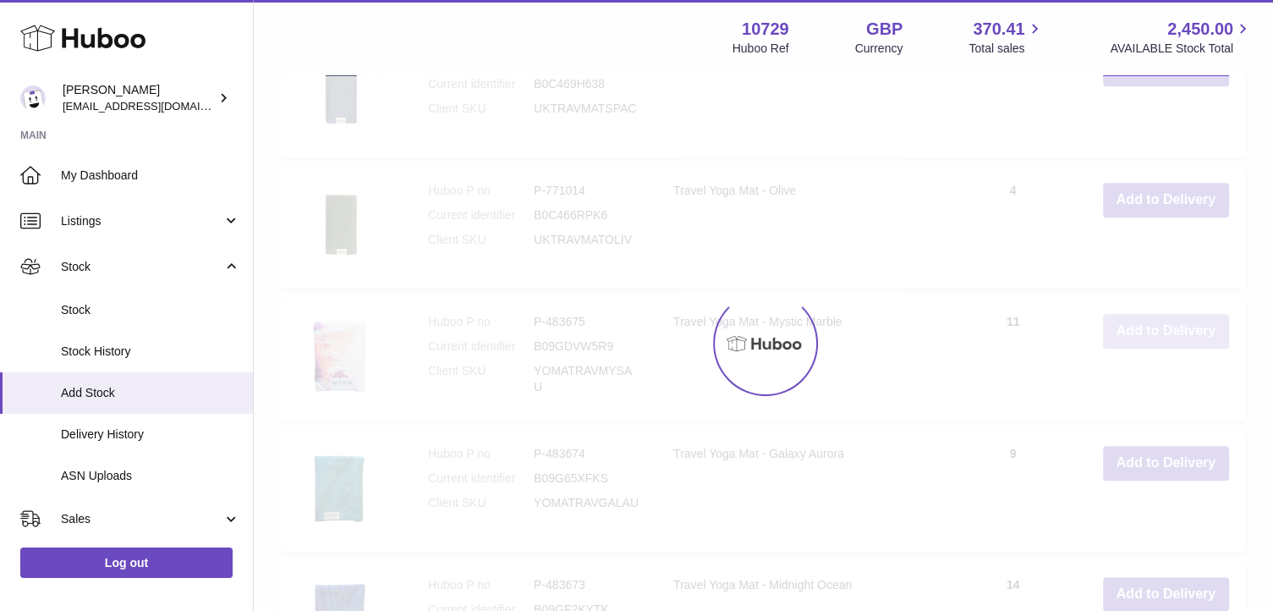
scroll to position [1621, 0]
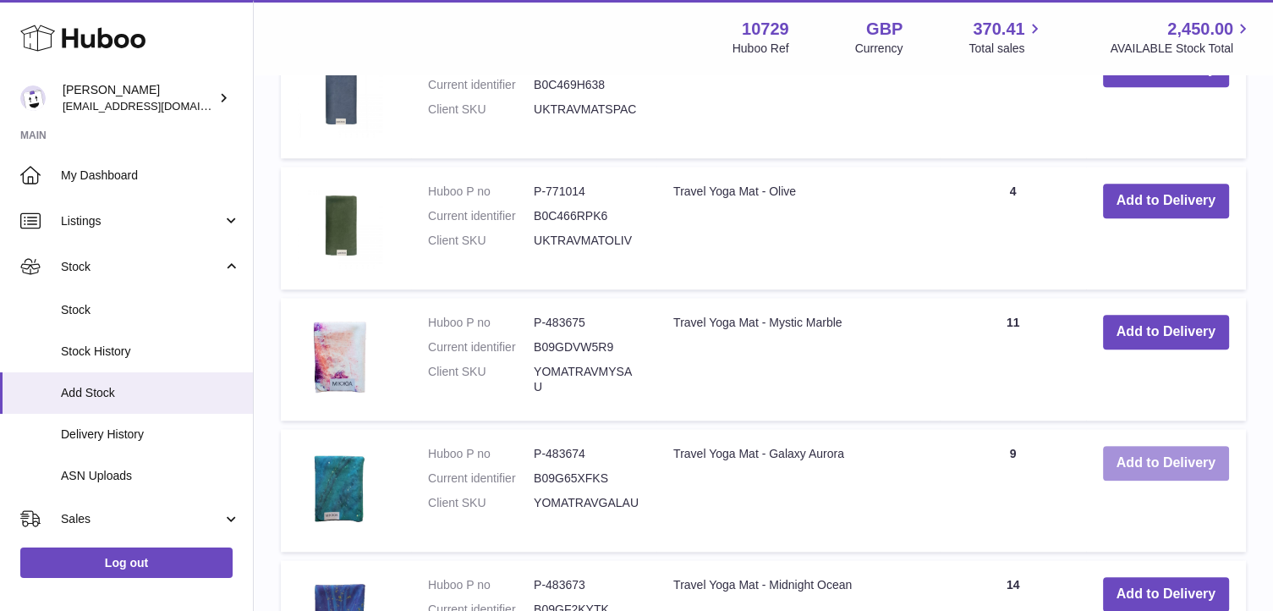
click at [1157, 472] on button "Add to Delivery" at bounding box center [1166, 463] width 126 height 35
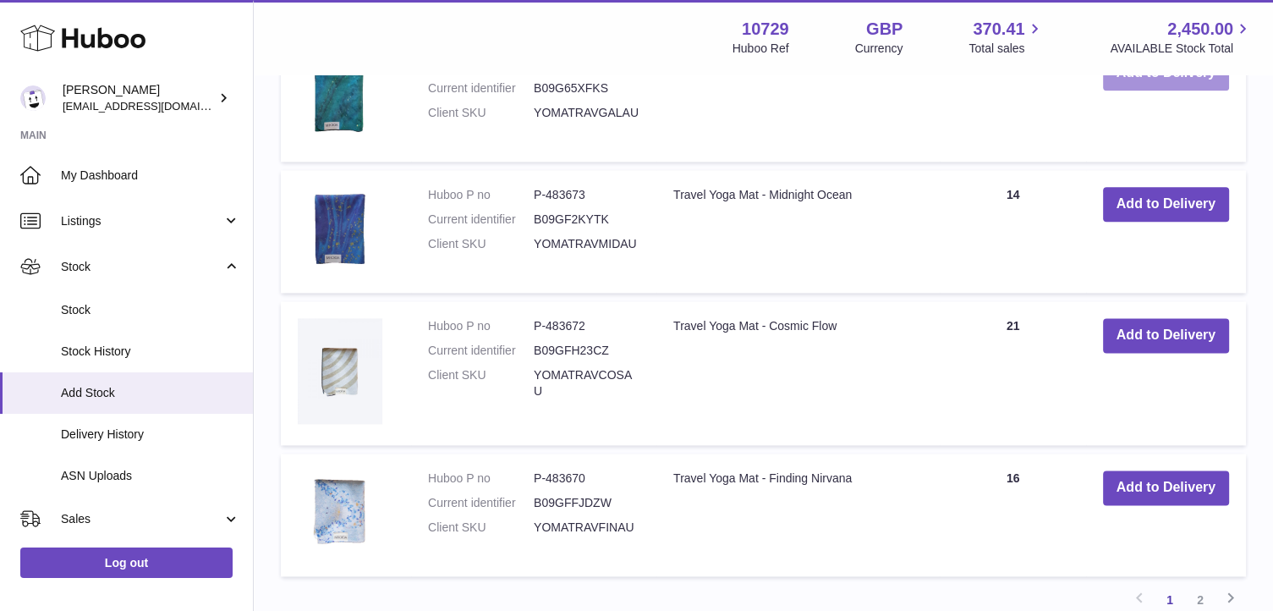
scroll to position [2143, 0]
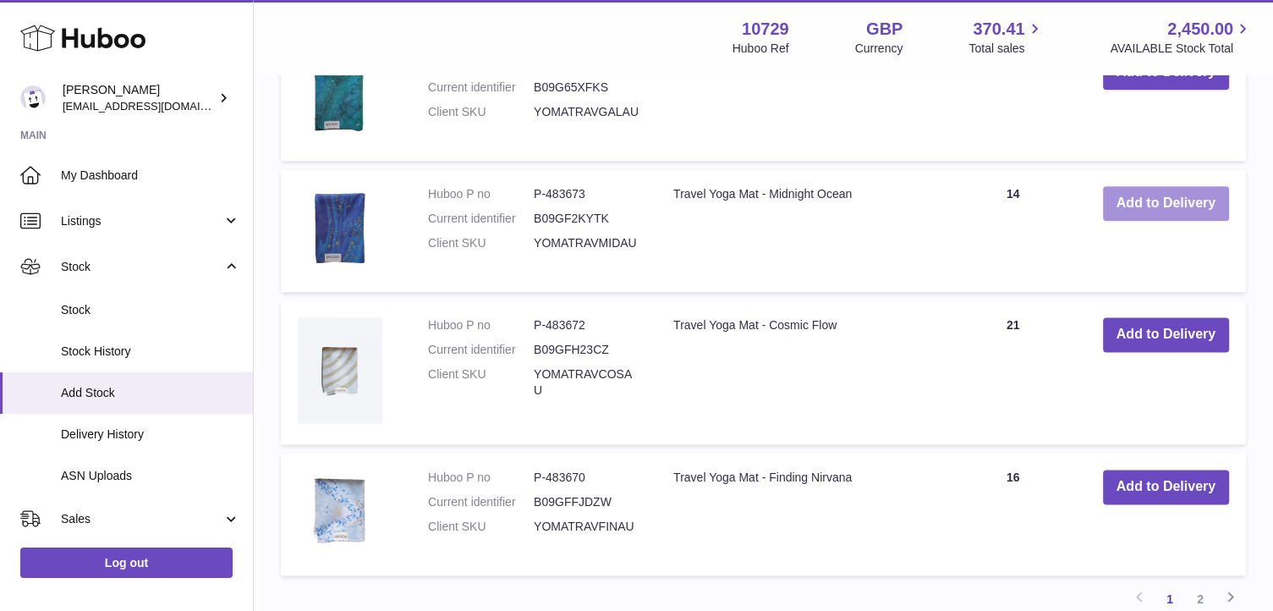
click at [1179, 211] on button "Add to Delivery" at bounding box center [1166, 203] width 126 height 35
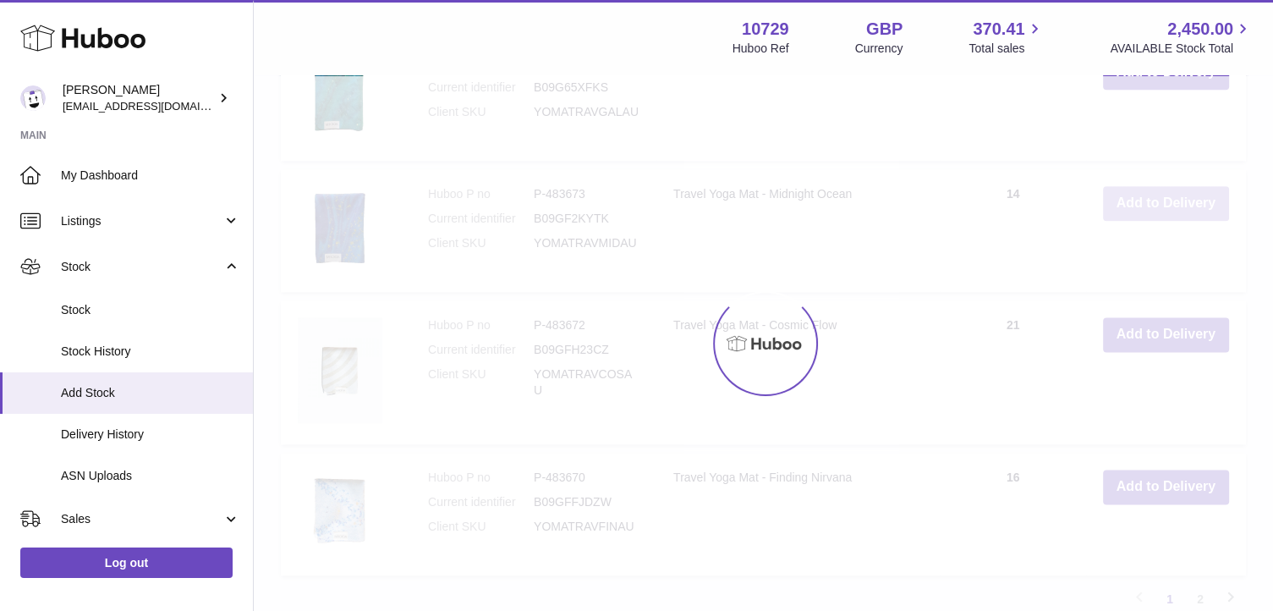
scroll to position [2274, 0]
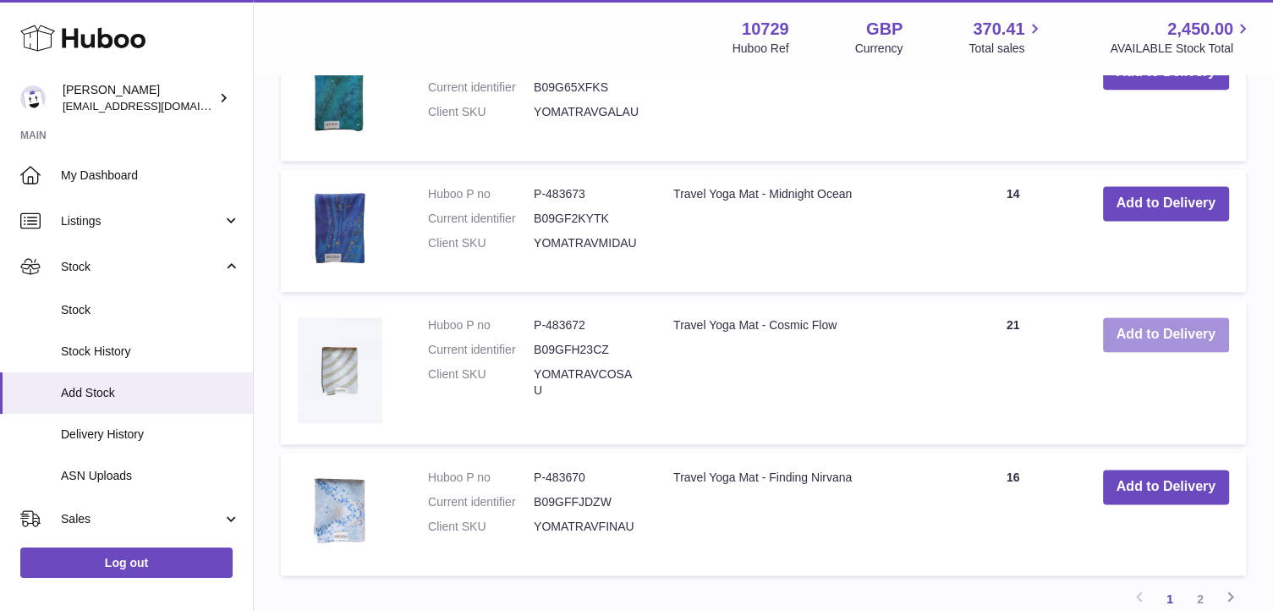
click at [1160, 344] on button "Add to Delivery" at bounding box center [1166, 334] width 126 height 35
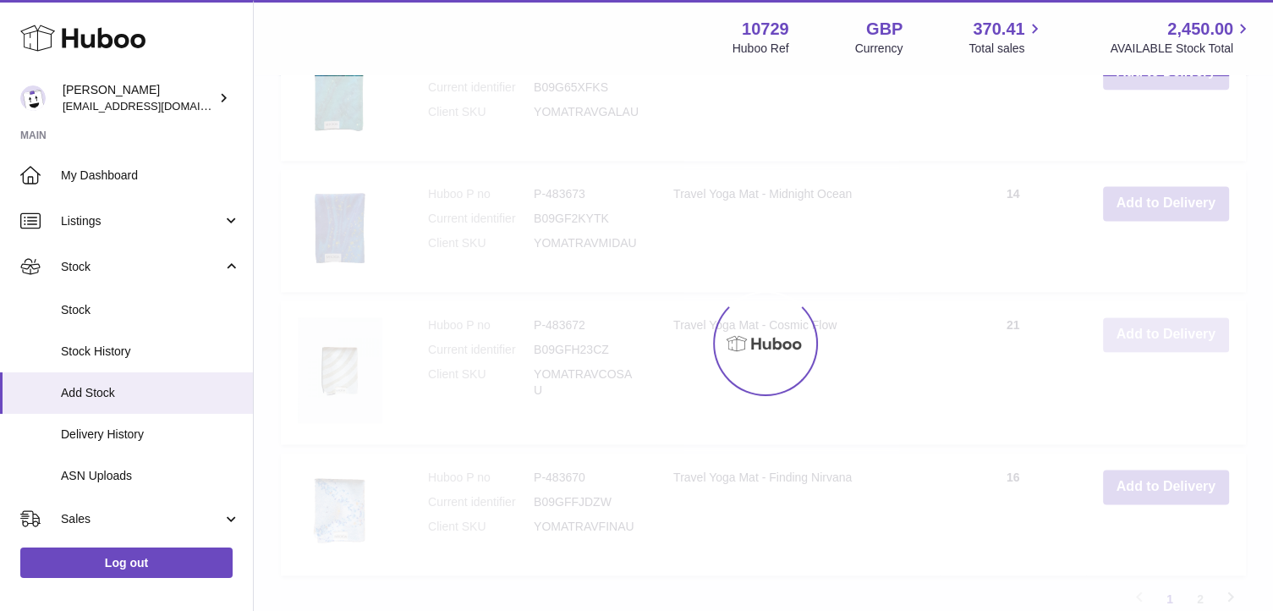
scroll to position [2427, 0]
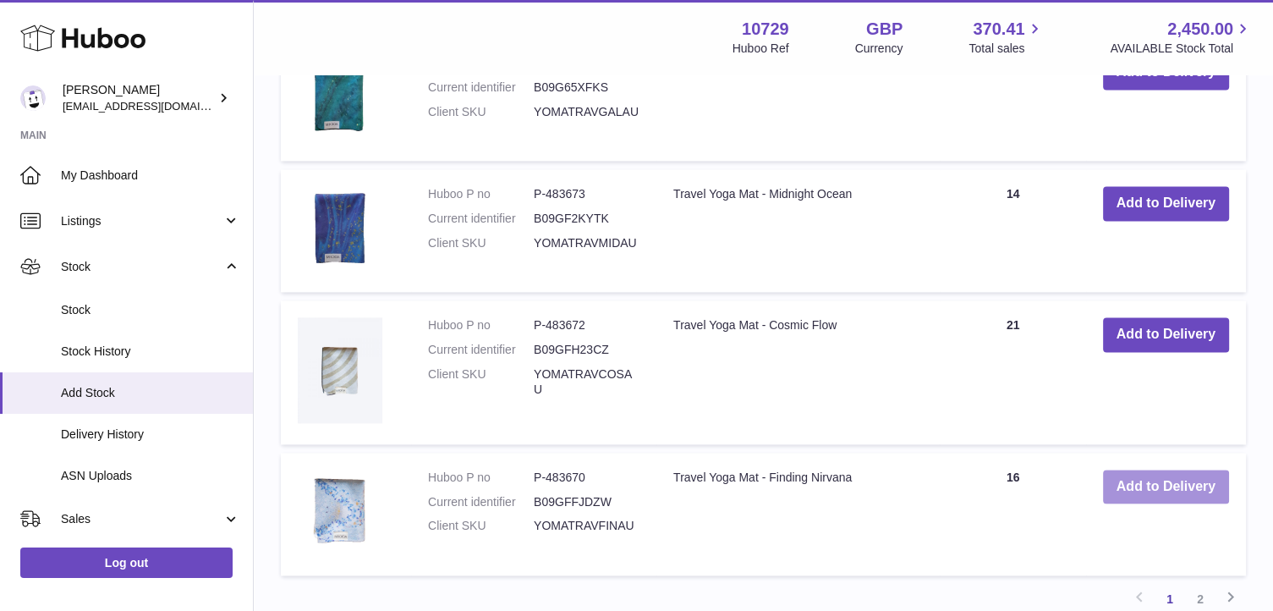
click at [1147, 487] on button "Add to Delivery" at bounding box center [1166, 487] width 126 height 35
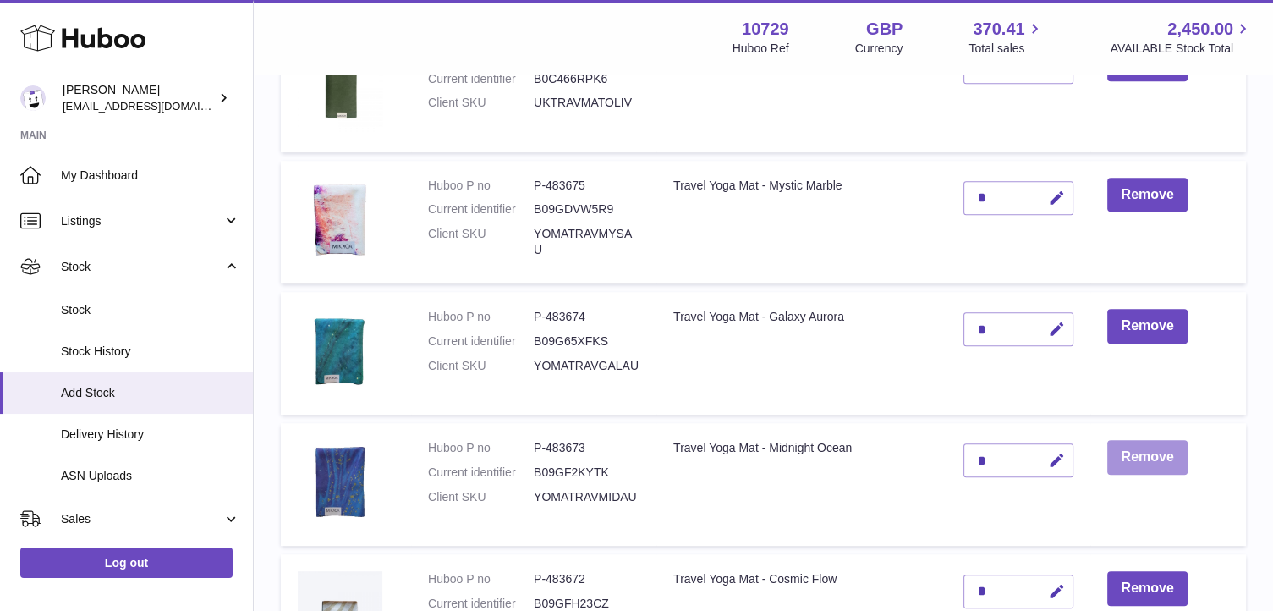
scroll to position [727, 0]
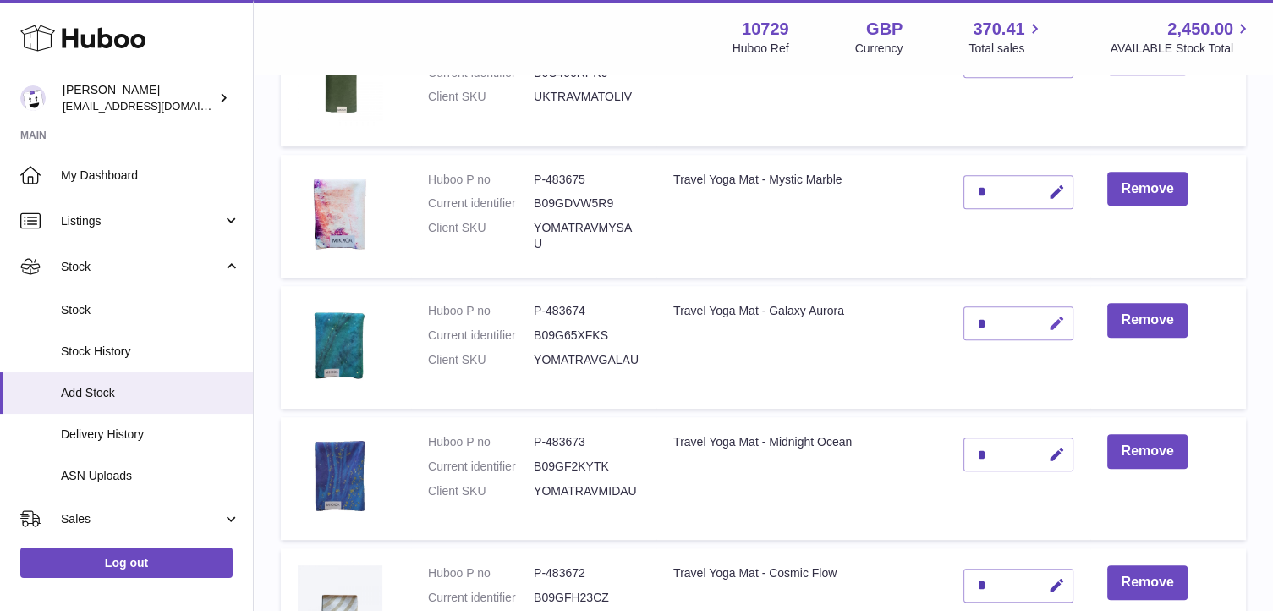
click at [1055, 322] on icon "button" at bounding box center [1056, 324] width 18 height 18
type input "**"
click at [1055, 322] on icon "submit" at bounding box center [1056, 323] width 15 height 15
click at [1053, 448] on icon "button" at bounding box center [1056, 455] width 18 height 18
type input "**"
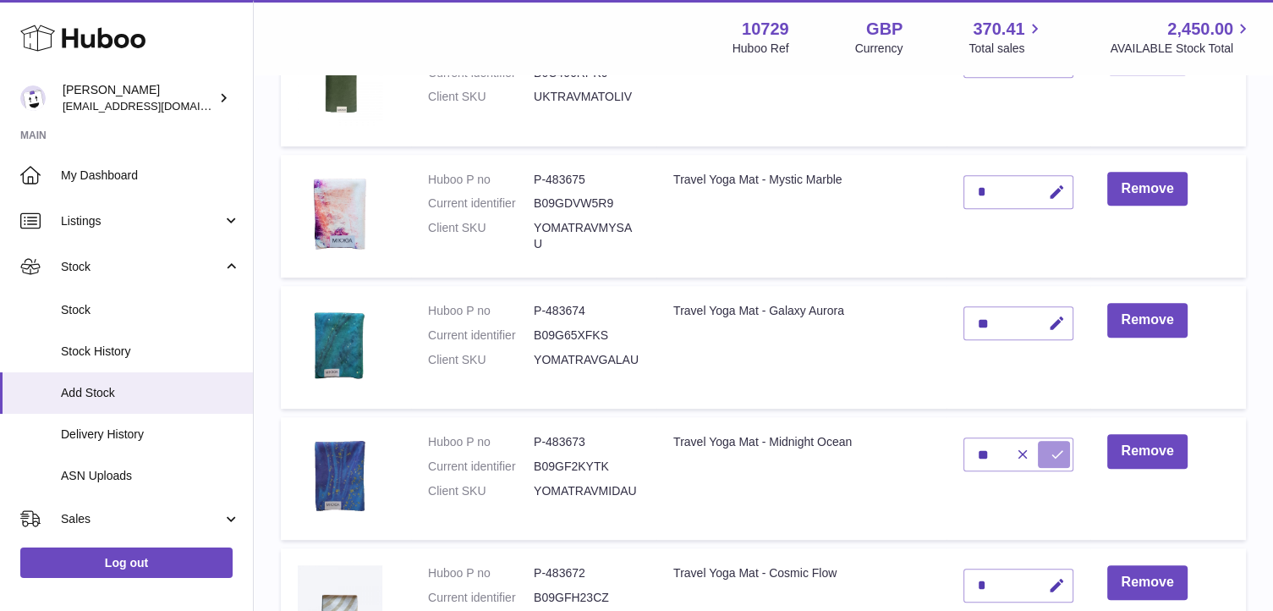
click at [1053, 448] on icon "submit" at bounding box center [1056, 454] width 15 height 15
click at [1056, 186] on icon "button" at bounding box center [1056, 193] width 18 height 18
type input "**"
click at [1056, 186] on icon "submit" at bounding box center [1056, 191] width 15 height 15
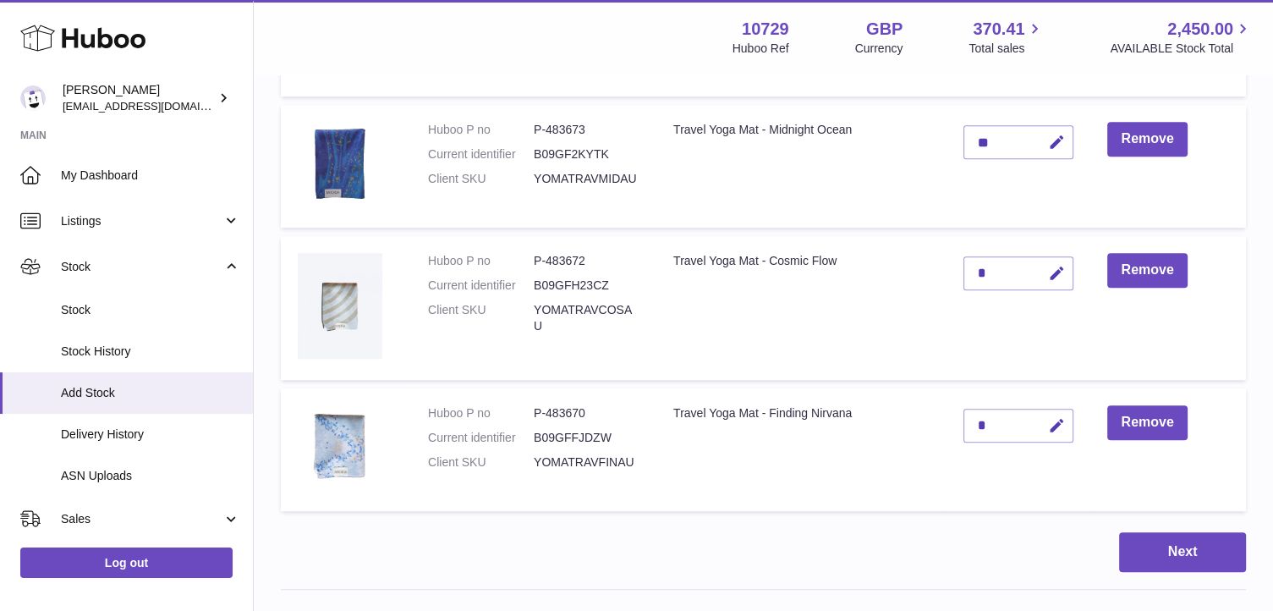
scroll to position [1042, 0]
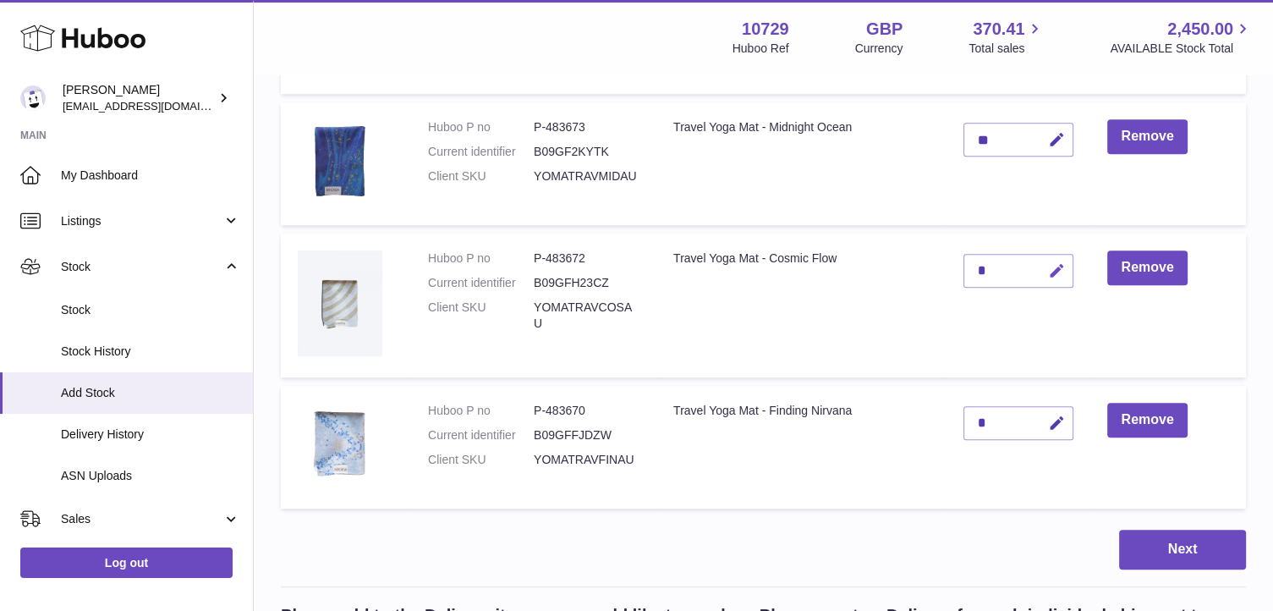
click at [1055, 264] on icon "button" at bounding box center [1056, 271] width 18 height 18
type input "**"
click at [1055, 264] on icon "submit" at bounding box center [1056, 270] width 15 height 15
click at [1055, 415] on icon "button" at bounding box center [1056, 424] width 18 height 18
type input "*"
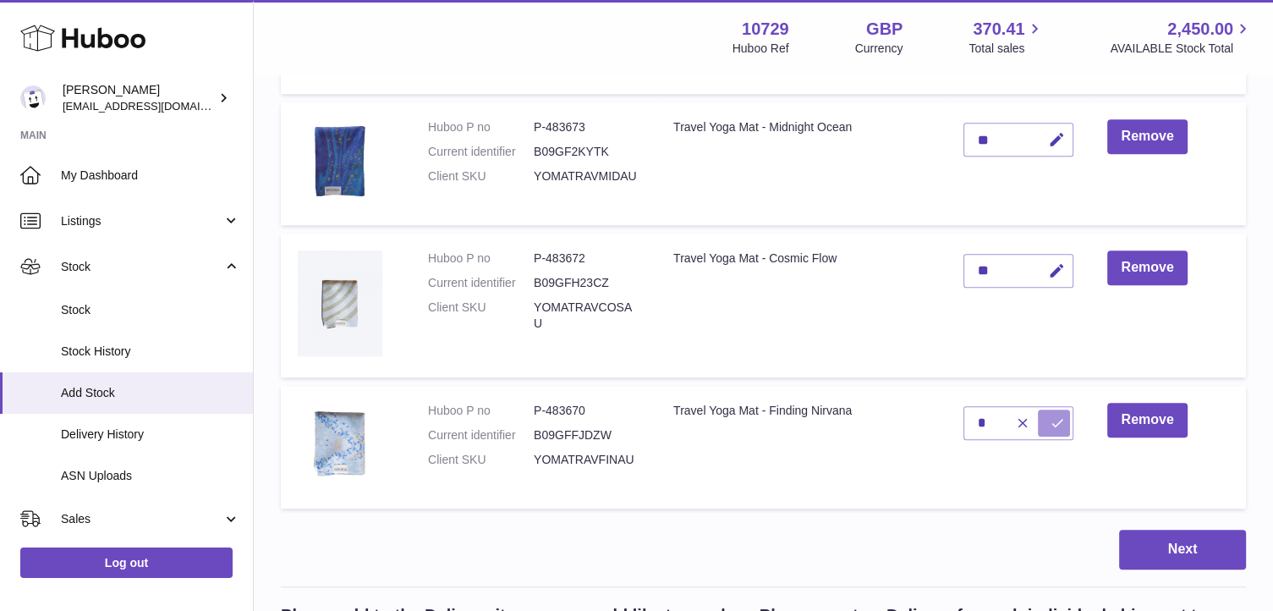
click at [1055, 415] on icon "submit" at bounding box center [1056, 422] width 15 height 15
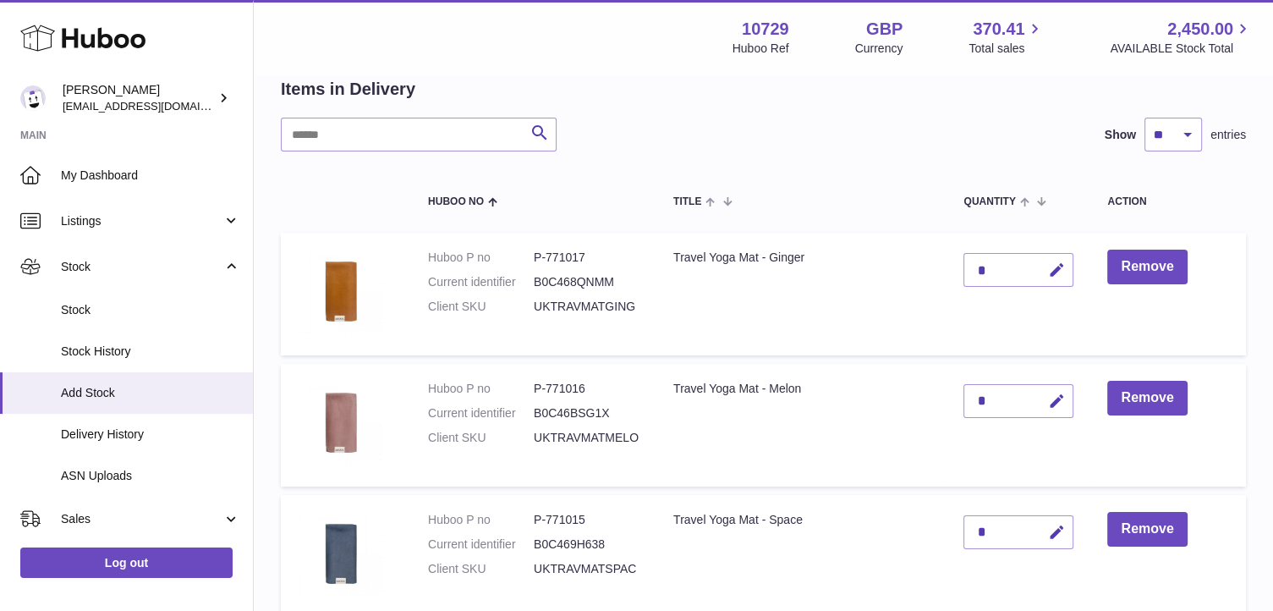
scroll to position [113, 0]
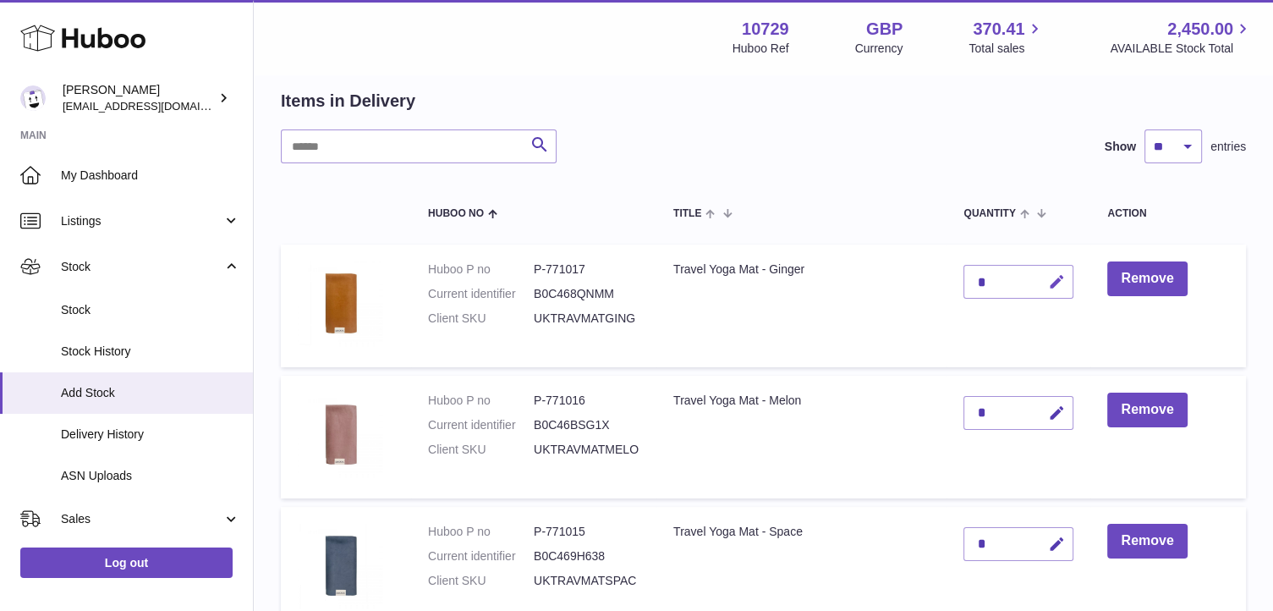
click at [1056, 275] on icon "button" at bounding box center [1056, 282] width 18 height 18
type input "**"
click at [1056, 275] on icon "submit" at bounding box center [1056, 281] width 15 height 15
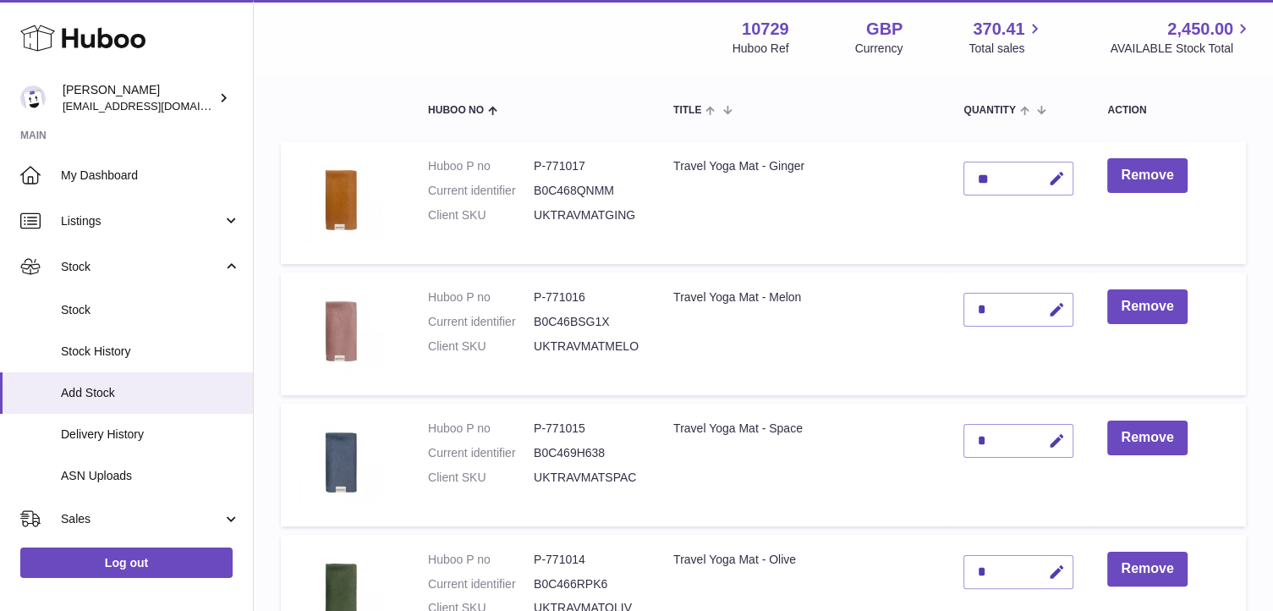
scroll to position [219, 0]
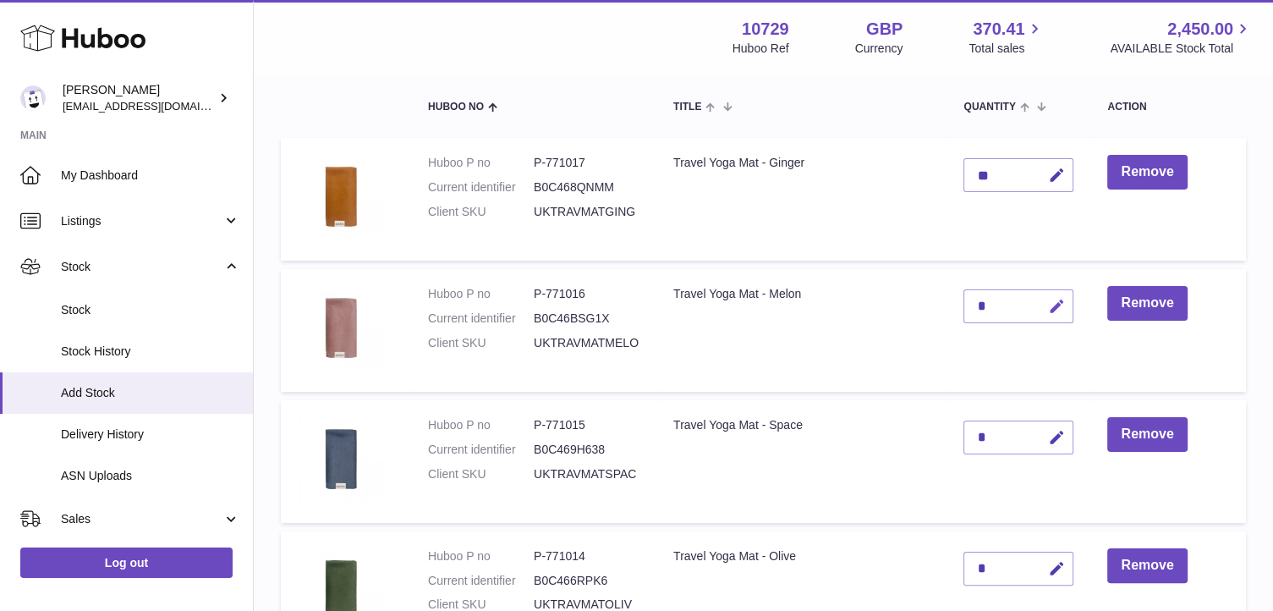
click at [1051, 305] on icon "button" at bounding box center [1056, 307] width 18 height 18
type input "**"
click at [1051, 305] on icon "submit" at bounding box center [1056, 306] width 15 height 15
click at [1058, 432] on icon "button" at bounding box center [1056, 438] width 18 height 18
type input "**"
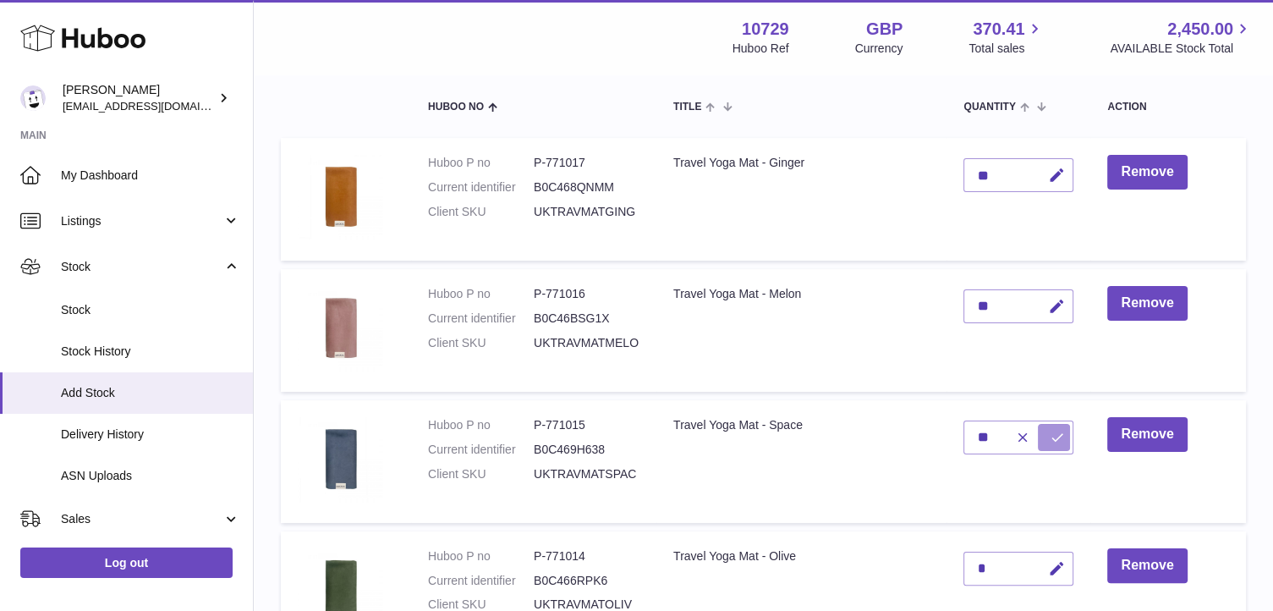
click at [1058, 432] on icon "submit" at bounding box center [1056, 437] width 15 height 15
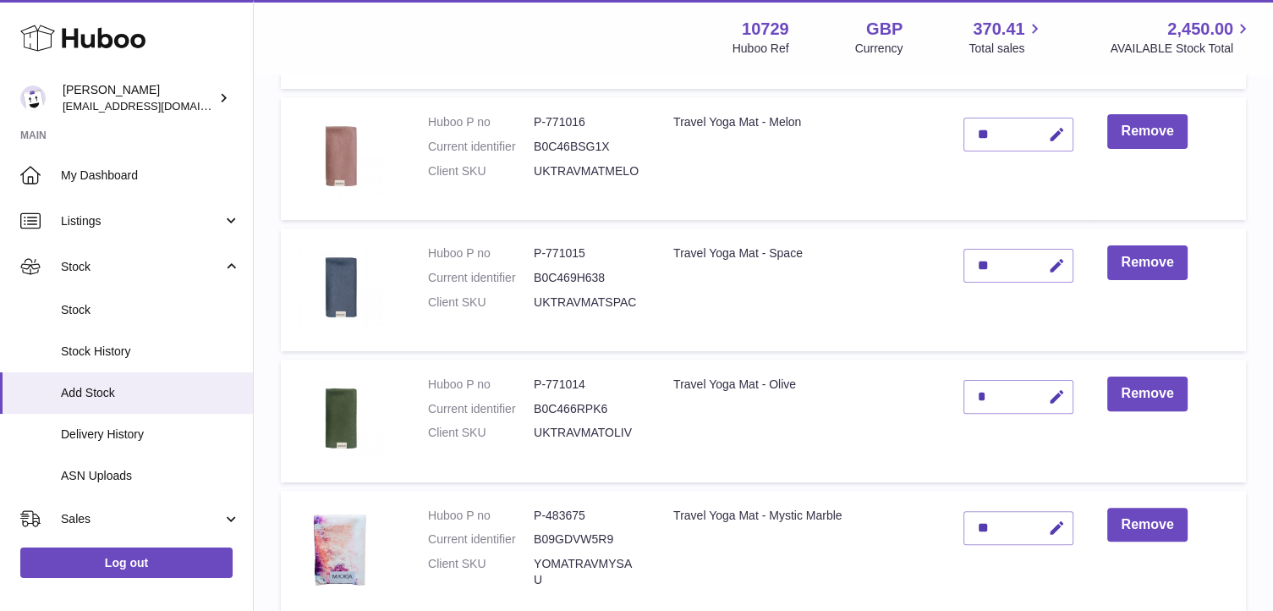
scroll to position [404, 0]
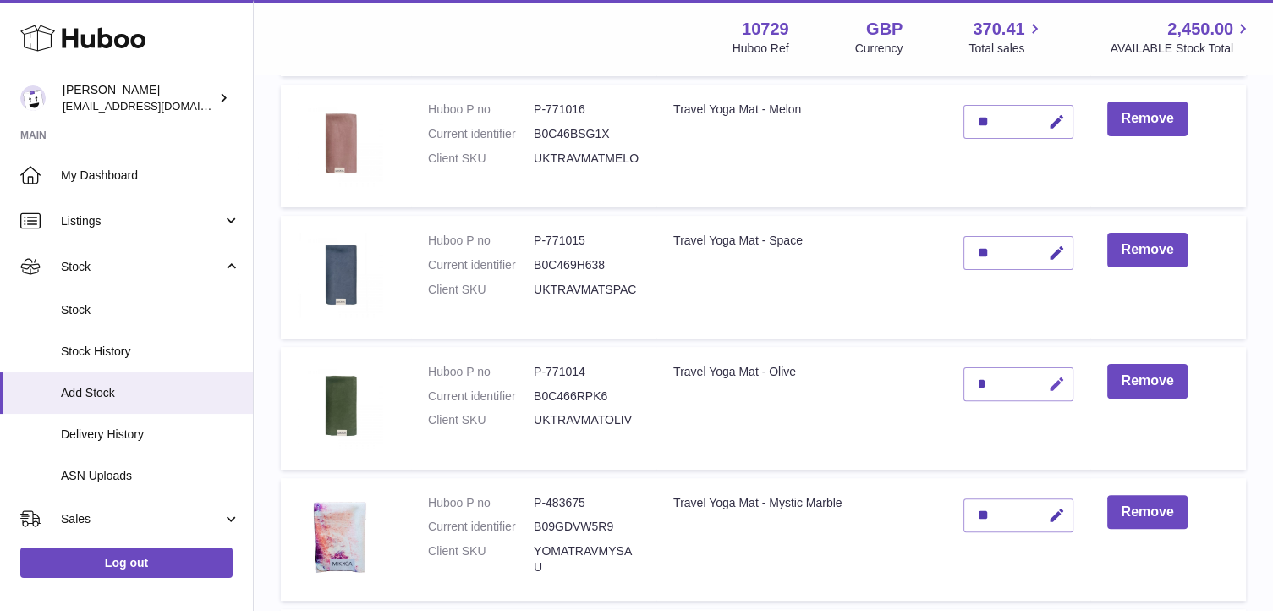
click at [1055, 377] on icon "button" at bounding box center [1056, 385] width 18 height 18
type input "**"
click at [1055, 377] on icon "submit" at bounding box center [1056, 384] width 15 height 15
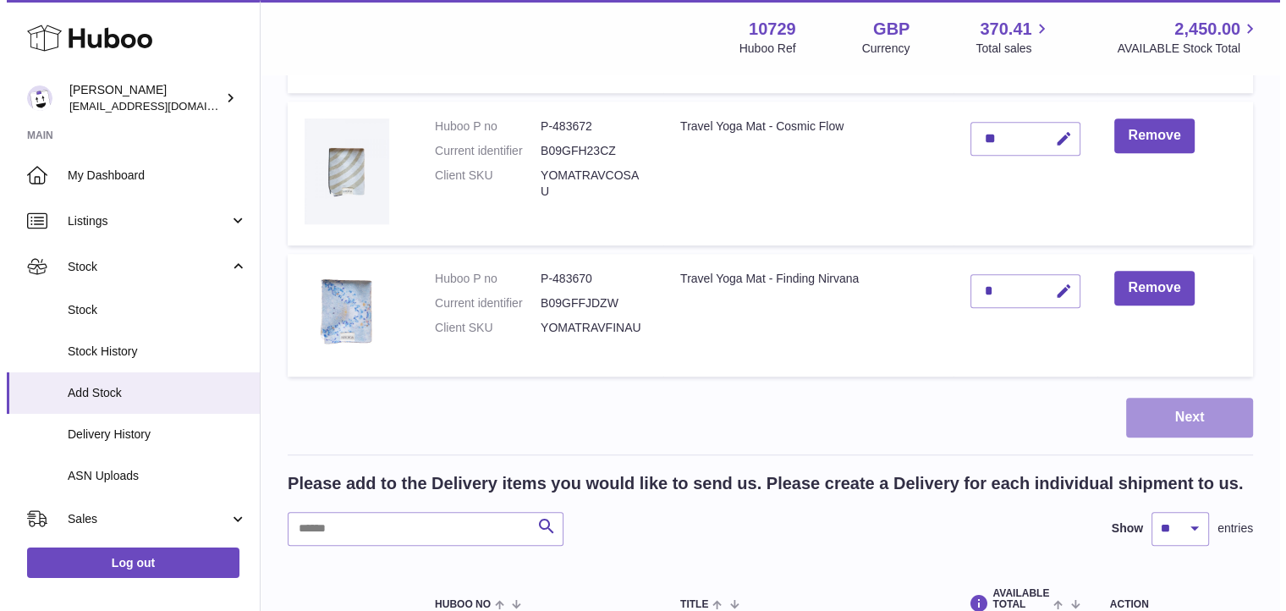
scroll to position [1173, 0]
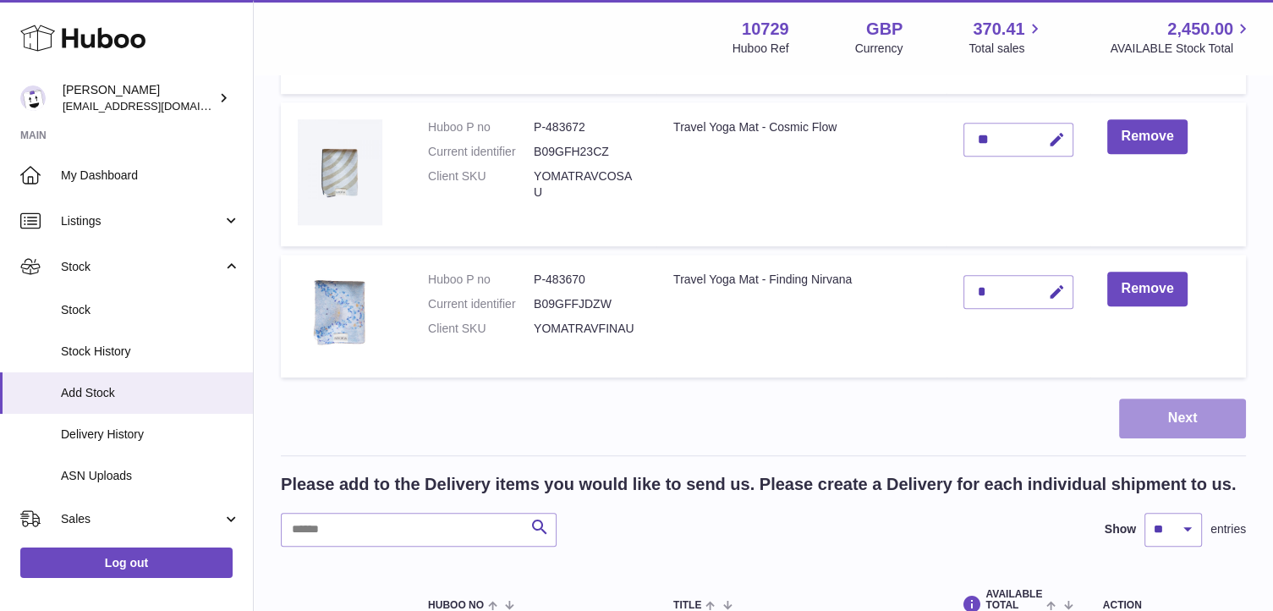
click at [1161, 400] on button "Next" at bounding box center [1182, 419] width 127 height 40
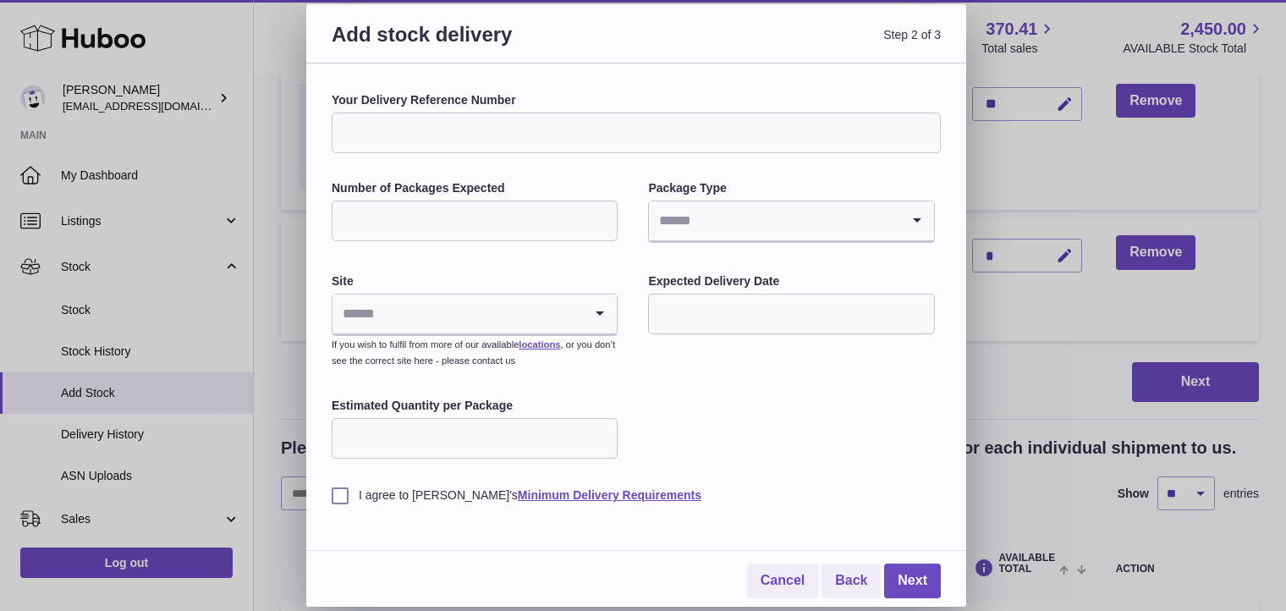
click at [581, 142] on input "Your Delivery Reference Number" at bounding box center [636, 133] width 609 height 41
type input "**********"
click at [556, 223] on input "Number of Packages Expected" at bounding box center [475, 221] width 286 height 41
type input "**"
click at [758, 223] on input "Search for option" at bounding box center [774, 220] width 250 height 39
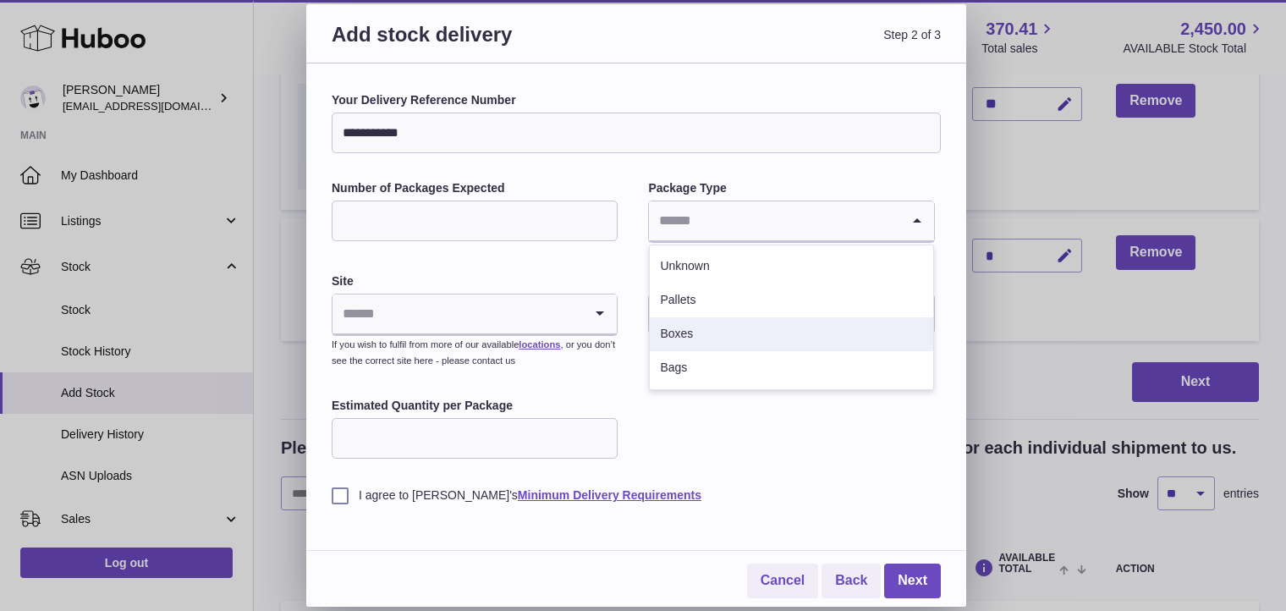
click at [733, 327] on li "Boxes" at bounding box center [791, 334] width 283 height 34
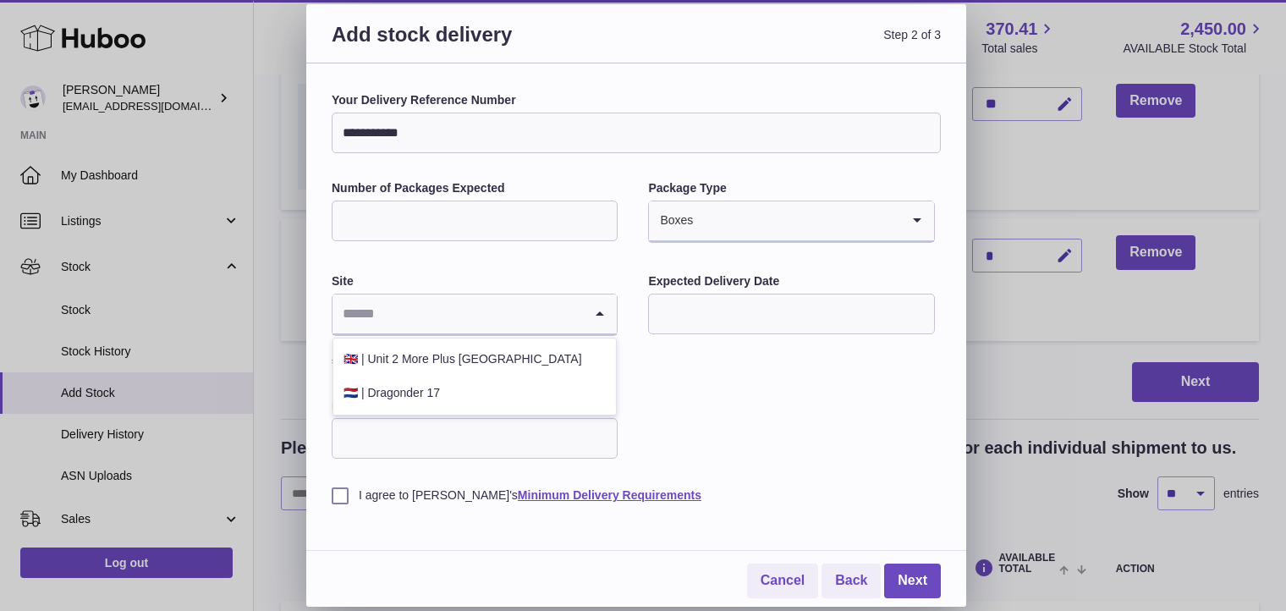
click at [605, 308] on icon "Search for option" at bounding box center [600, 313] width 34 height 39
click at [473, 378] on li "🇳🇱 | Dragonder 17" at bounding box center [474, 394] width 283 height 34
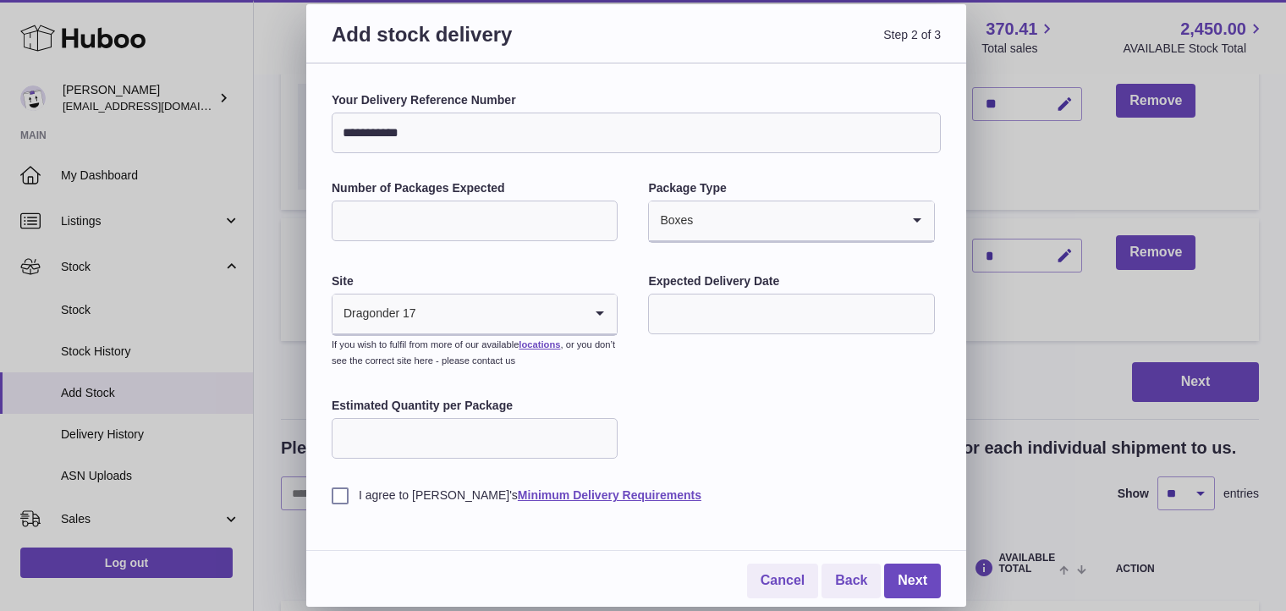
click at [753, 315] on input "text" at bounding box center [791, 314] width 286 height 41
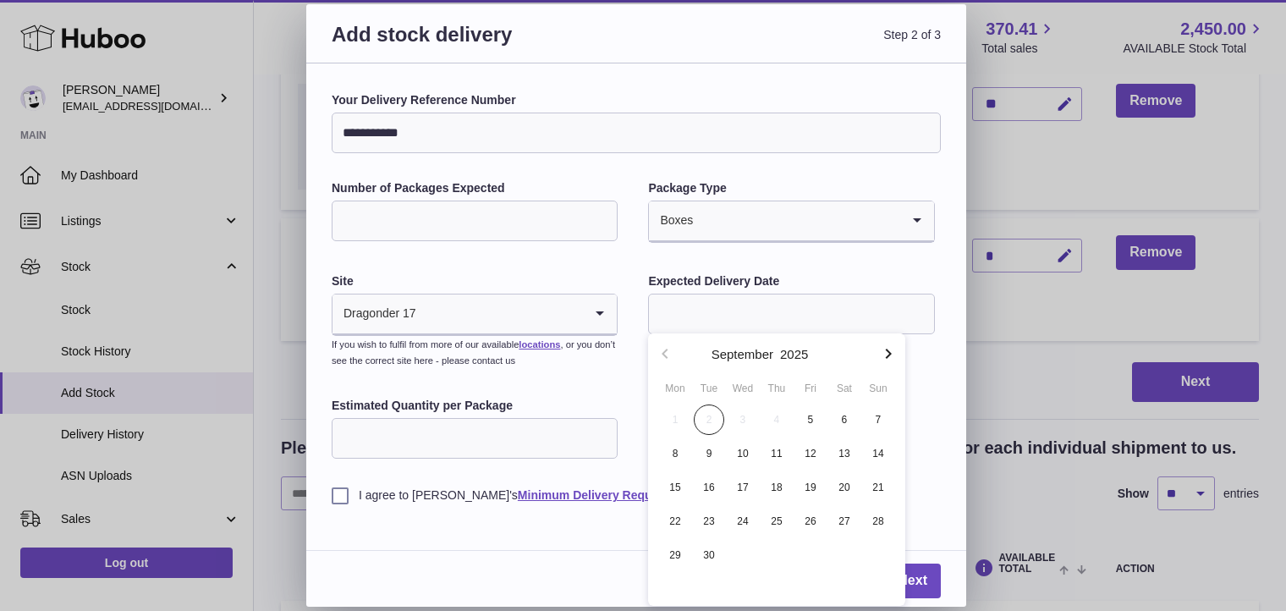
click at [886, 360] on icon "button" at bounding box center [888, 354] width 20 height 20
click at [844, 421] on span "1" at bounding box center [844, 419] width 30 height 30
type input "**********"
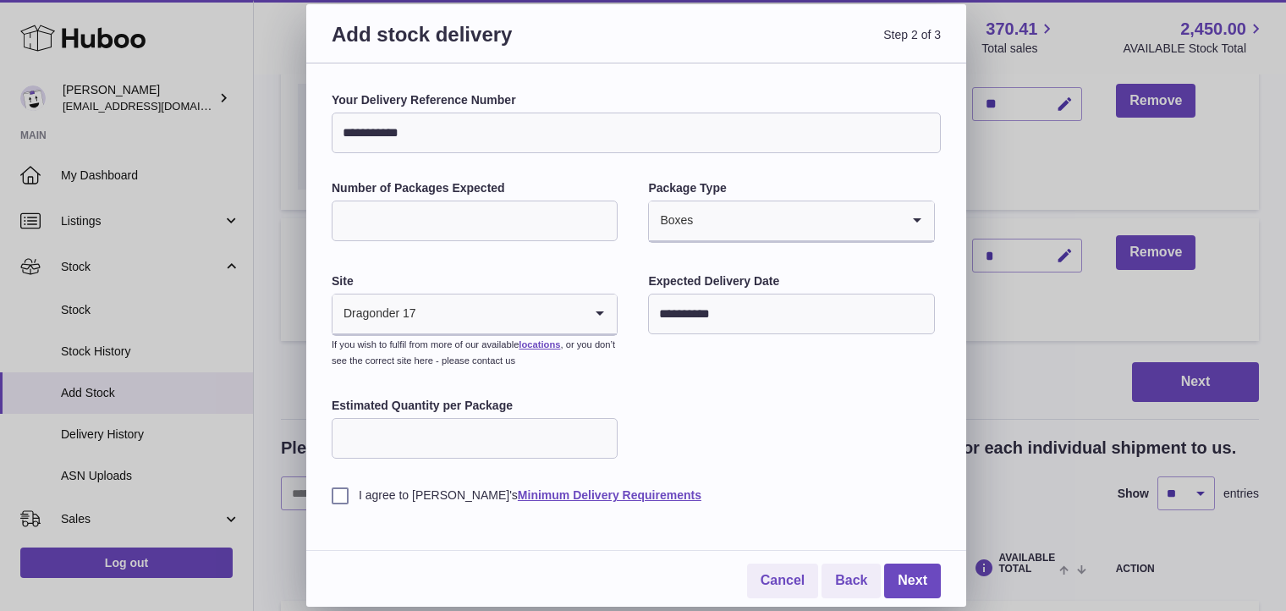
click at [518, 447] on input "Estimated Quantity per Package" at bounding box center [475, 438] width 286 height 41
type input "**"
click at [338, 495] on label "I agree to Huboo's Minimum Delivery Requirements" at bounding box center [636, 495] width 609 height 16
click at [894, 583] on link "Next" at bounding box center [912, 581] width 57 height 35
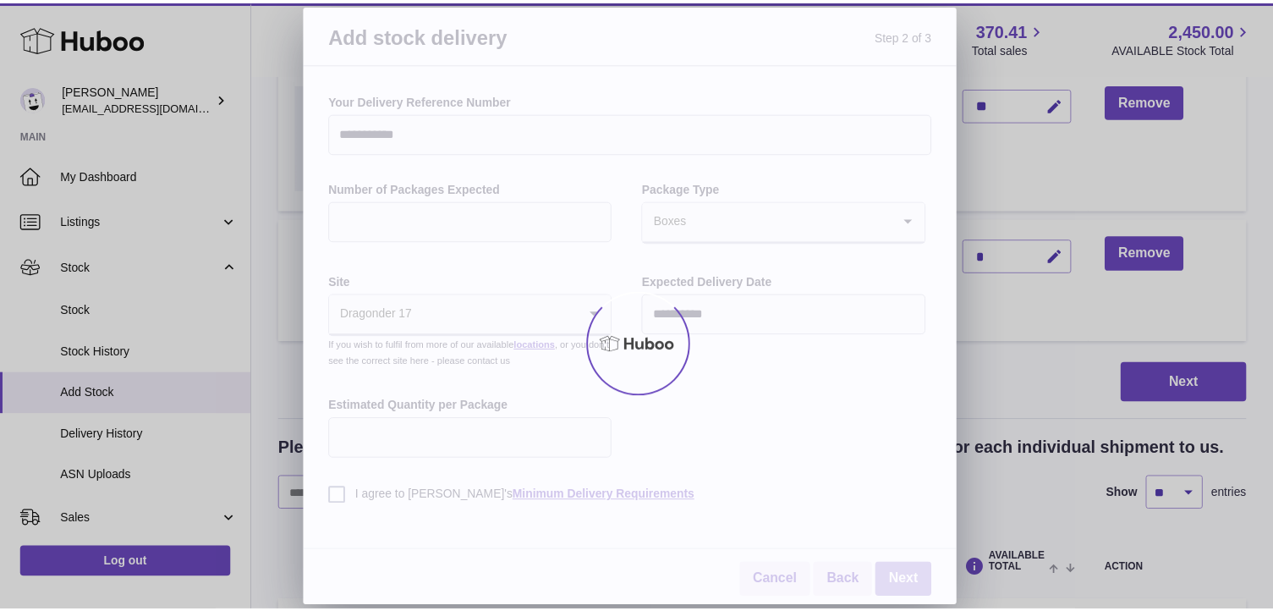
scroll to position [1117, 0]
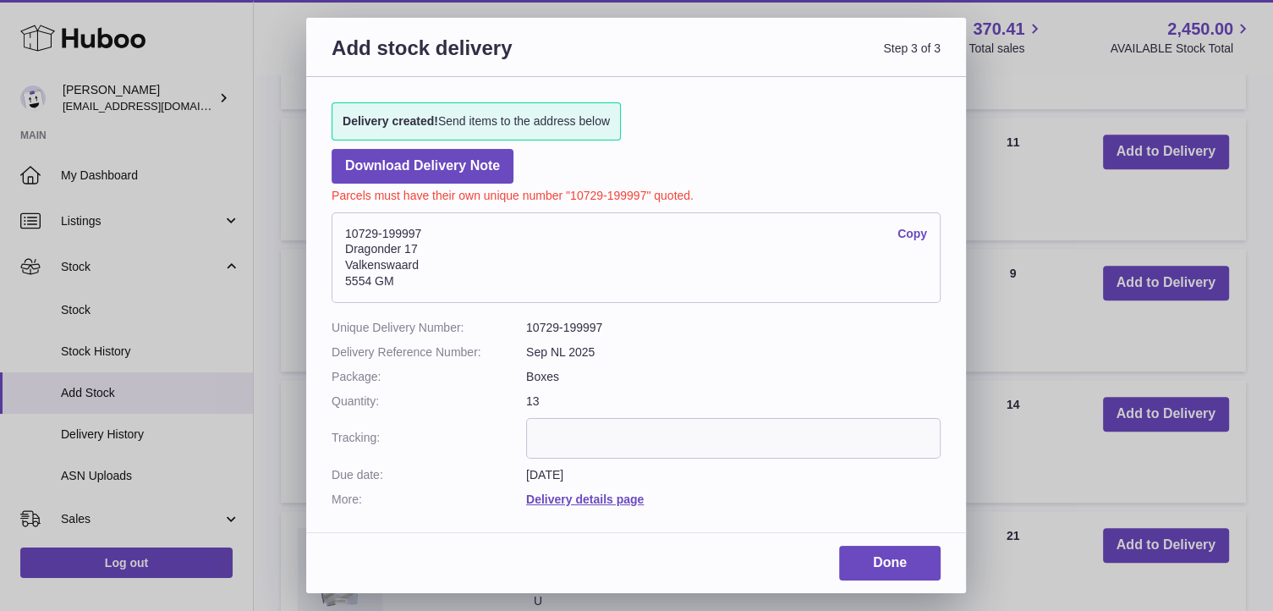
click at [916, 234] on link "Copy" at bounding box center [913, 234] width 30 height 16
click at [897, 572] on link "Done" at bounding box center [890, 563] width 102 height 35
